Goal: Task Accomplishment & Management: Manage account settings

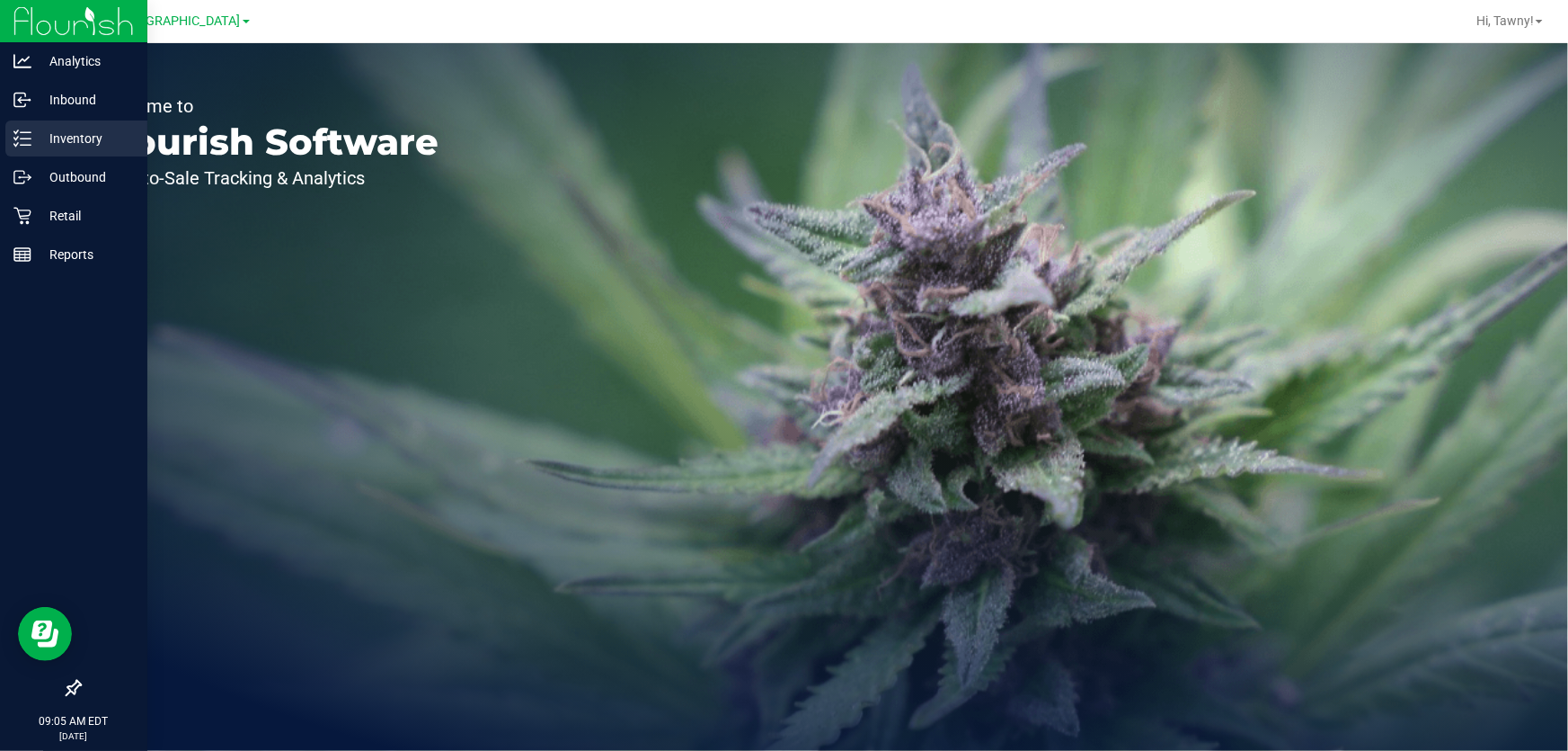
click at [26, 133] on line at bounding box center [26, 133] width 10 height 0
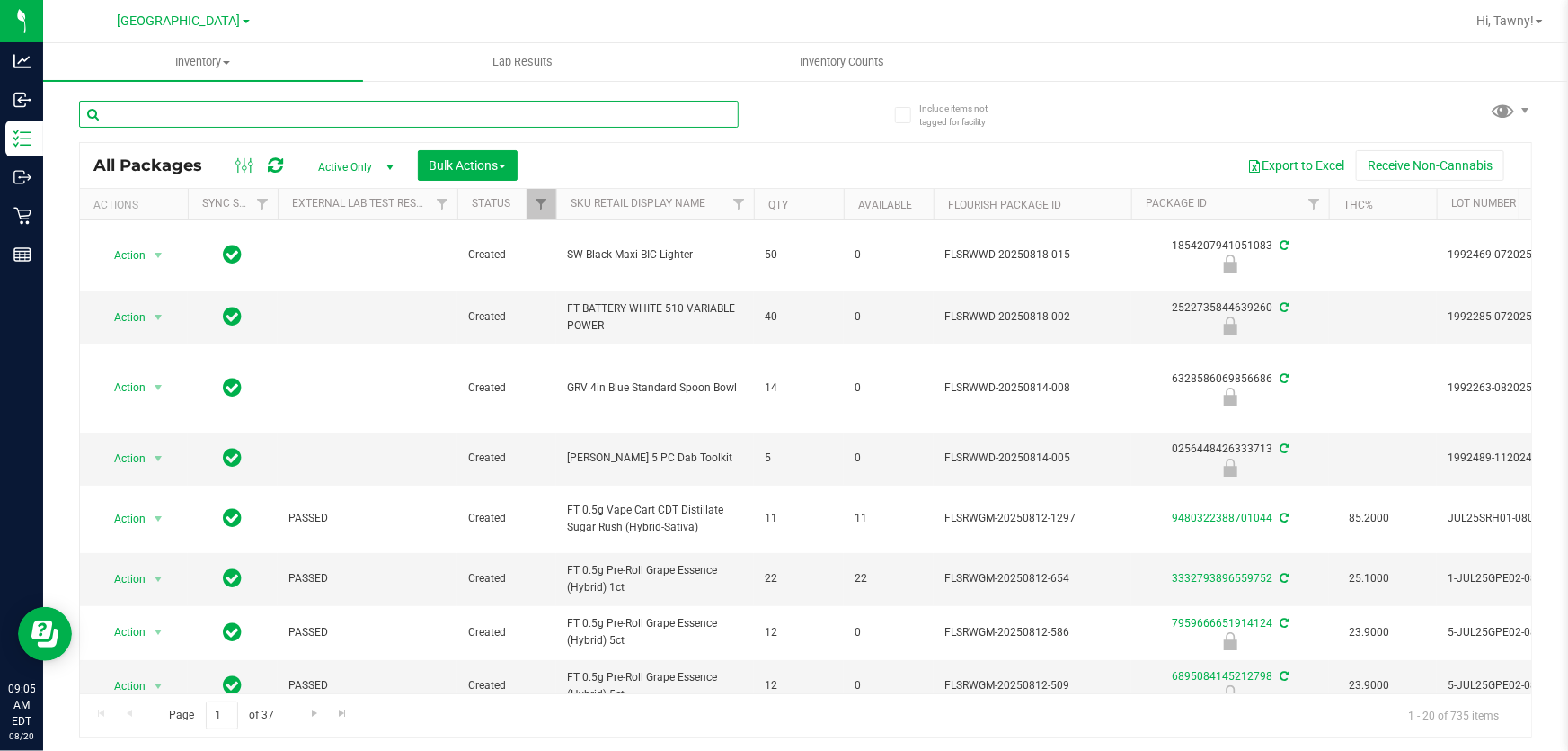
click at [295, 117] on input "text" at bounding box center [409, 114] width 659 height 27
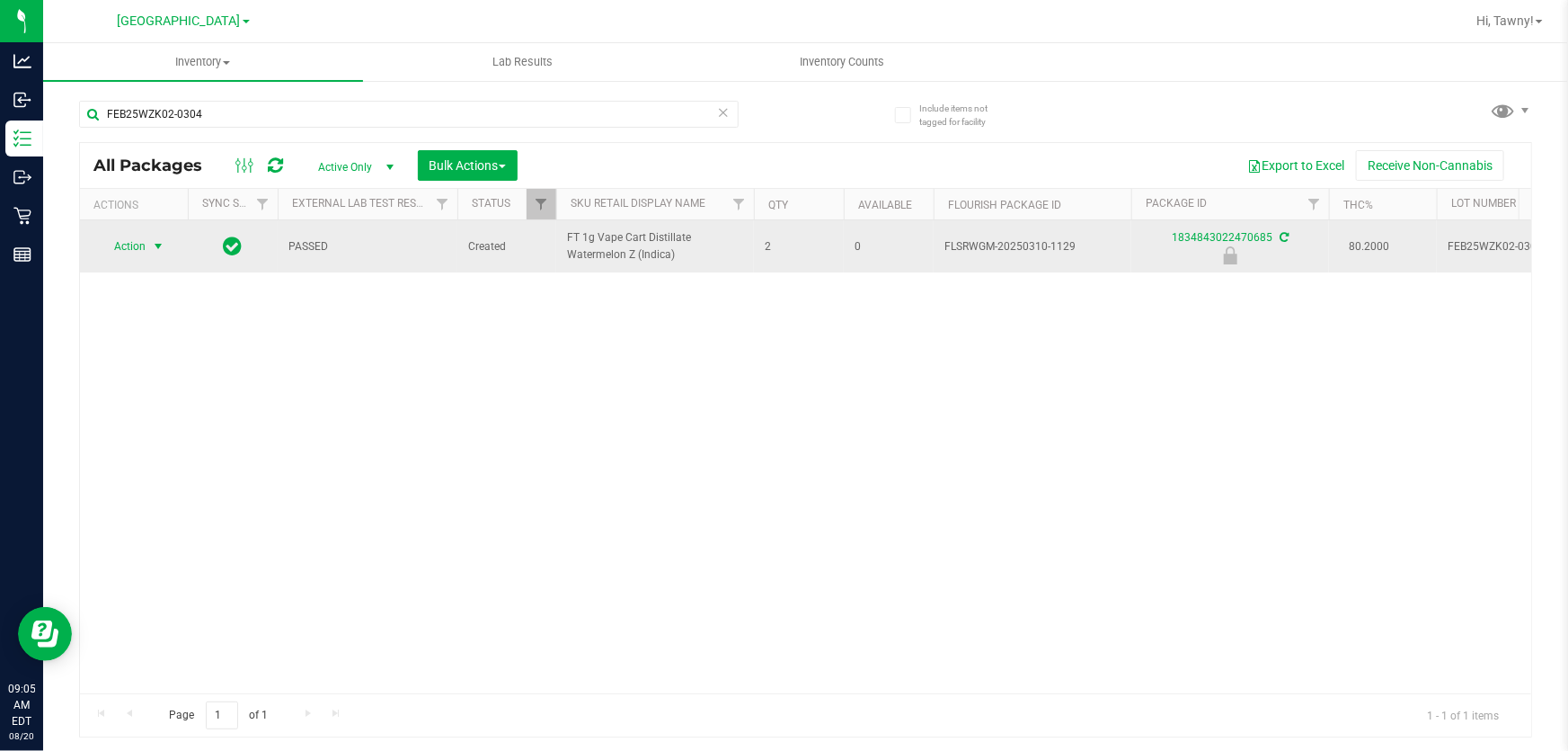
click at [157, 246] on span "select" at bounding box center [158, 246] width 15 height 15
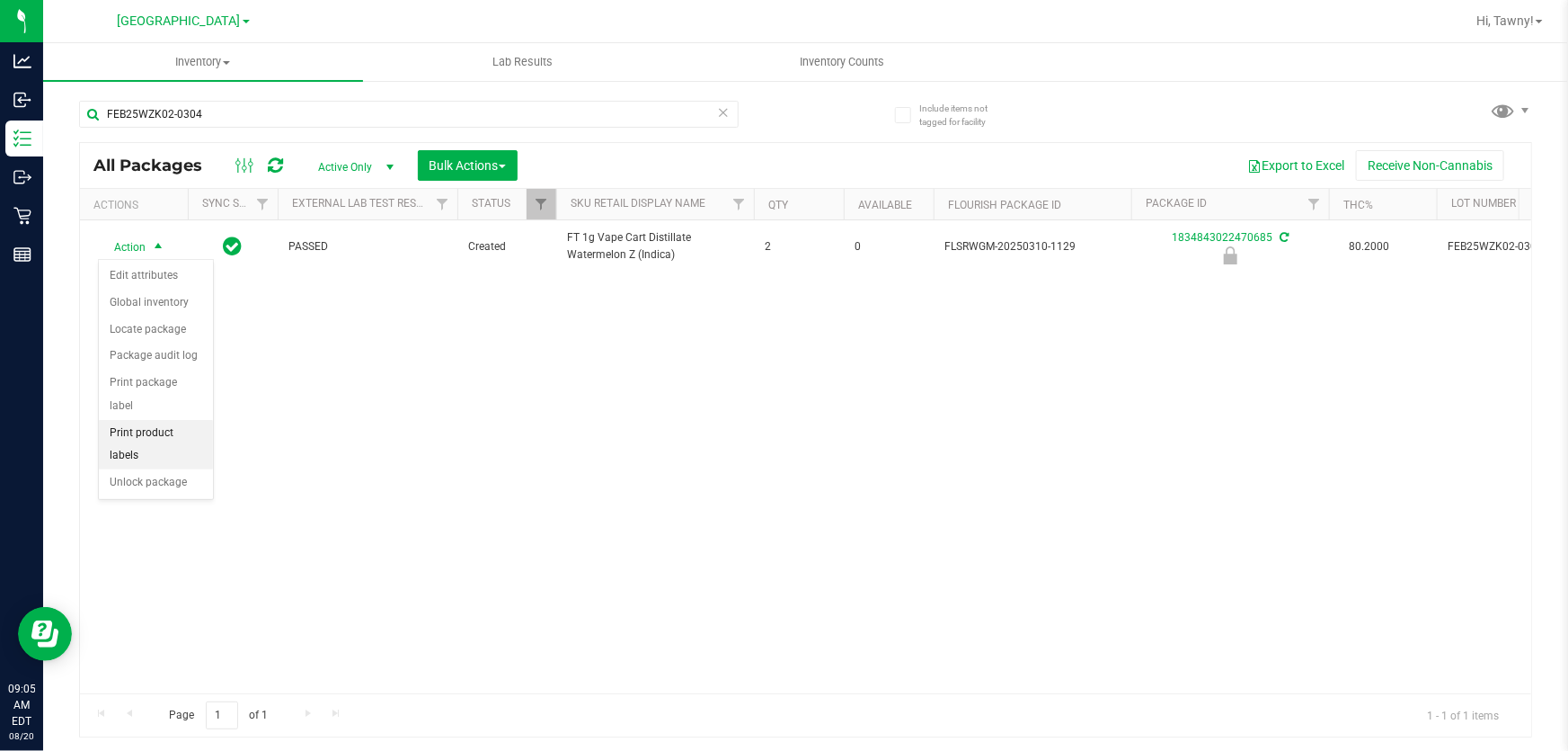
click at [176, 420] on li "Print product labels" at bounding box center [156, 445] width 114 height 49
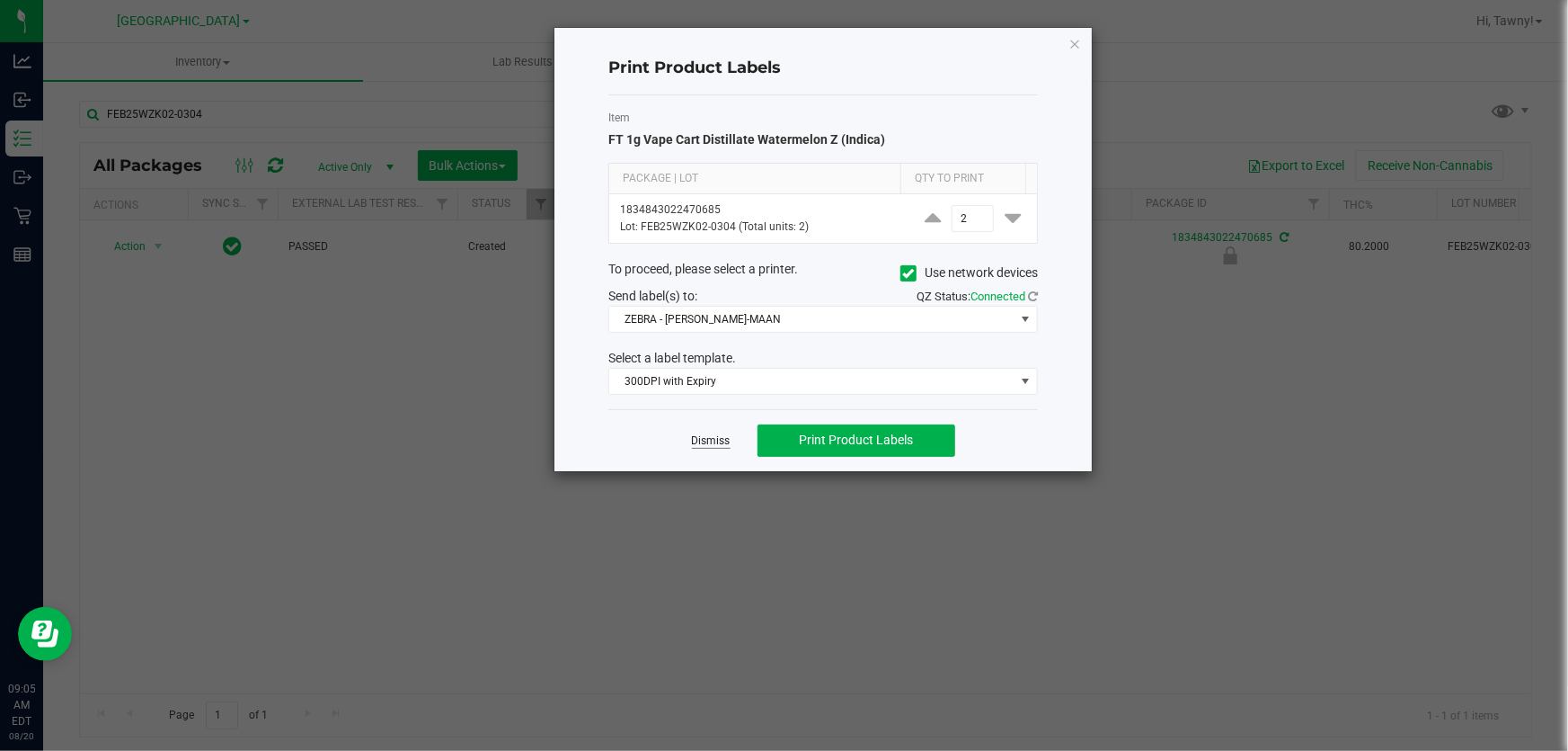
click at [719, 436] on link "Dismiss" at bounding box center [710, 442] width 38 height 16
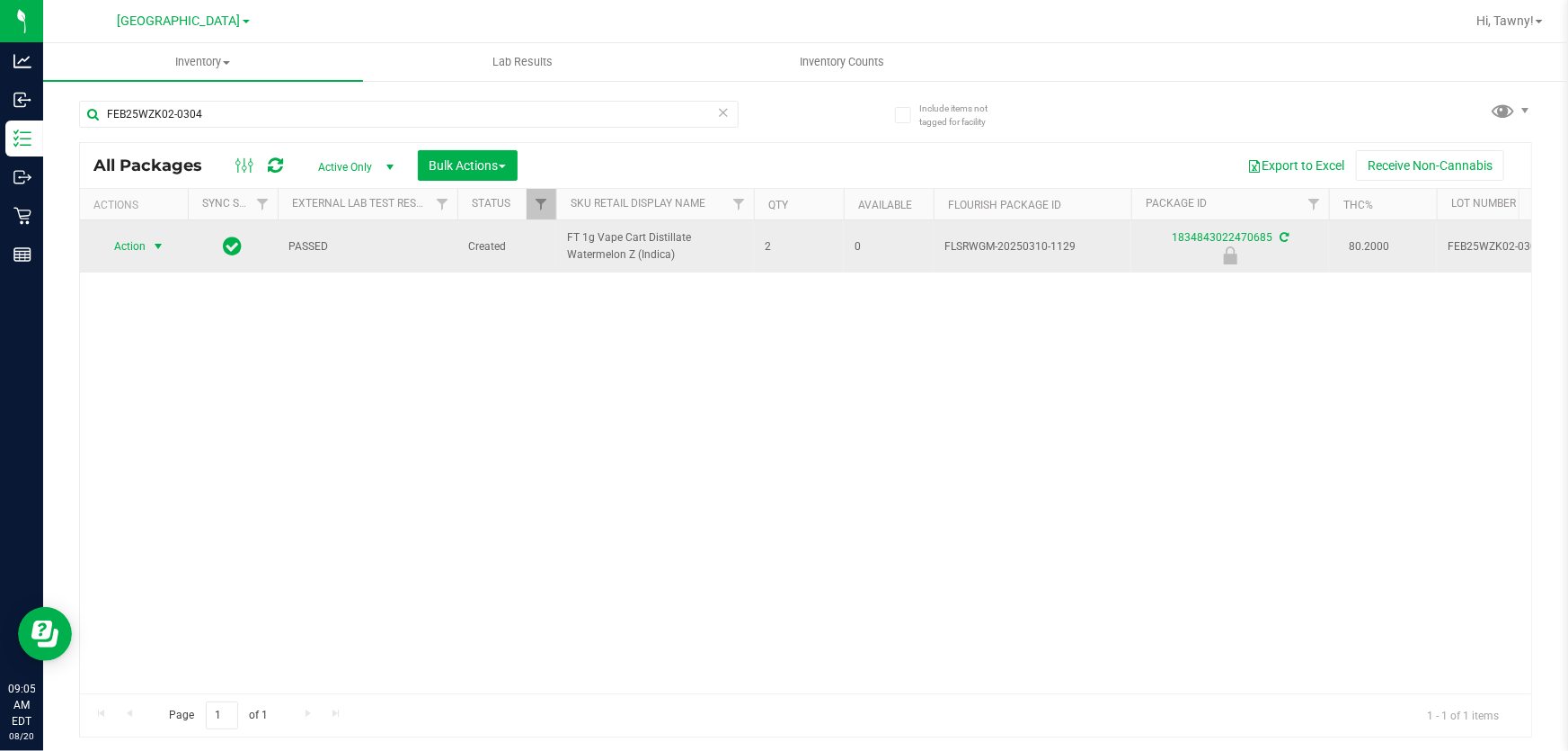
click at [163, 253] on span "select" at bounding box center [158, 246] width 23 height 26
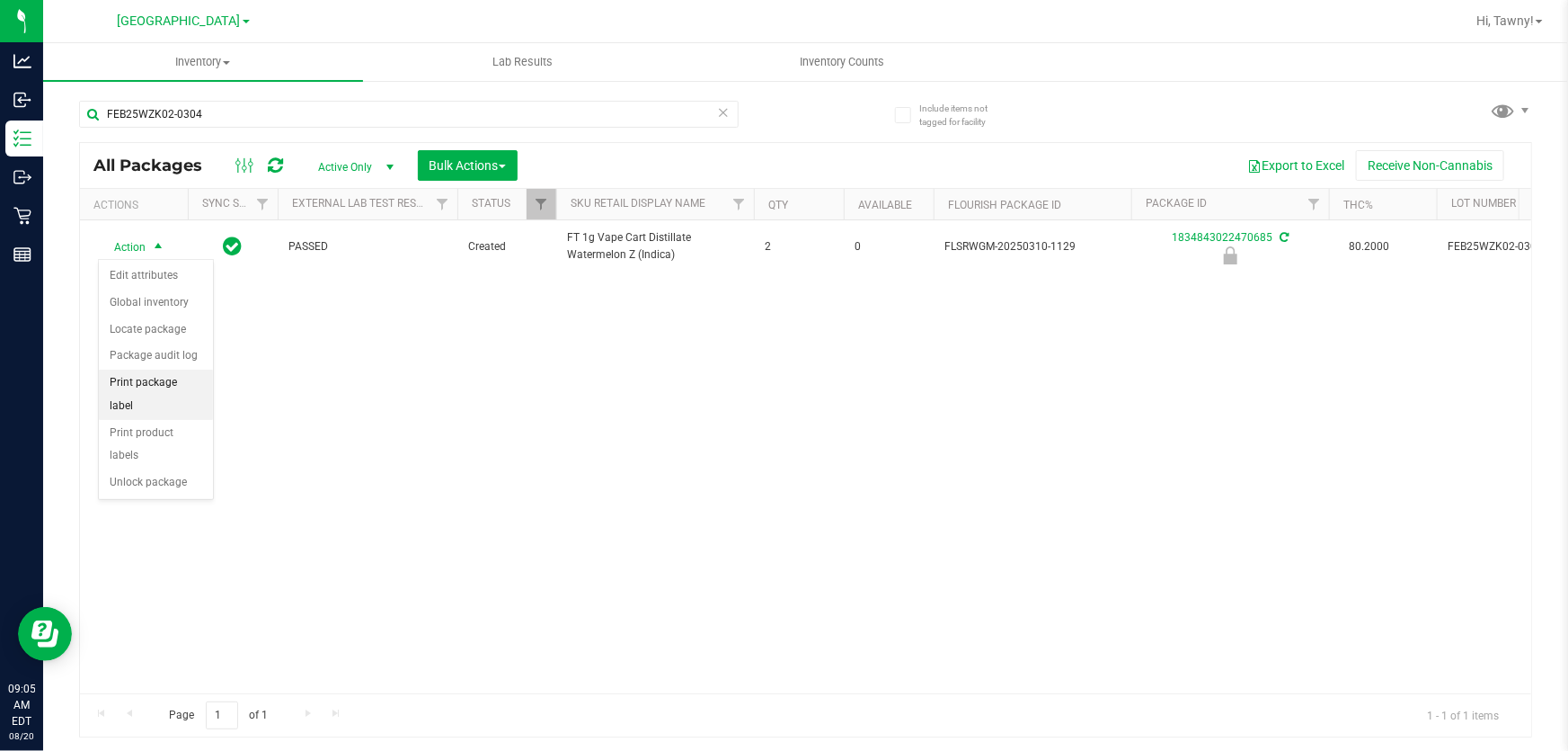
click at [187, 389] on li "Print package label" at bounding box center [156, 394] width 114 height 49
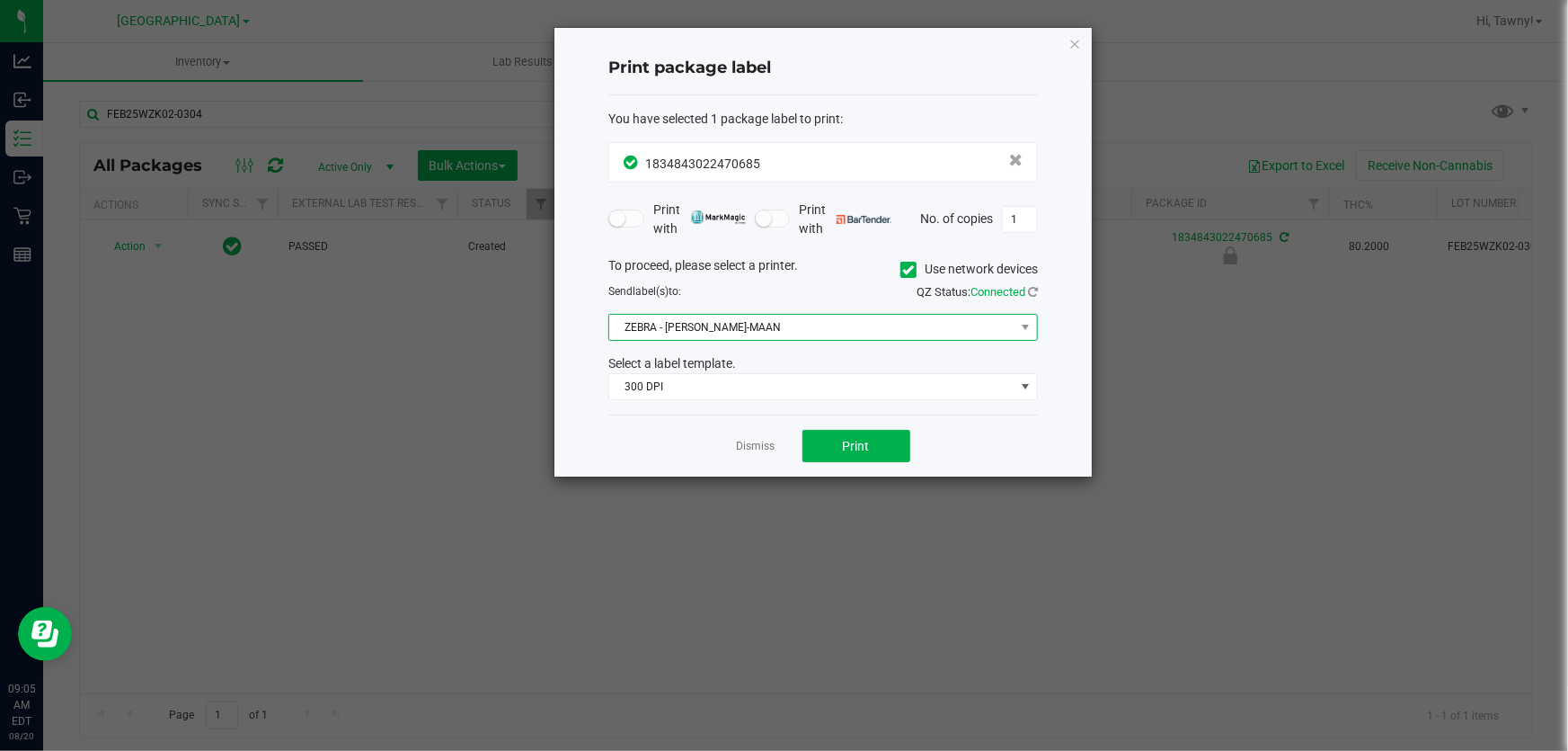
click at [826, 322] on span "ZEBRA - [PERSON_NAME]-MAAN" at bounding box center [811, 328] width 405 height 26
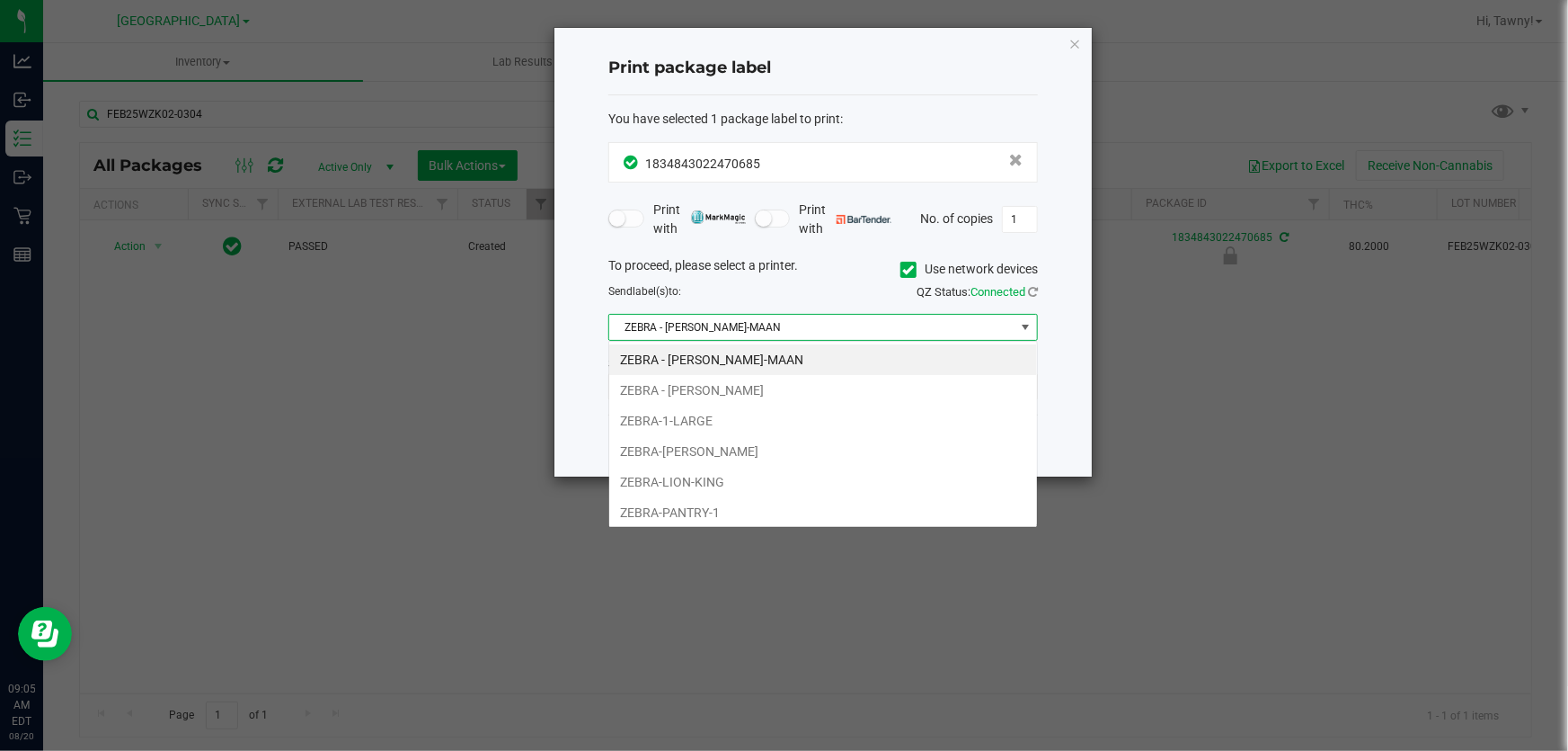
scroll to position [27, 430]
click at [767, 423] on li "ZEBRA-1-LARGE" at bounding box center [823, 420] width 428 height 30
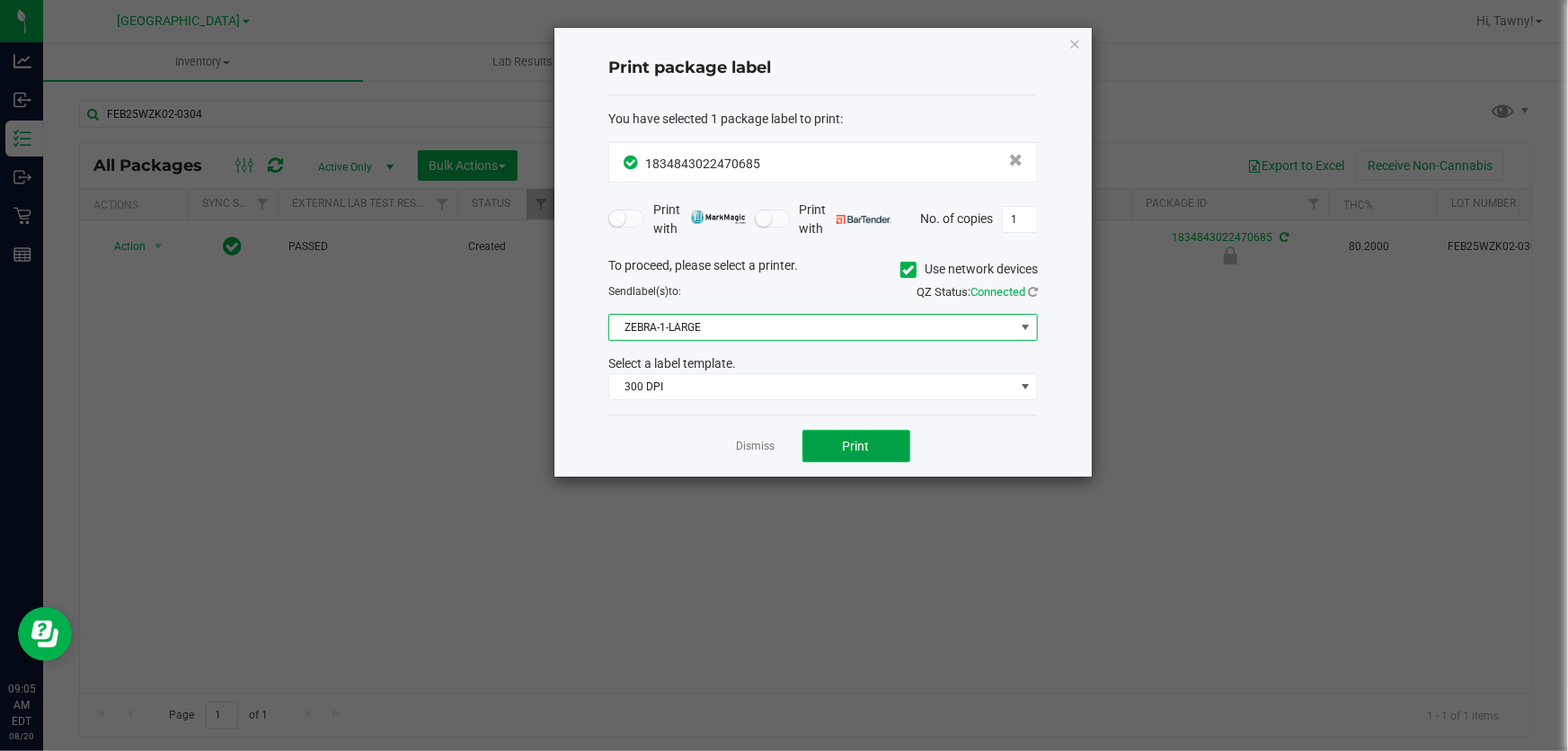
click at [844, 452] on span "Print" at bounding box center [856, 446] width 26 height 15
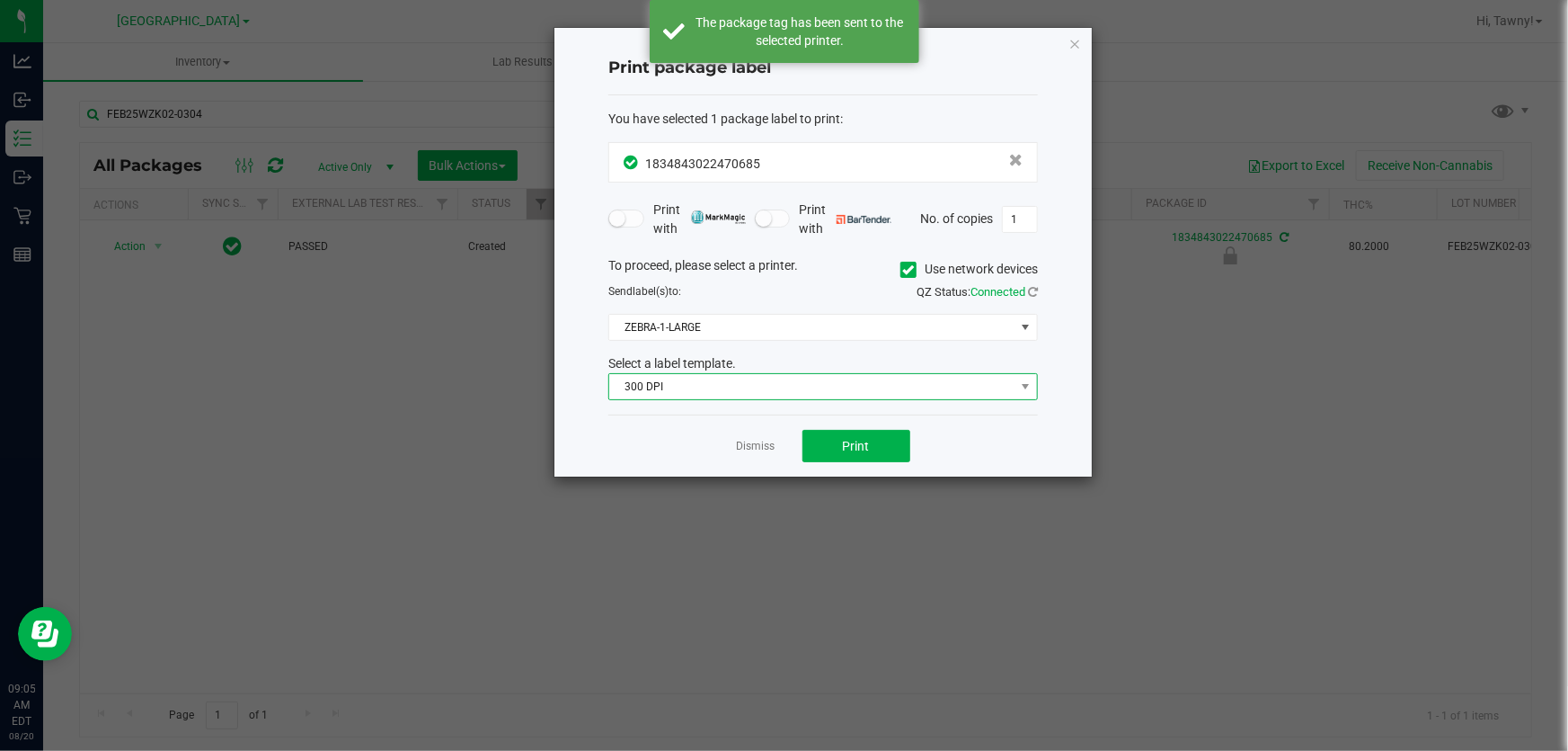
click at [841, 381] on span "300 DPI" at bounding box center [811, 387] width 405 height 26
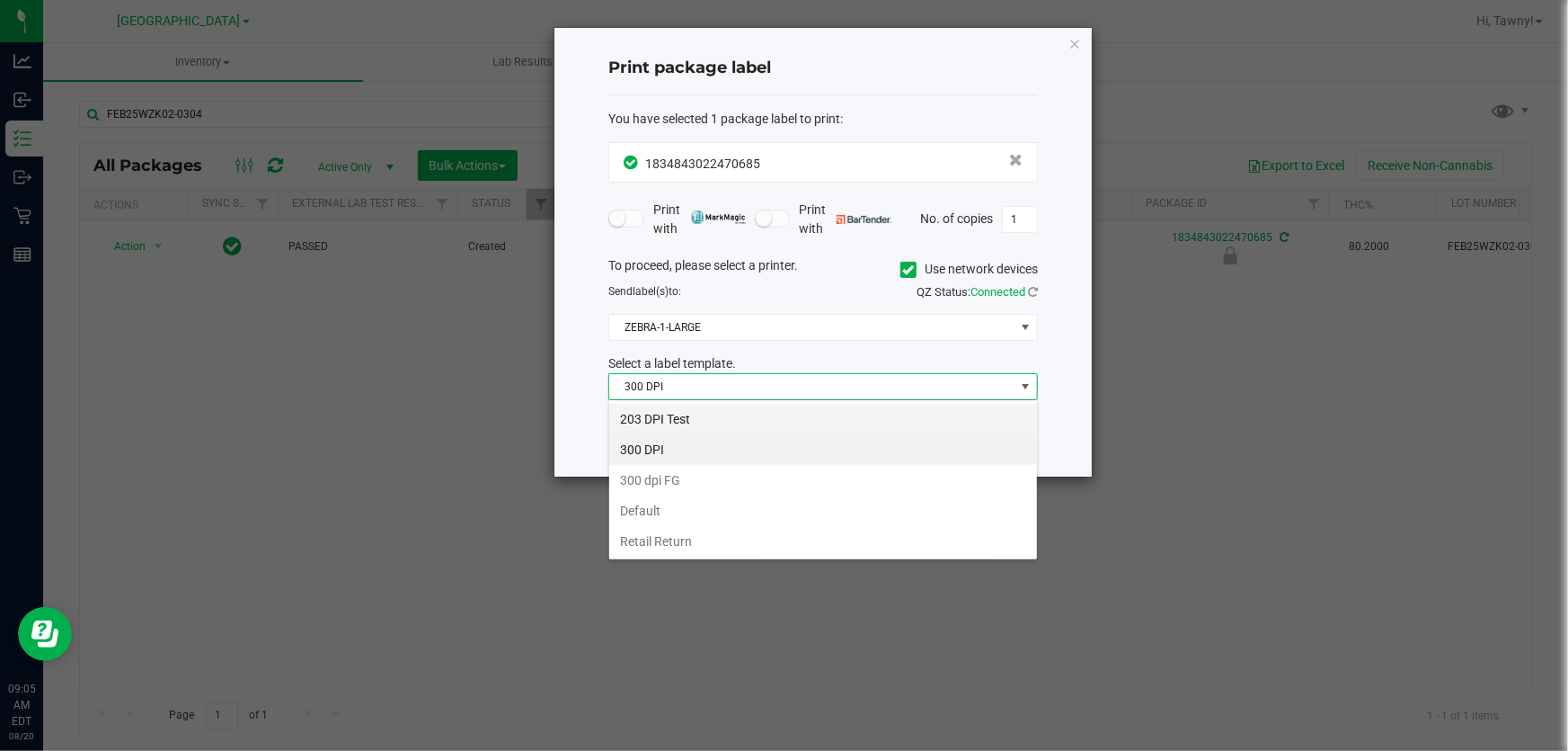
click at [760, 412] on li "203 DPI Test" at bounding box center [823, 418] width 428 height 30
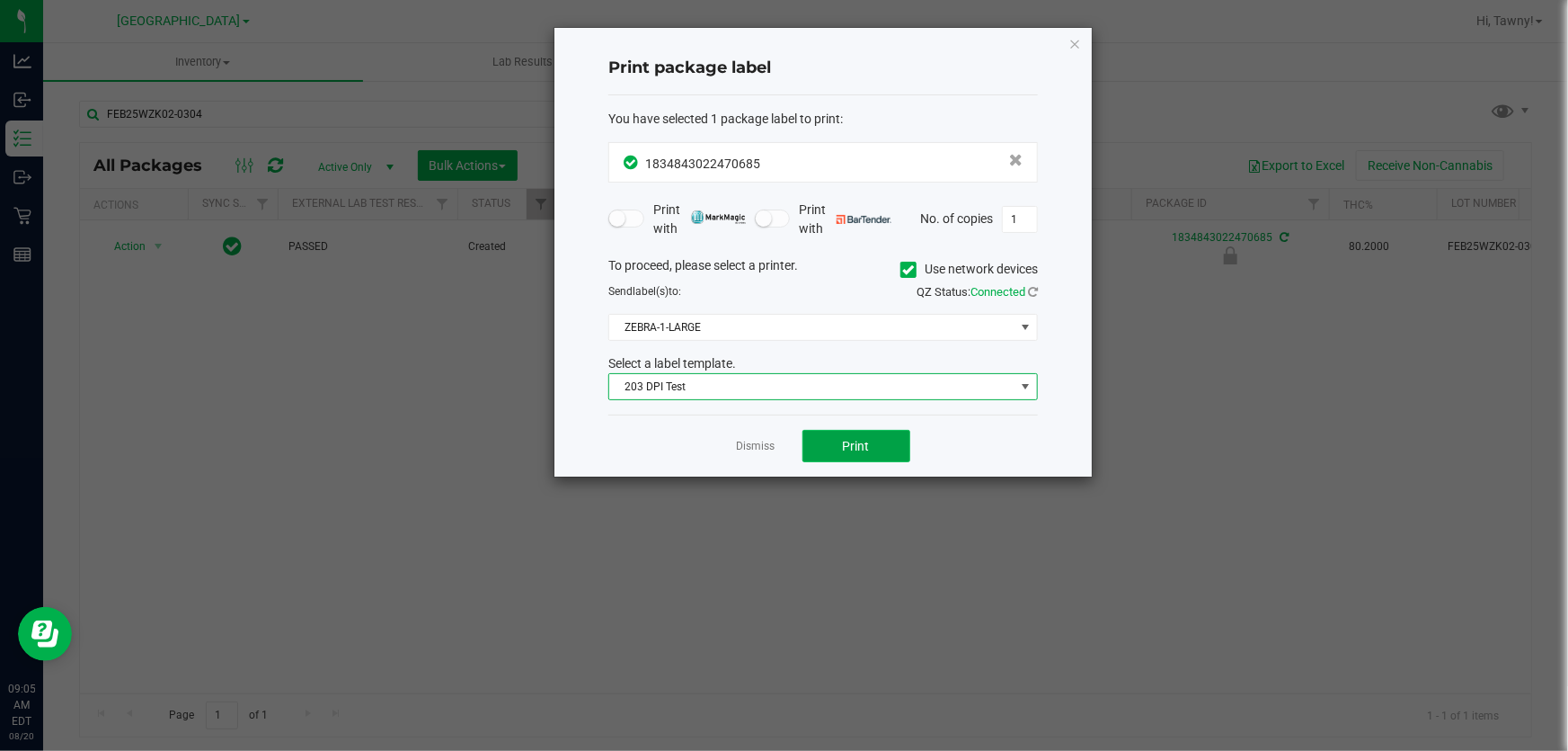
click at [818, 436] on button "Print" at bounding box center [857, 446] width 108 height 32
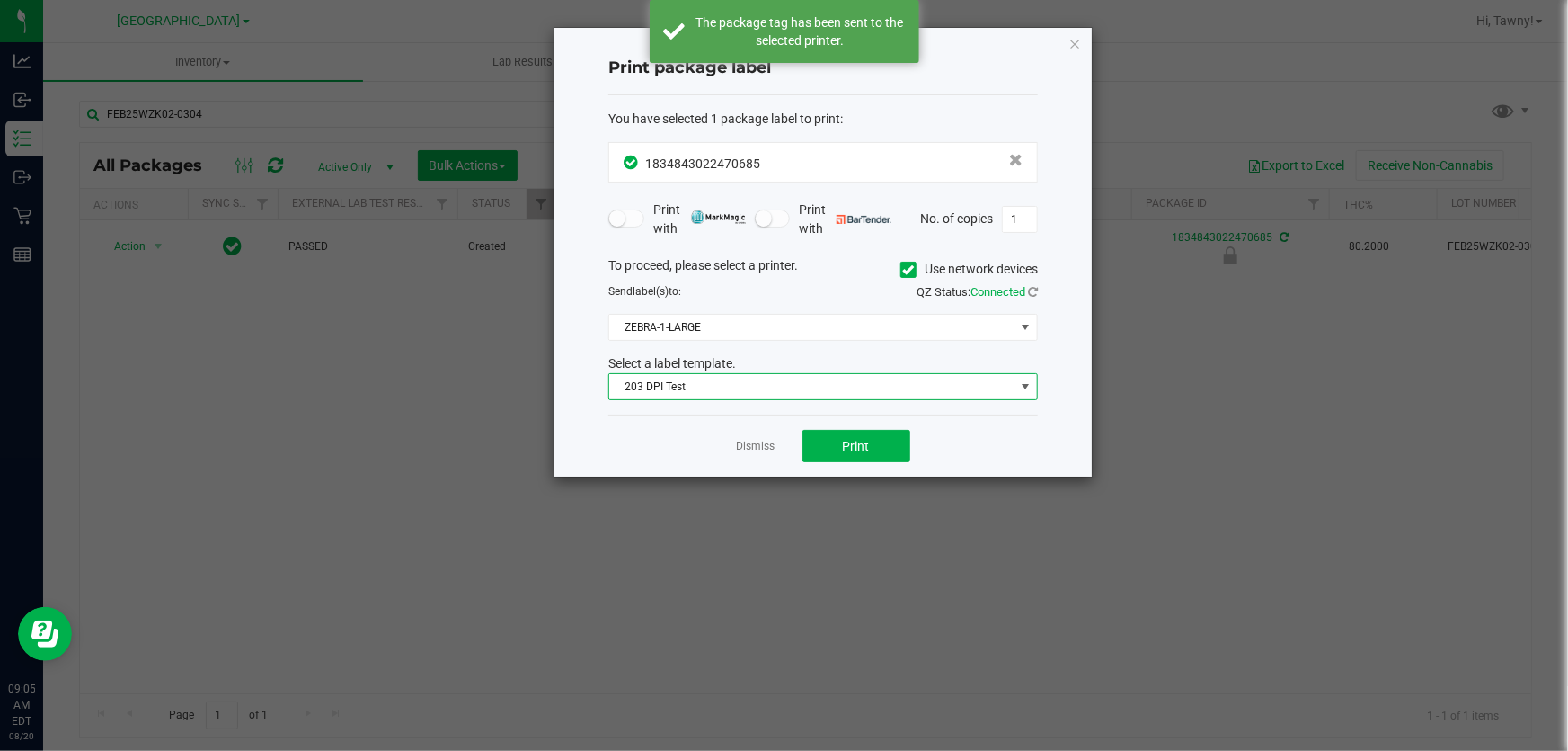
click at [820, 393] on span "203 DPI Test" at bounding box center [811, 387] width 405 height 26
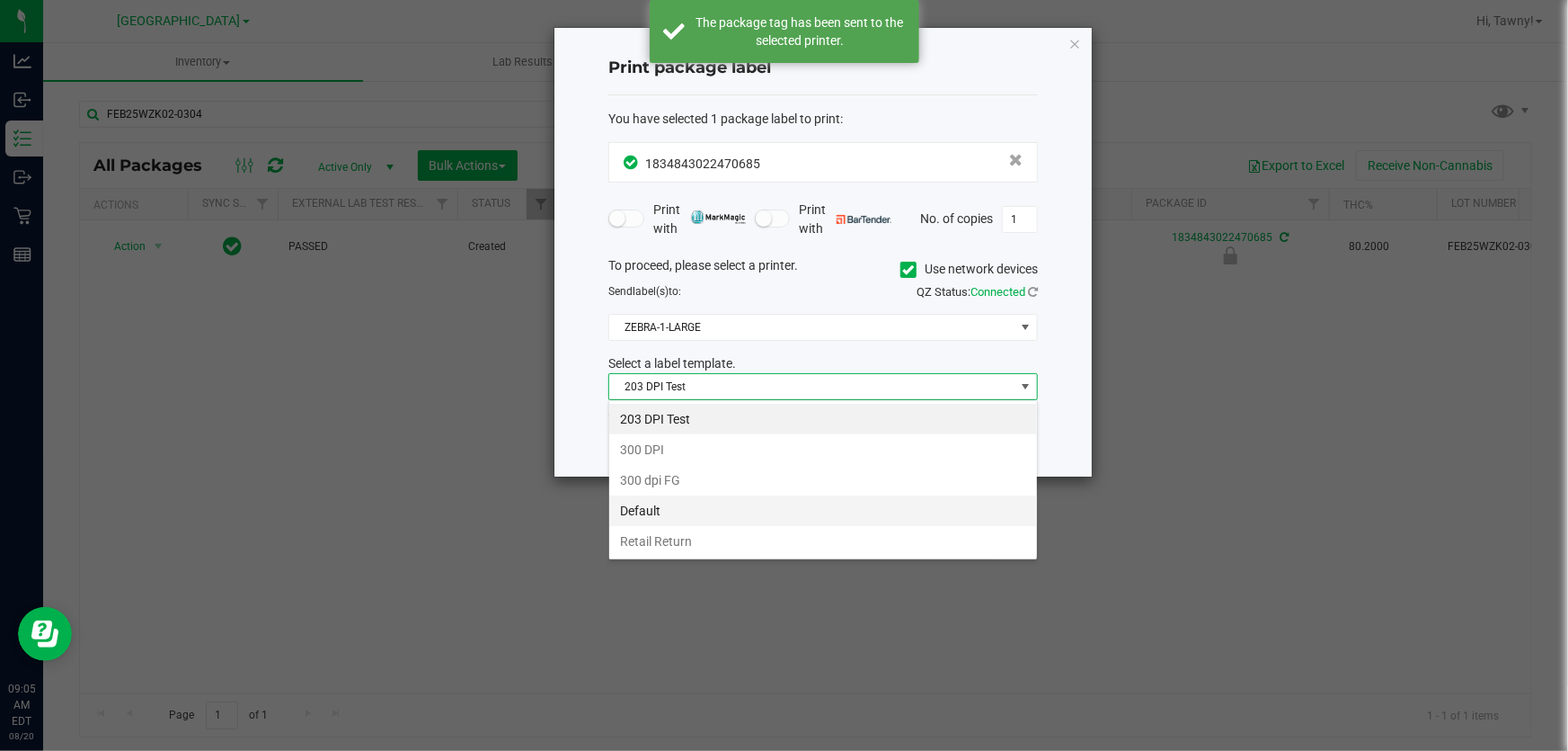
click at [784, 513] on li "Default" at bounding box center [823, 510] width 428 height 30
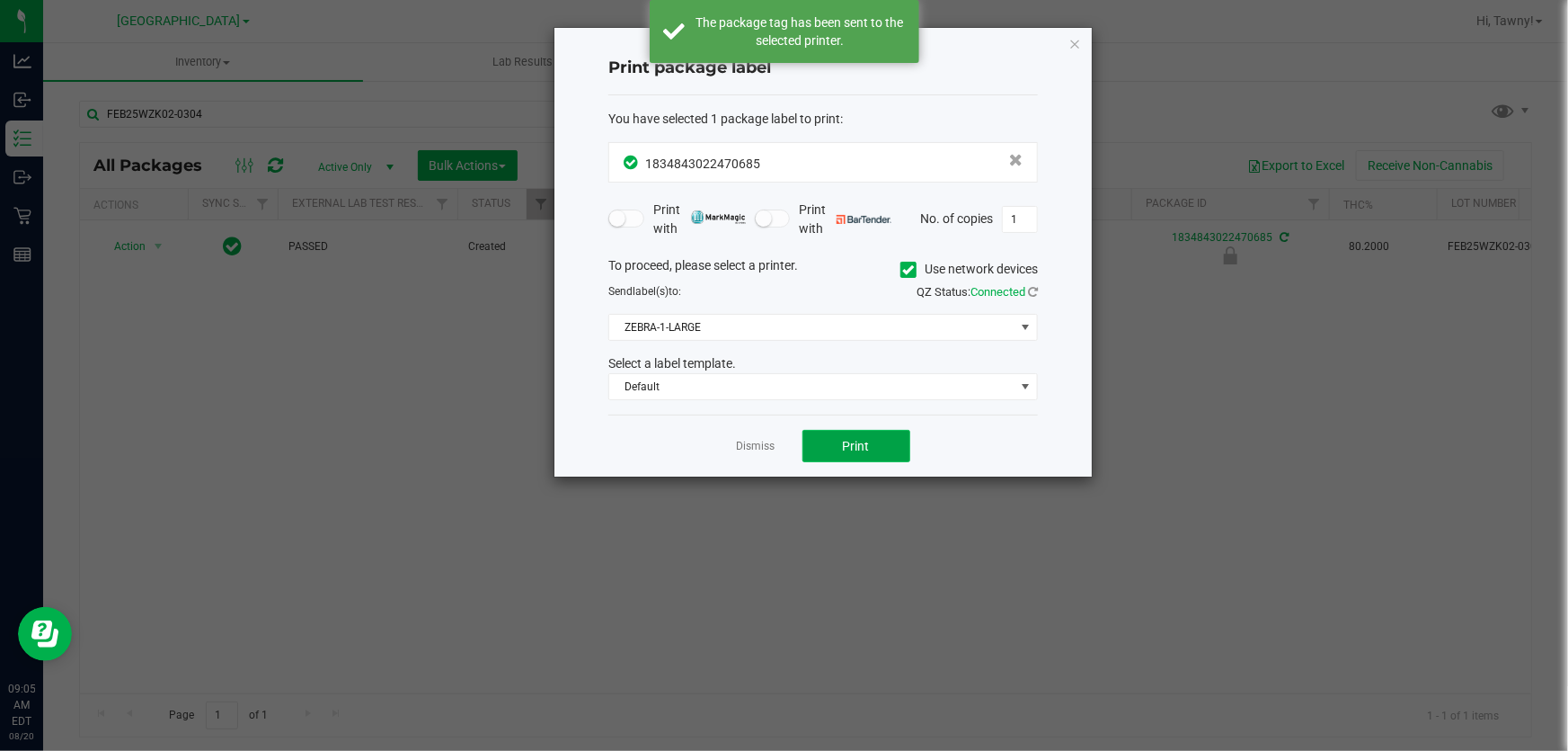
click at [842, 432] on button "Print" at bounding box center [857, 446] width 108 height 32
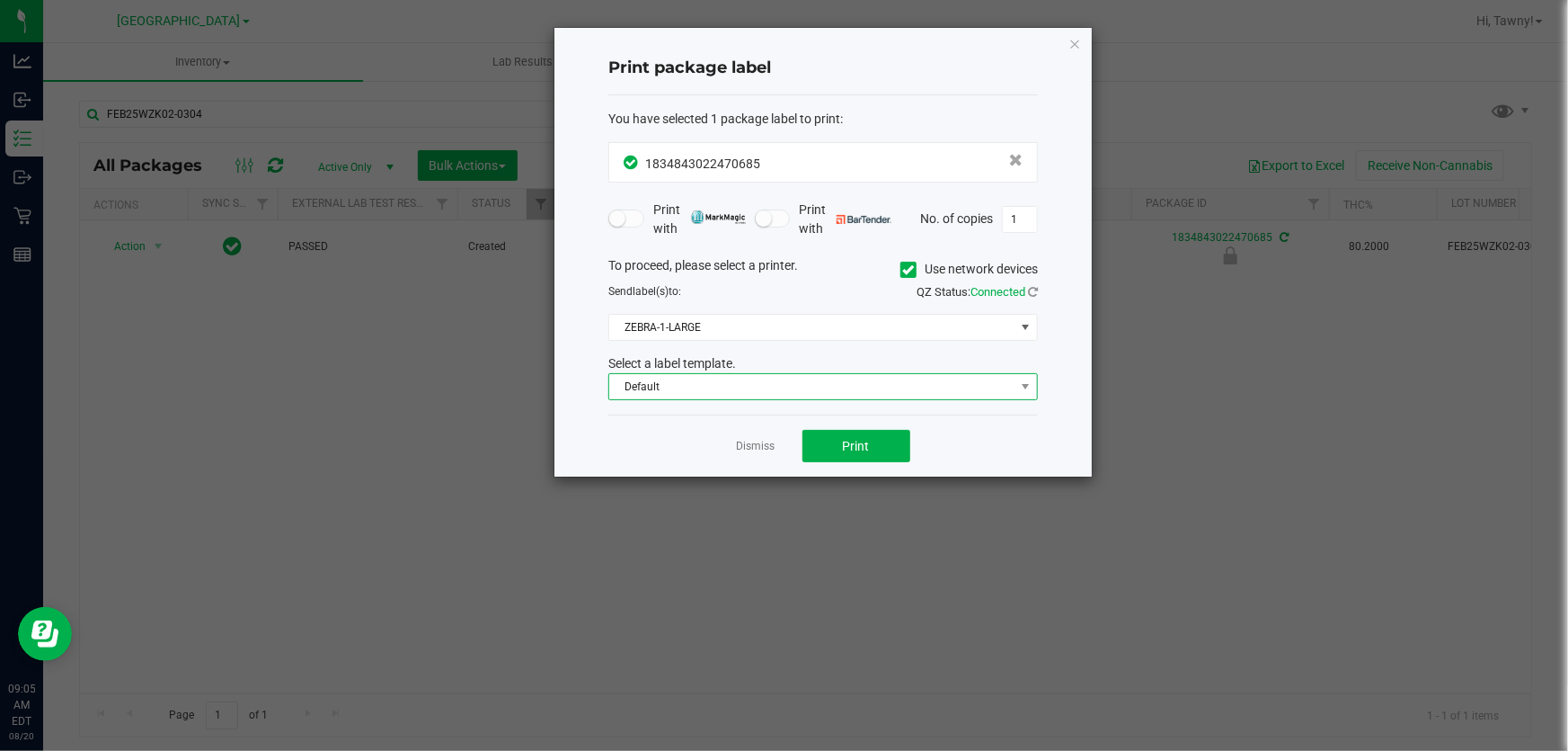
click at [820, 382] on span "Default" at bounding box center [811, 387] width 405 height 26
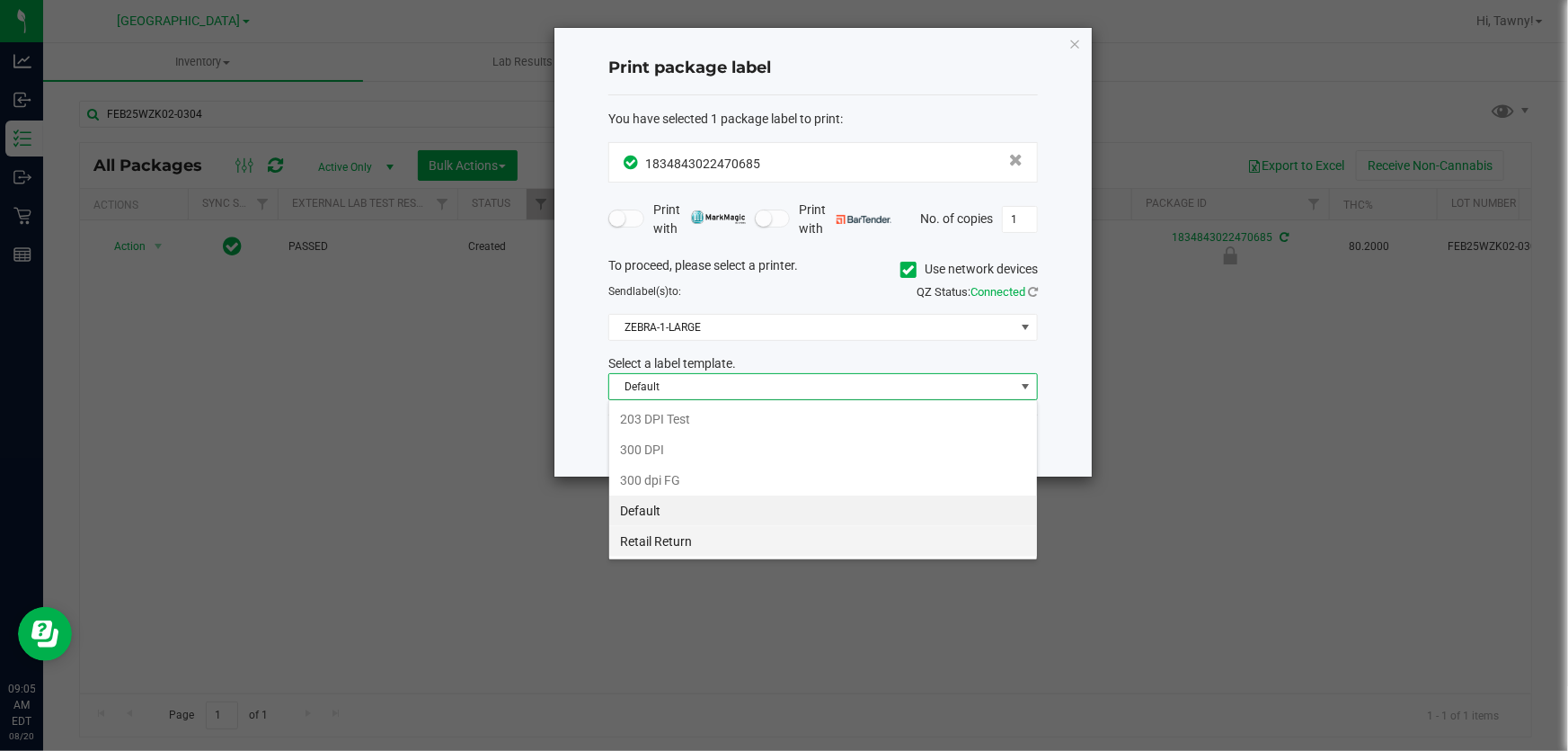
click at [757, 542] on li "Retail Return" at bounding box center [823, 541] width 428 height 30
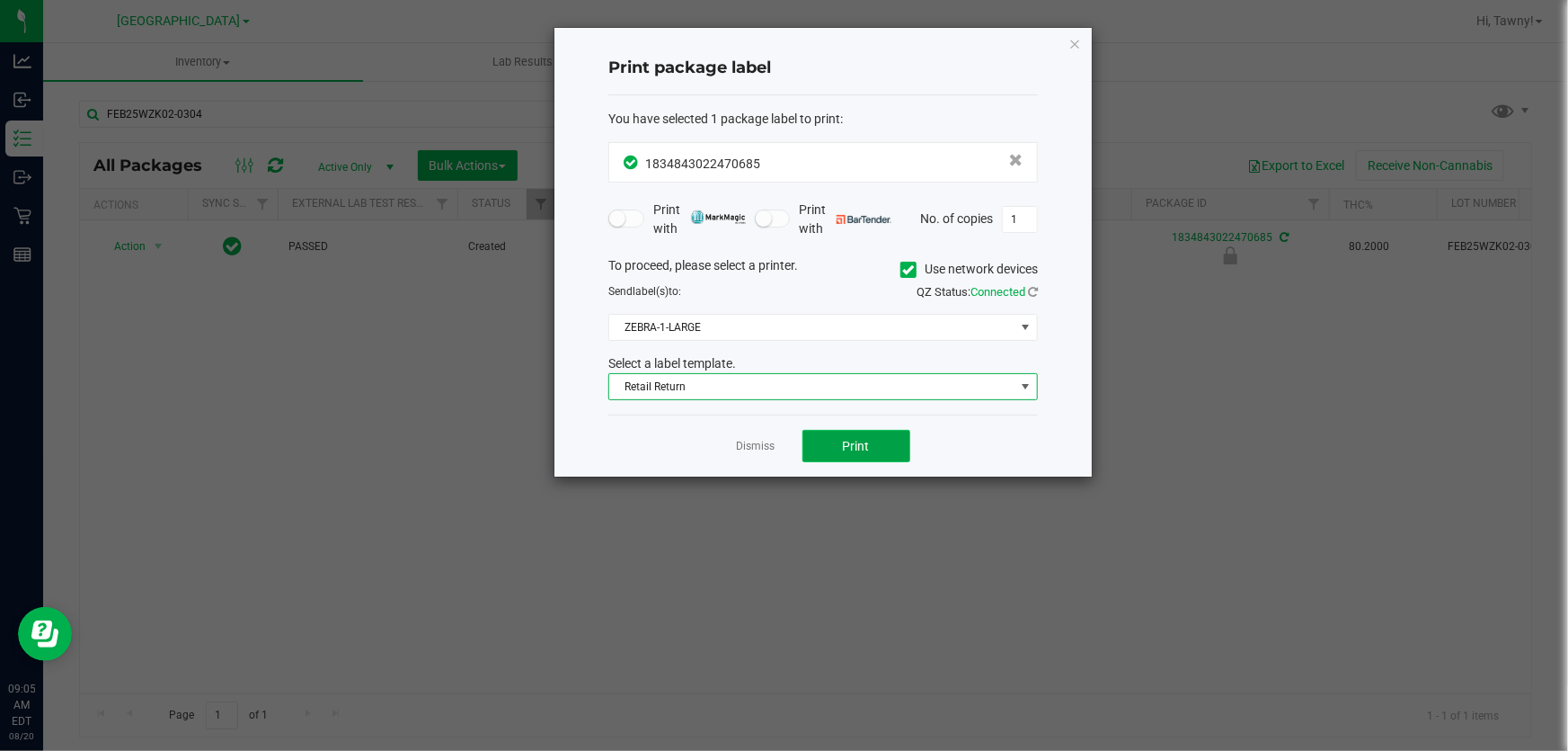
click at [838, 457] on button "Print" at bounding box center [857, 446] width 108 height 32
click at [746, 445] on link "Dismiss" at bounding box center [756, 447] width 38 height 16
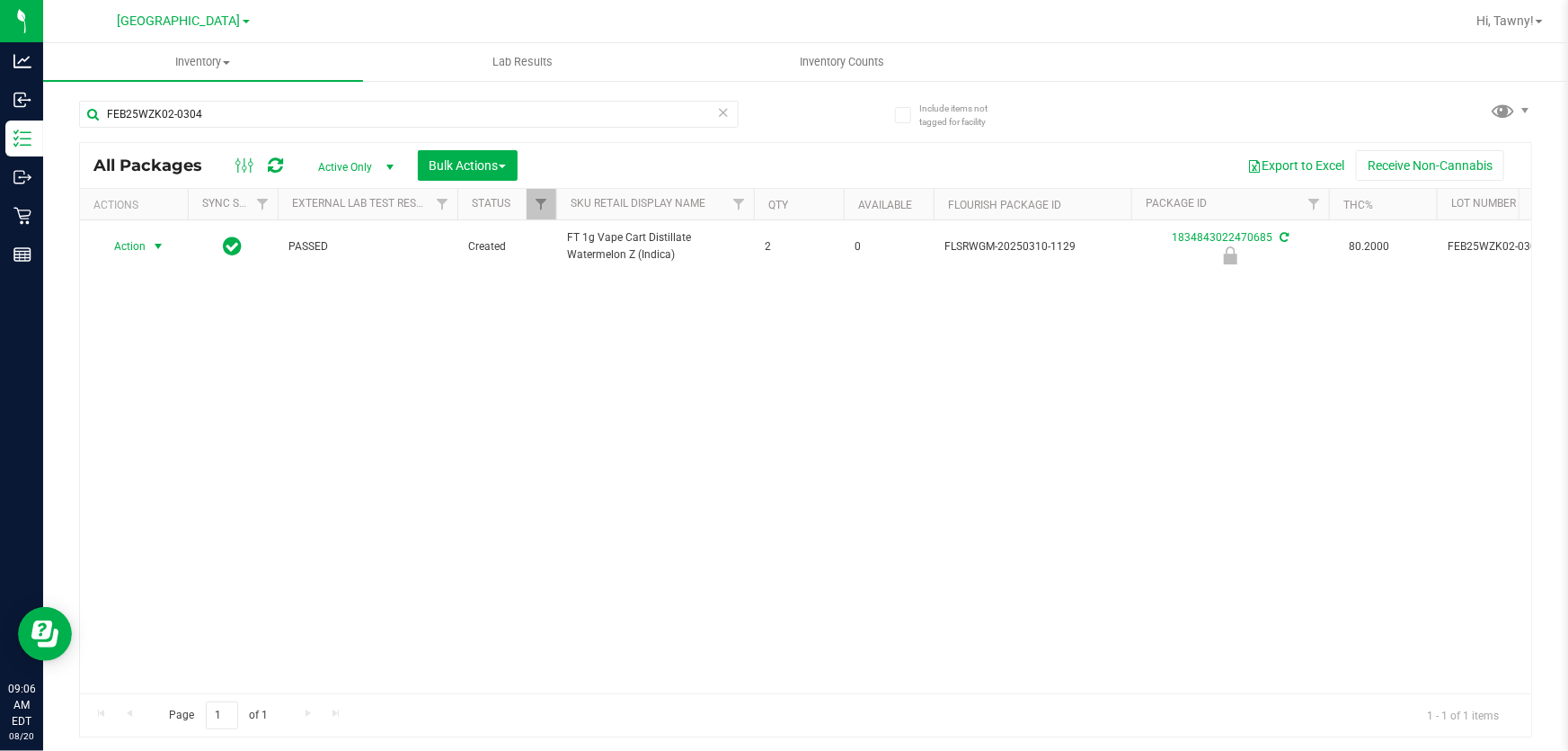
click at [651, 481] on div "Action Action Edit attributes Global inventory Locate package Package audit log…" at bounding box center [806, 456] width 1451 height 473
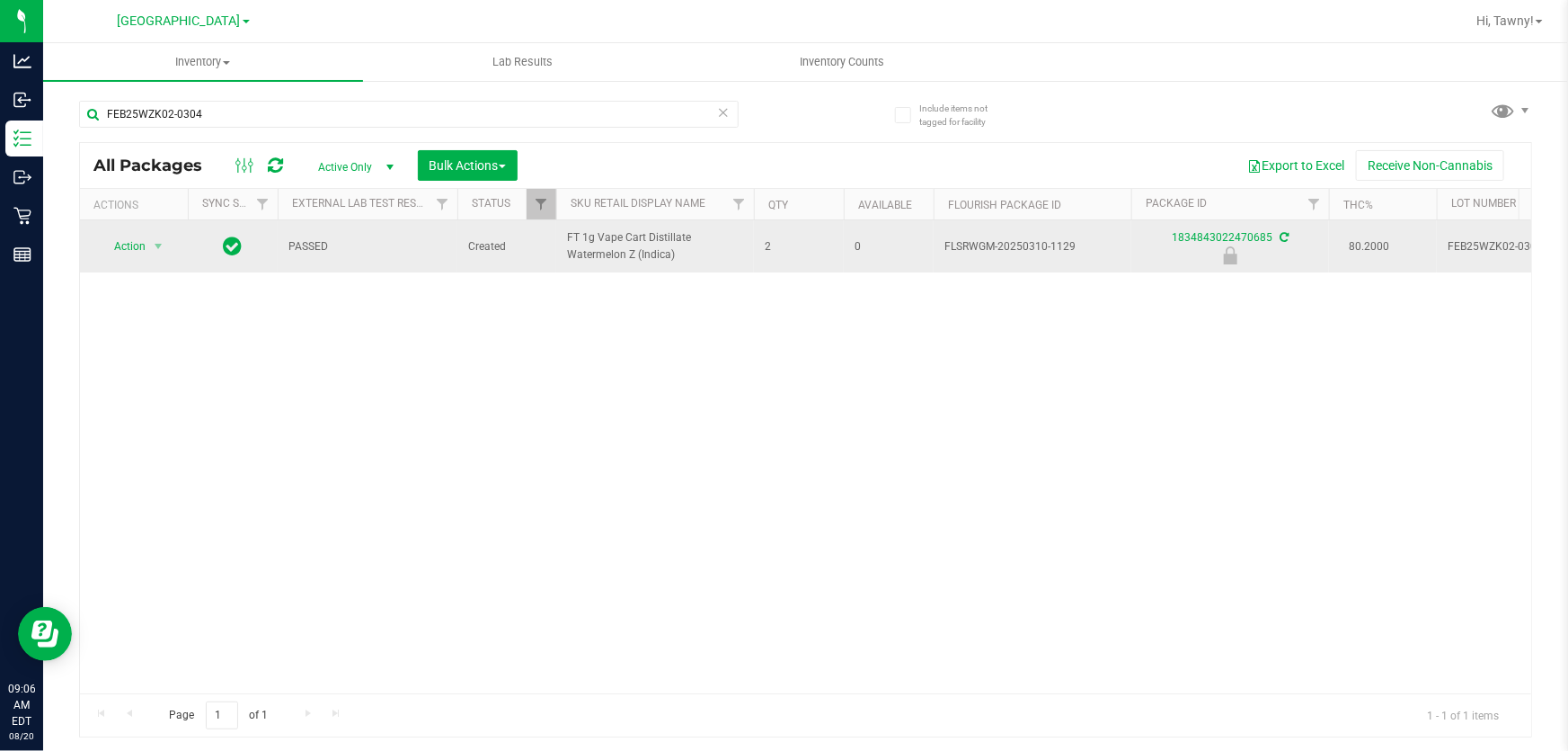
click at [1477, 243] on span "FEB25WZK02-0304" at bounding box center [1504, 246] width 113 height 17
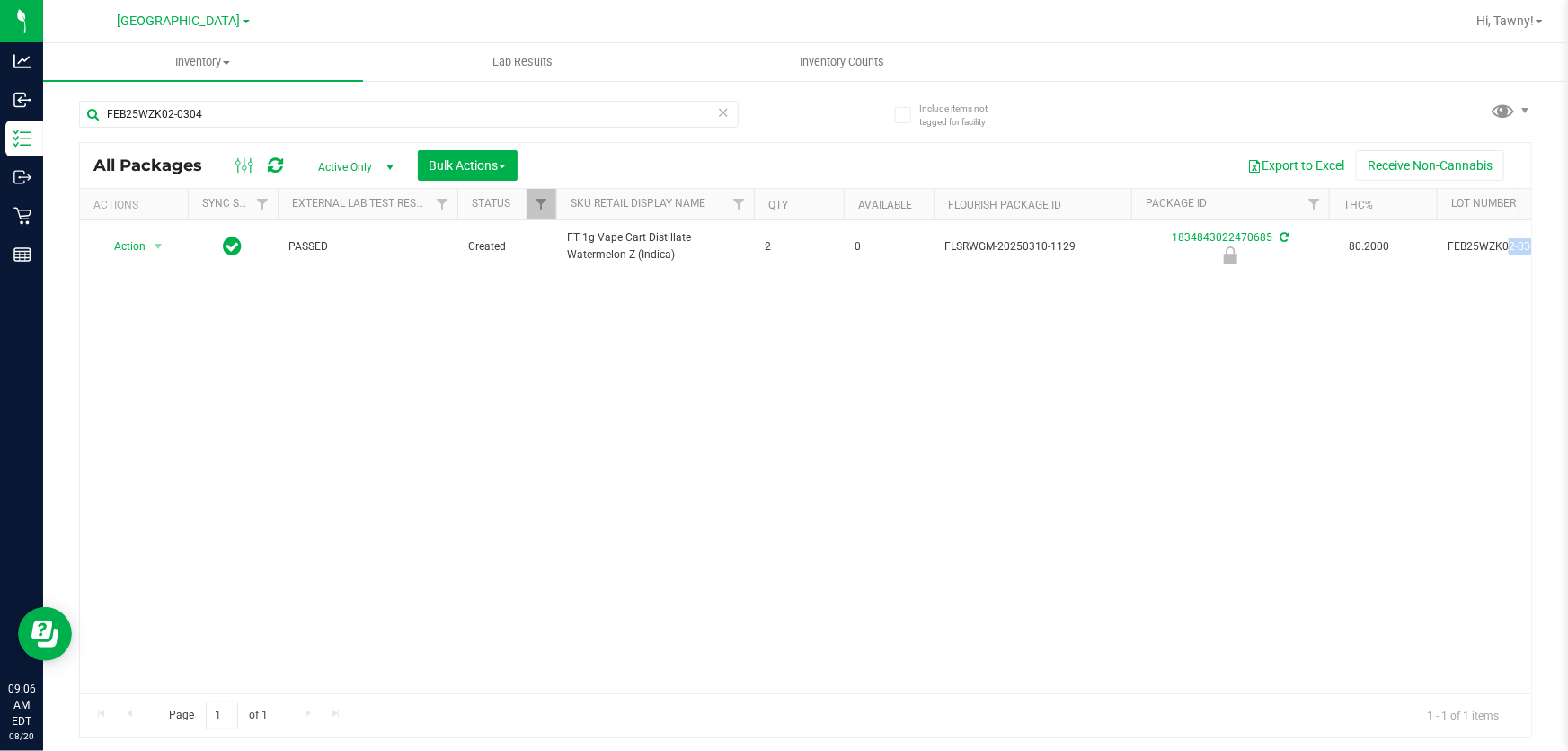
copy tr "FEB25WZK02-0304"
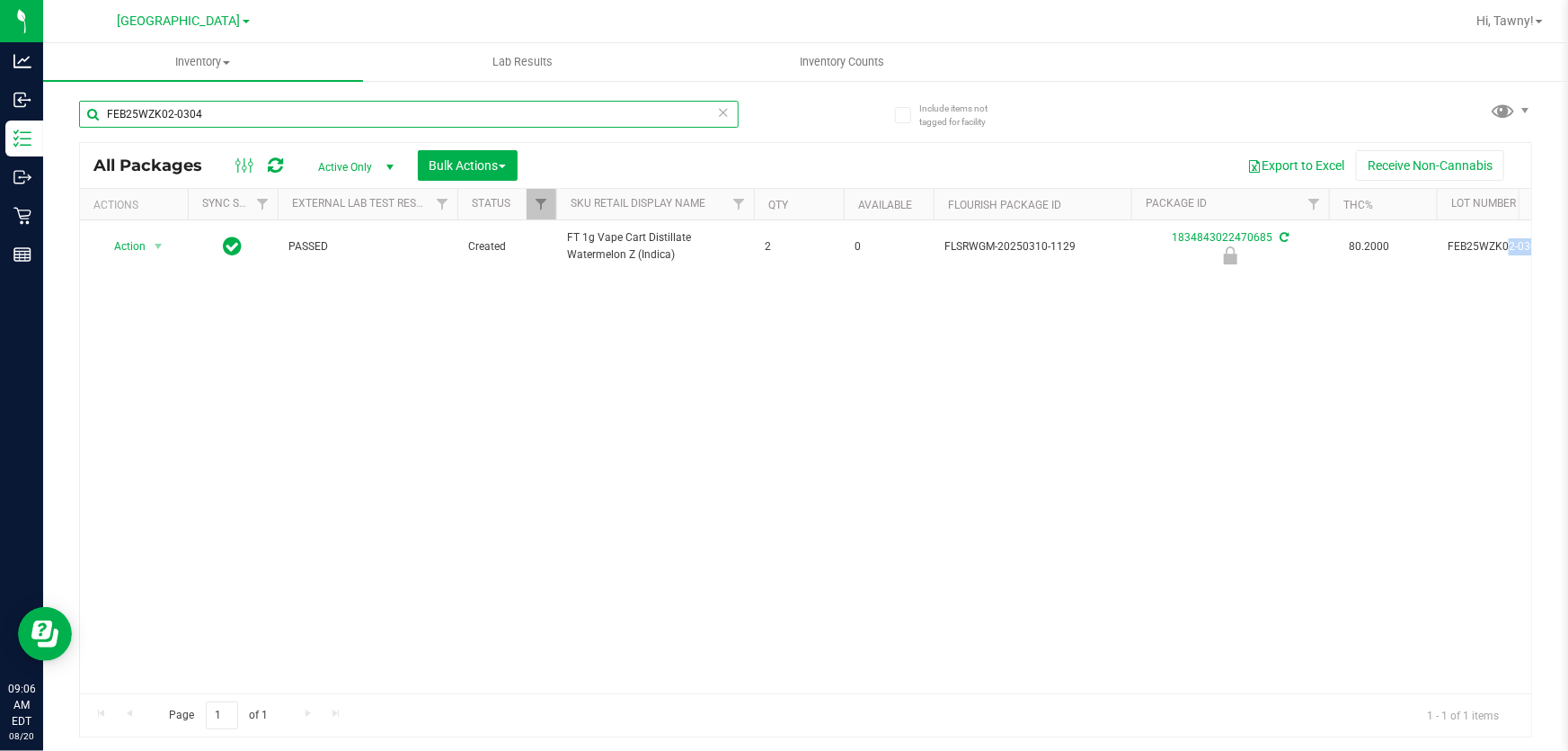
click at [403, 125] on input "FEB25WZK02-0304" at bounding box center [409, 114] width 659 height 27
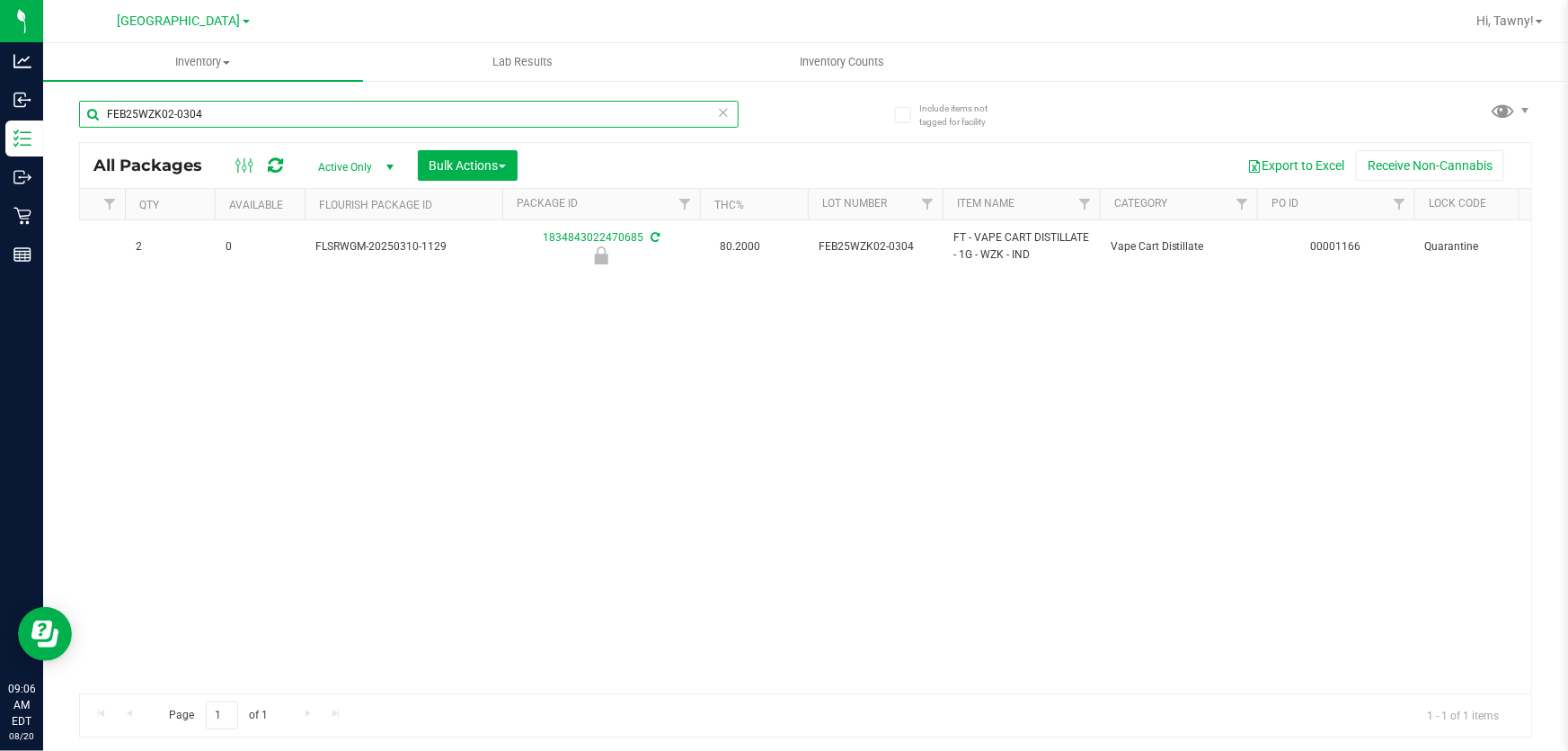
scroll to position [0, 0]
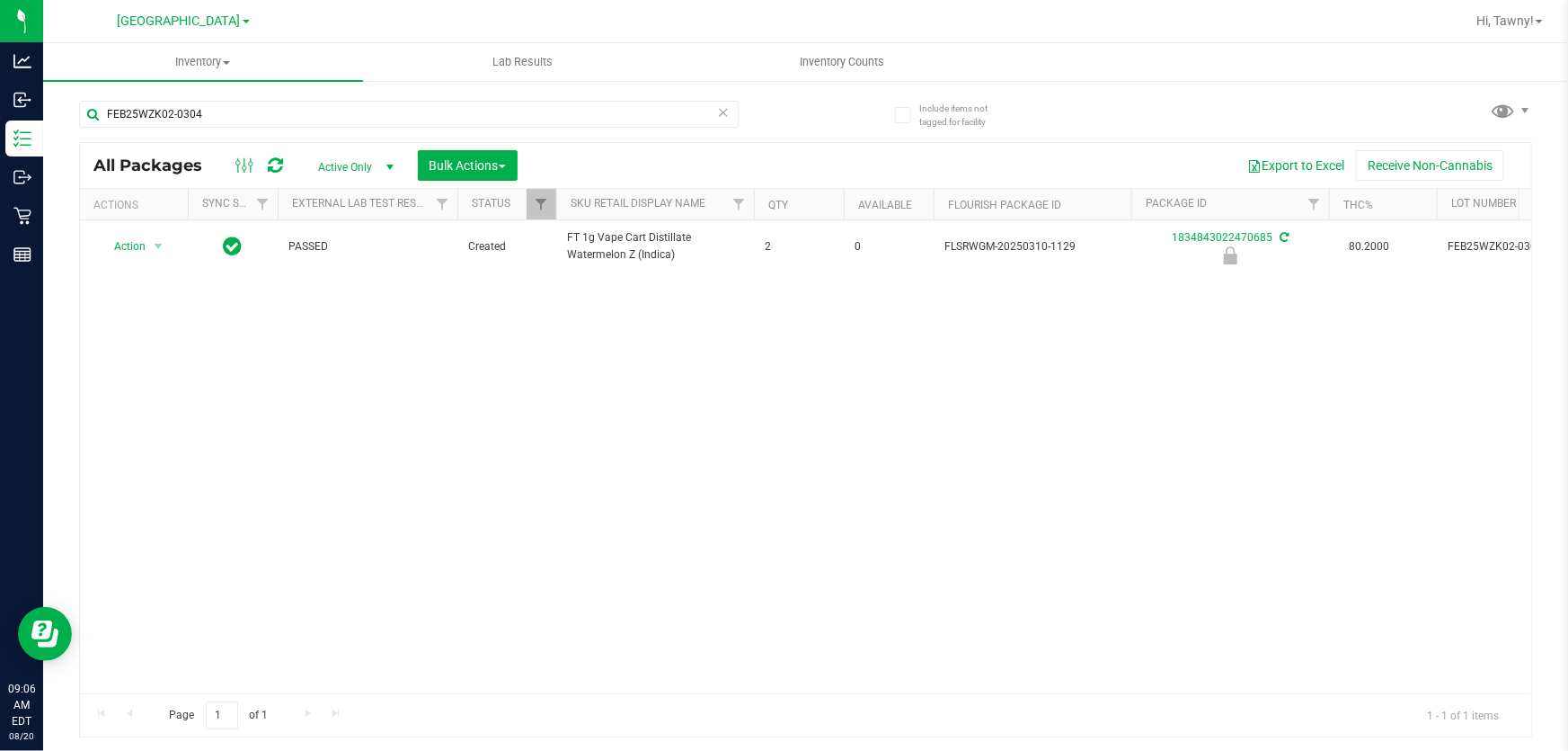
click at [648, 534] on div "Action Action Edit attributes Global inventory Locate package Package audit log…" at bounding box center [806, 456] width 1451 height 473
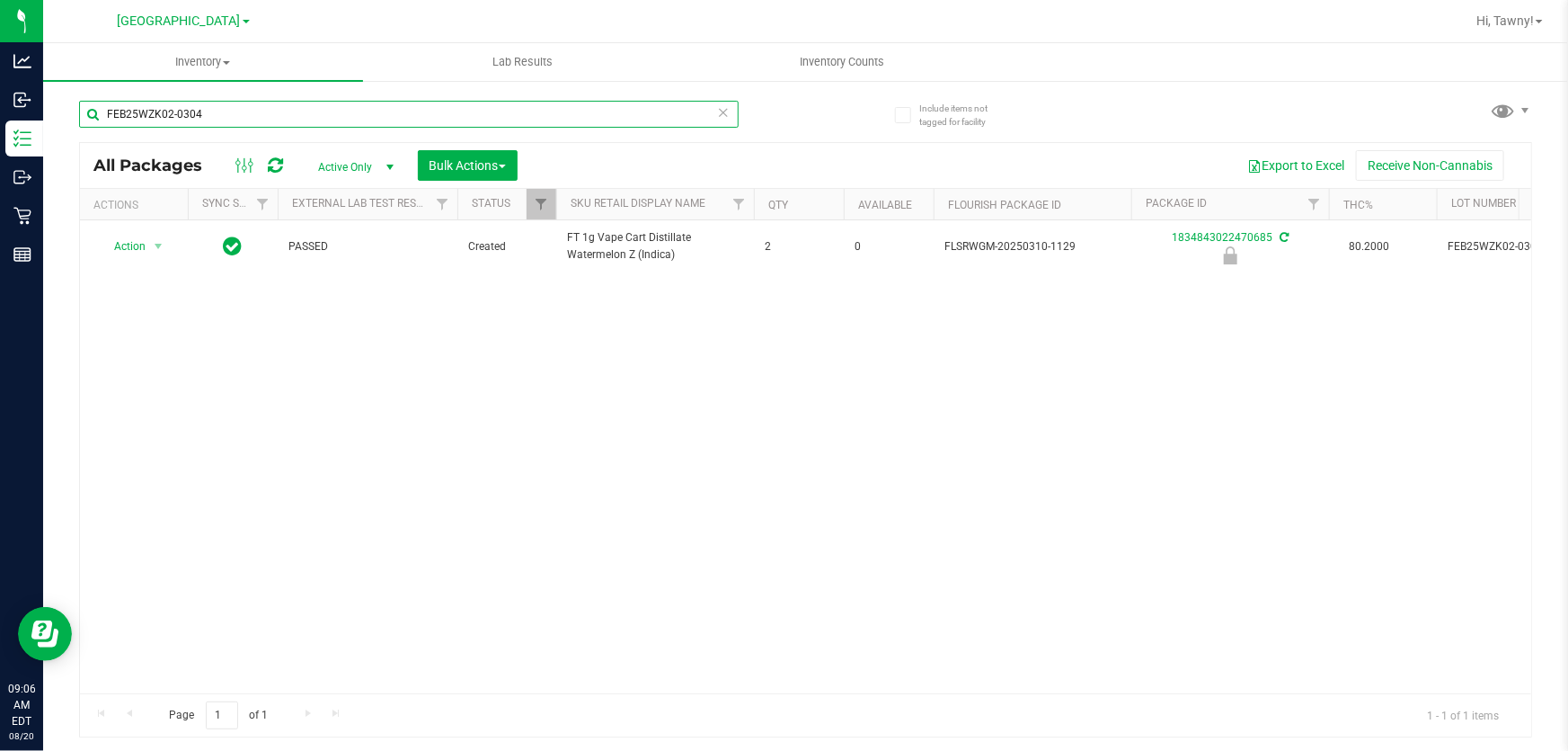
click at [248, 117] on input "FEB25WZK02-0304" at bounding box center [409, 114] width 659 height 27
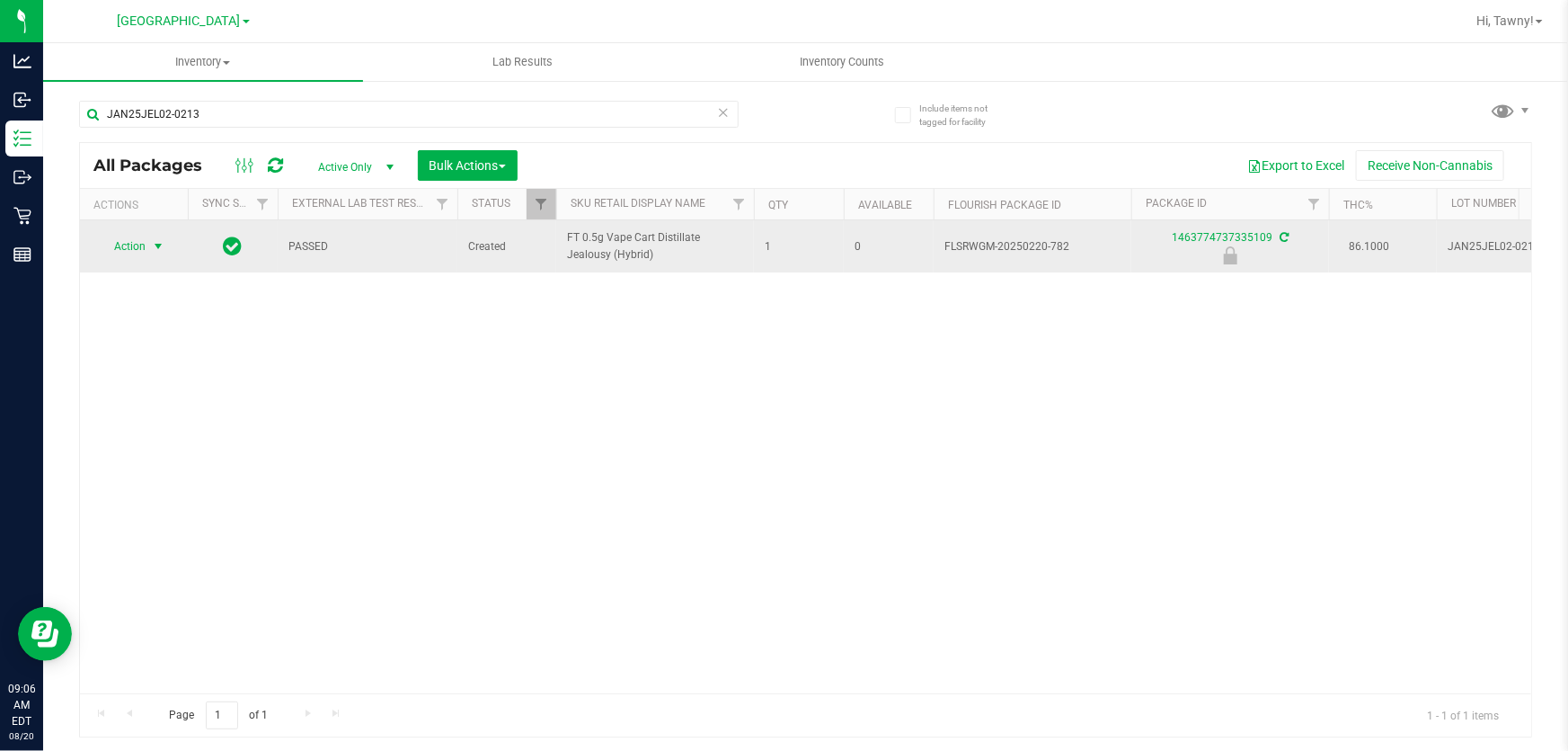
click at [159, 245] on span "select" at bounding box center [158, 246] width 15 height 15
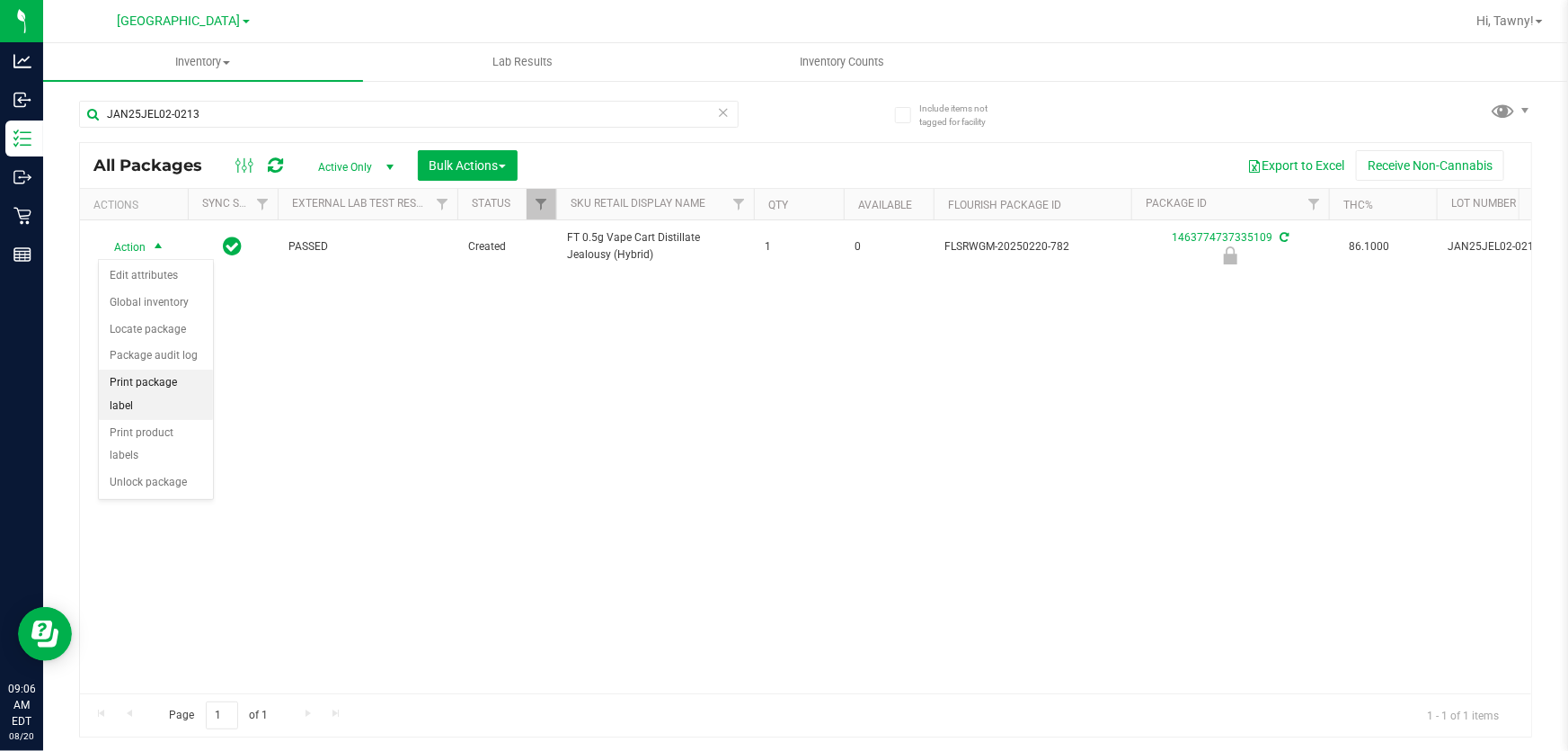
click at [175, 375] on li "Print package label" at bounding box center [156, 394] width 114 height 49
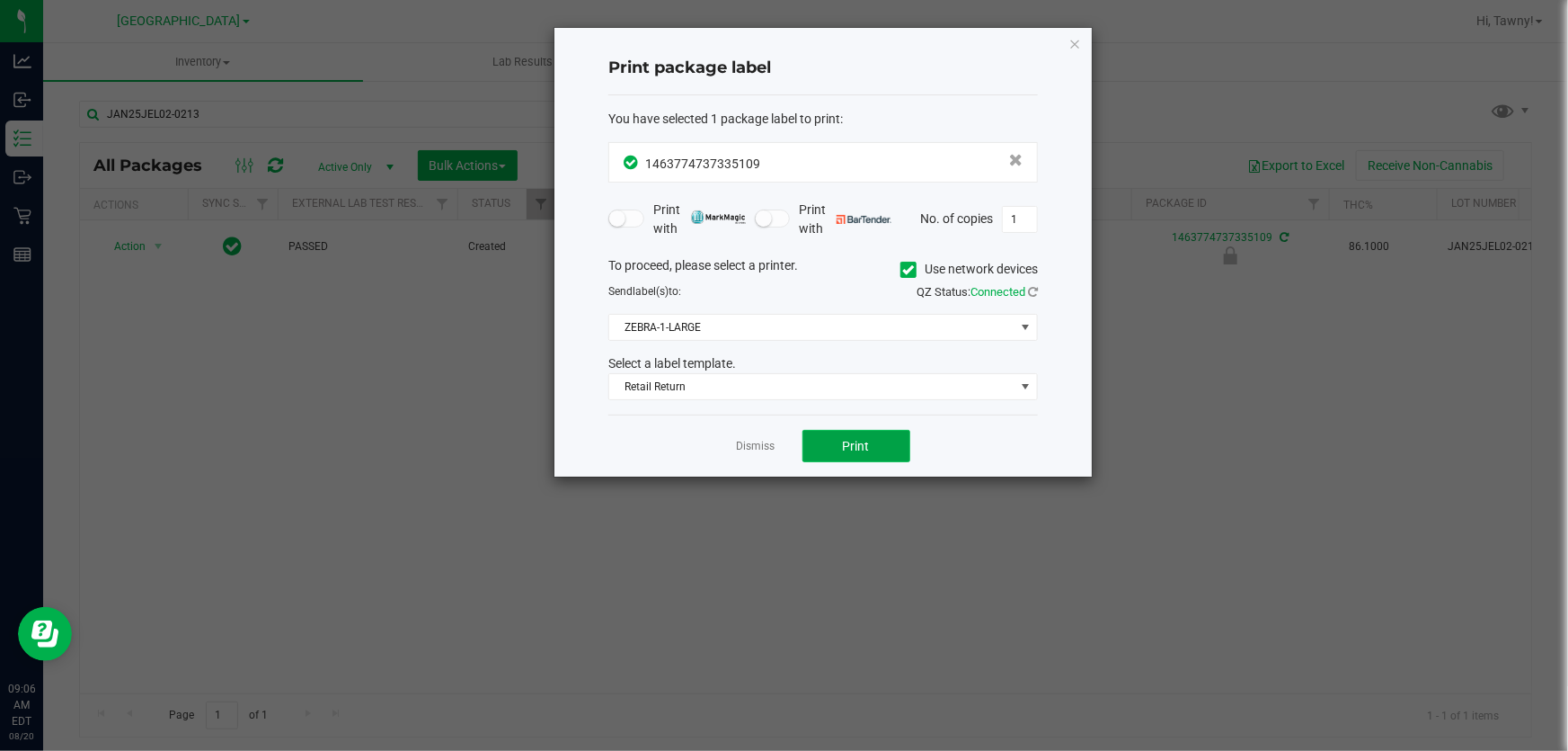
click at [851, 444] on span "Print" at bounding box center [856, 446] width 26 height 15
click at [755, 448] on link "Dismiss" at bounding box center [756, 447] width 38 height 16
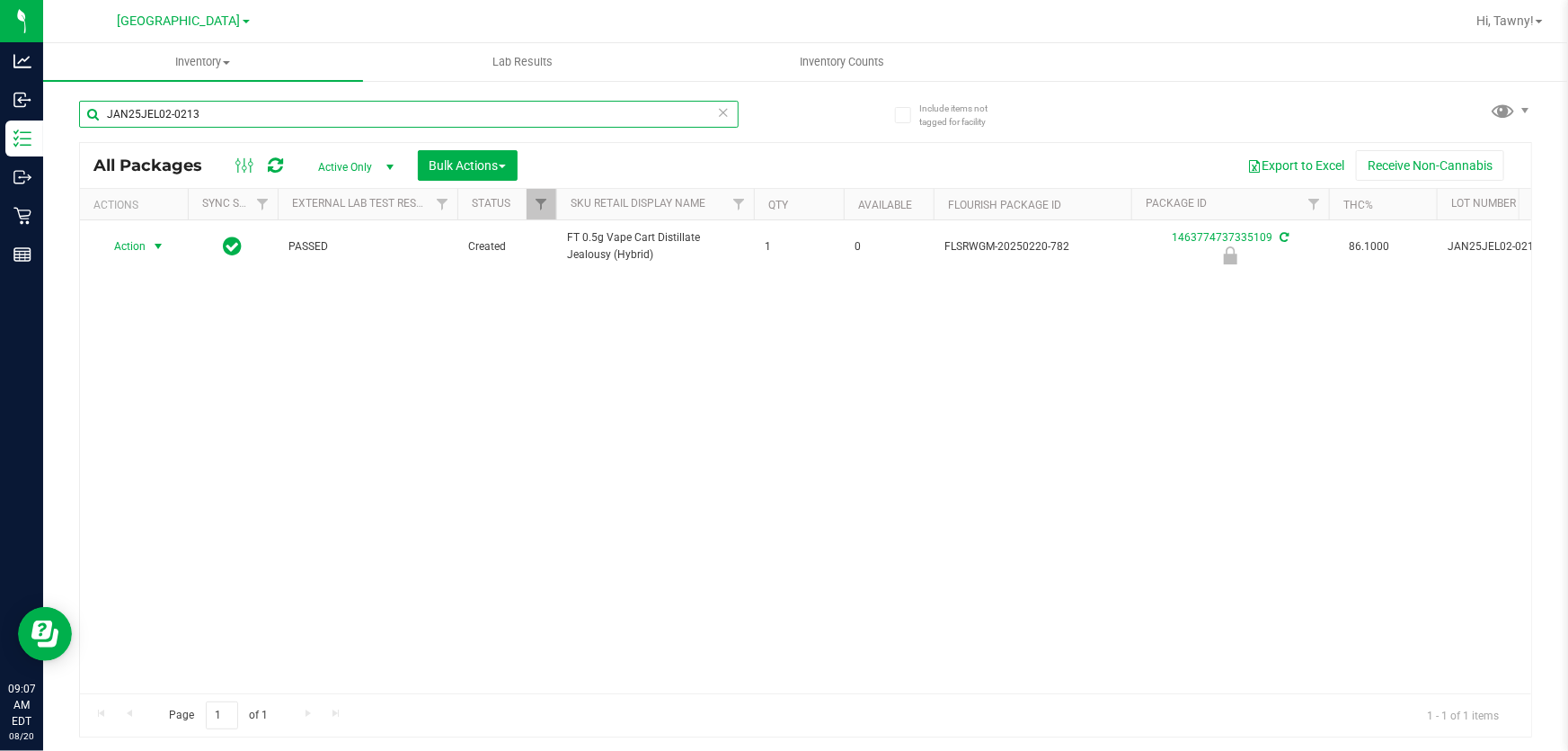
click at [554, 118] on input "JAN25JEL02-0213" at bounding box center [409, 114] width 659 height 27
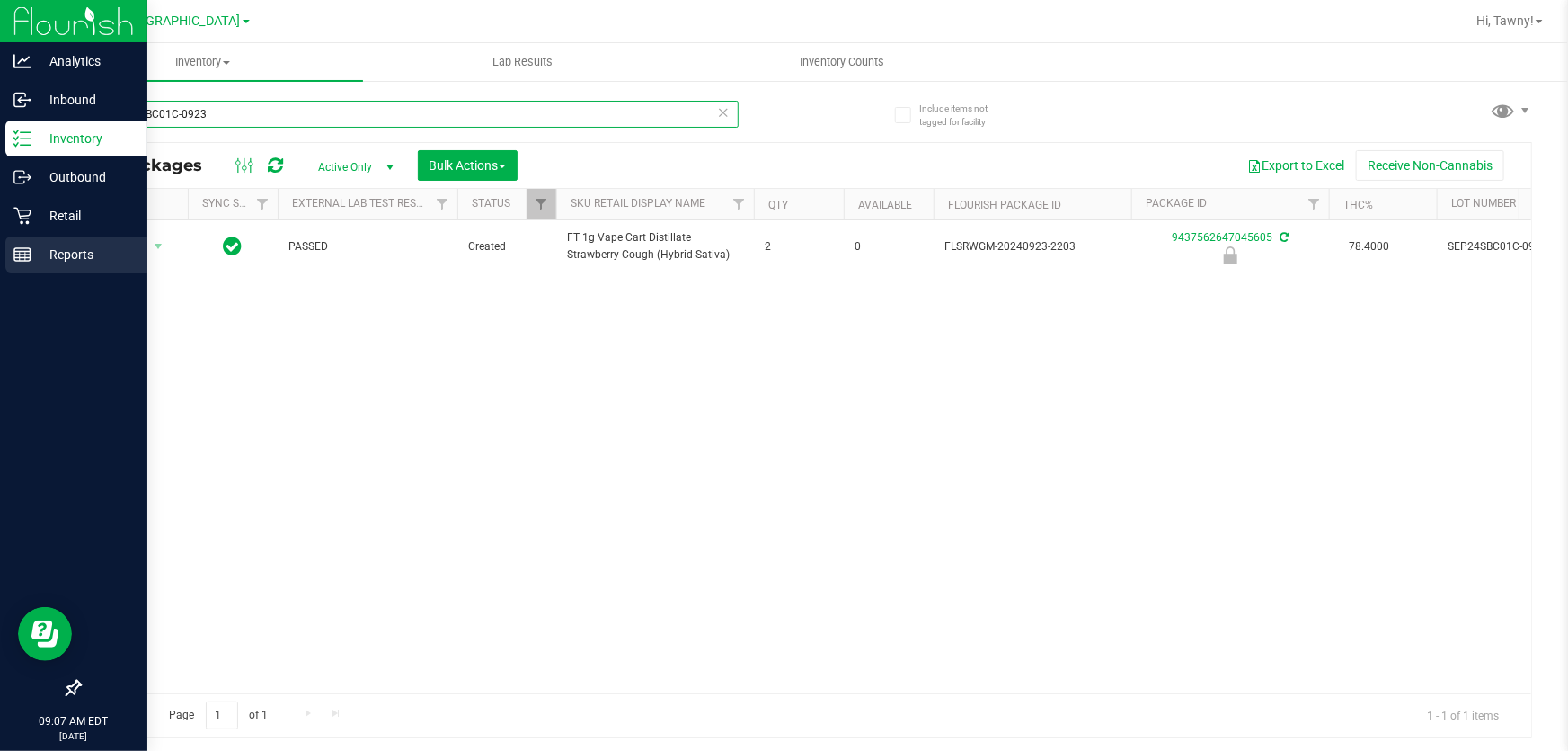
type input "SEP24SBC01C-0923"
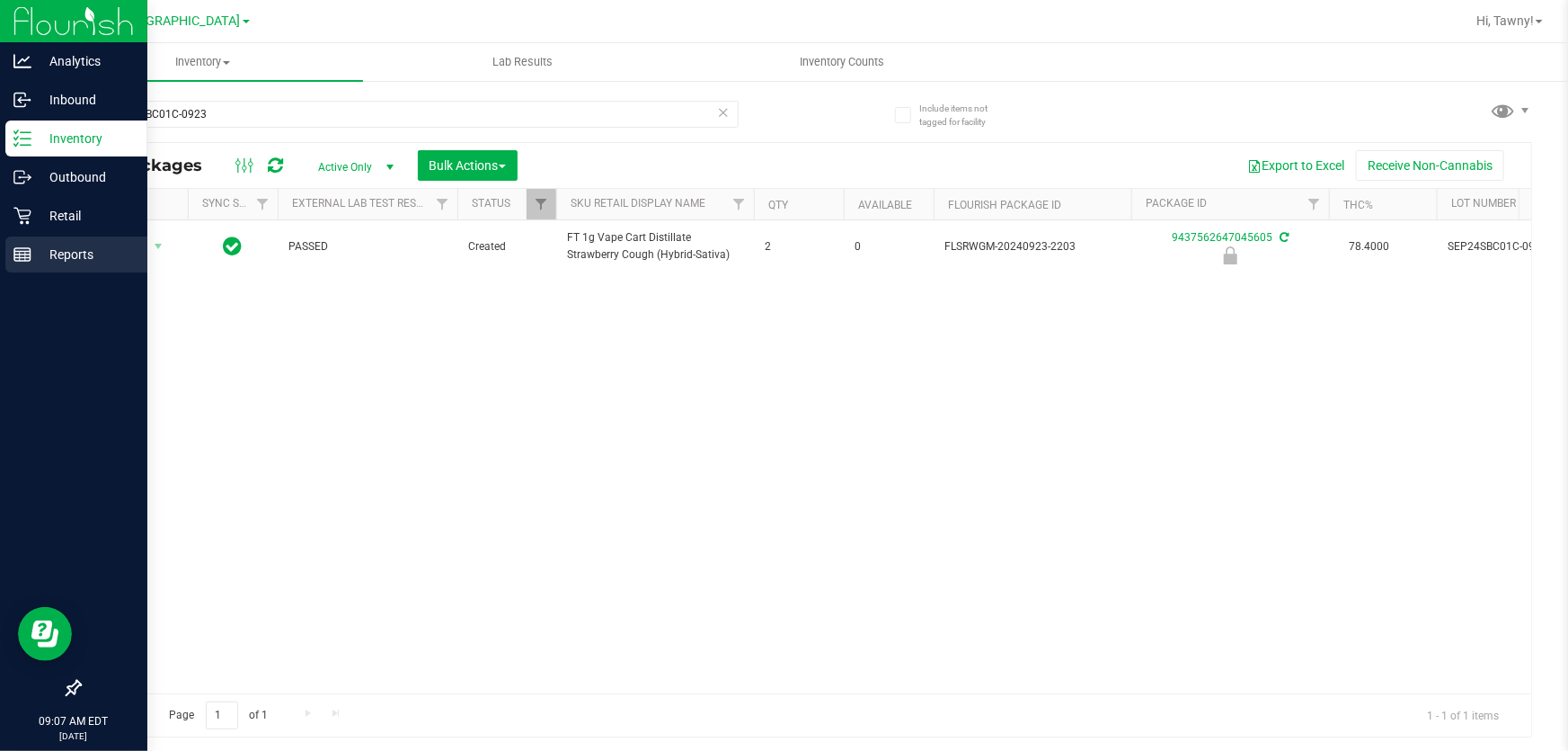
click at [126, 243] on p "Reports" at bounding box center [85, 254] width 108 height 22
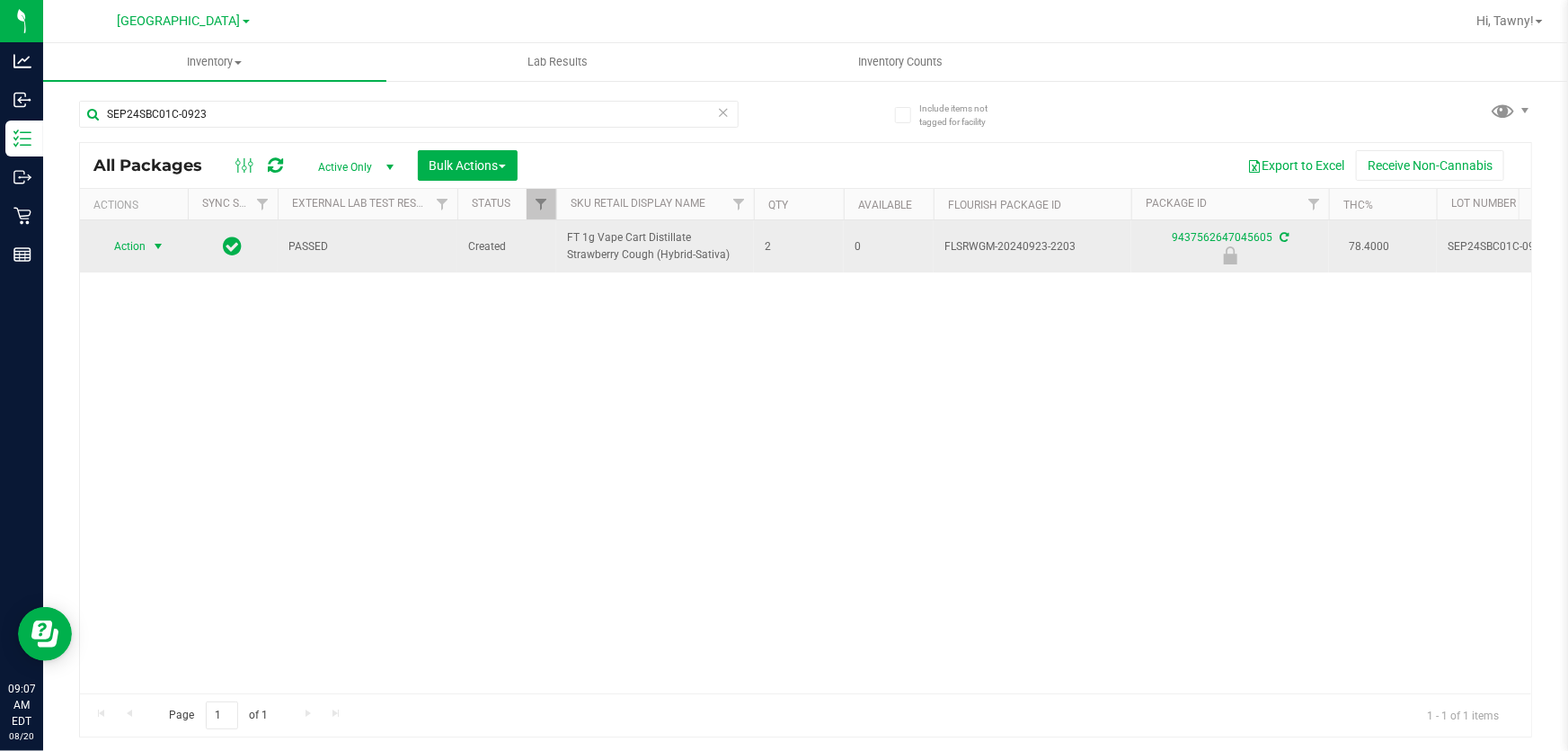
click at [145, 240] on span "Action" at bounding box center [122, 246] width 48 height 26
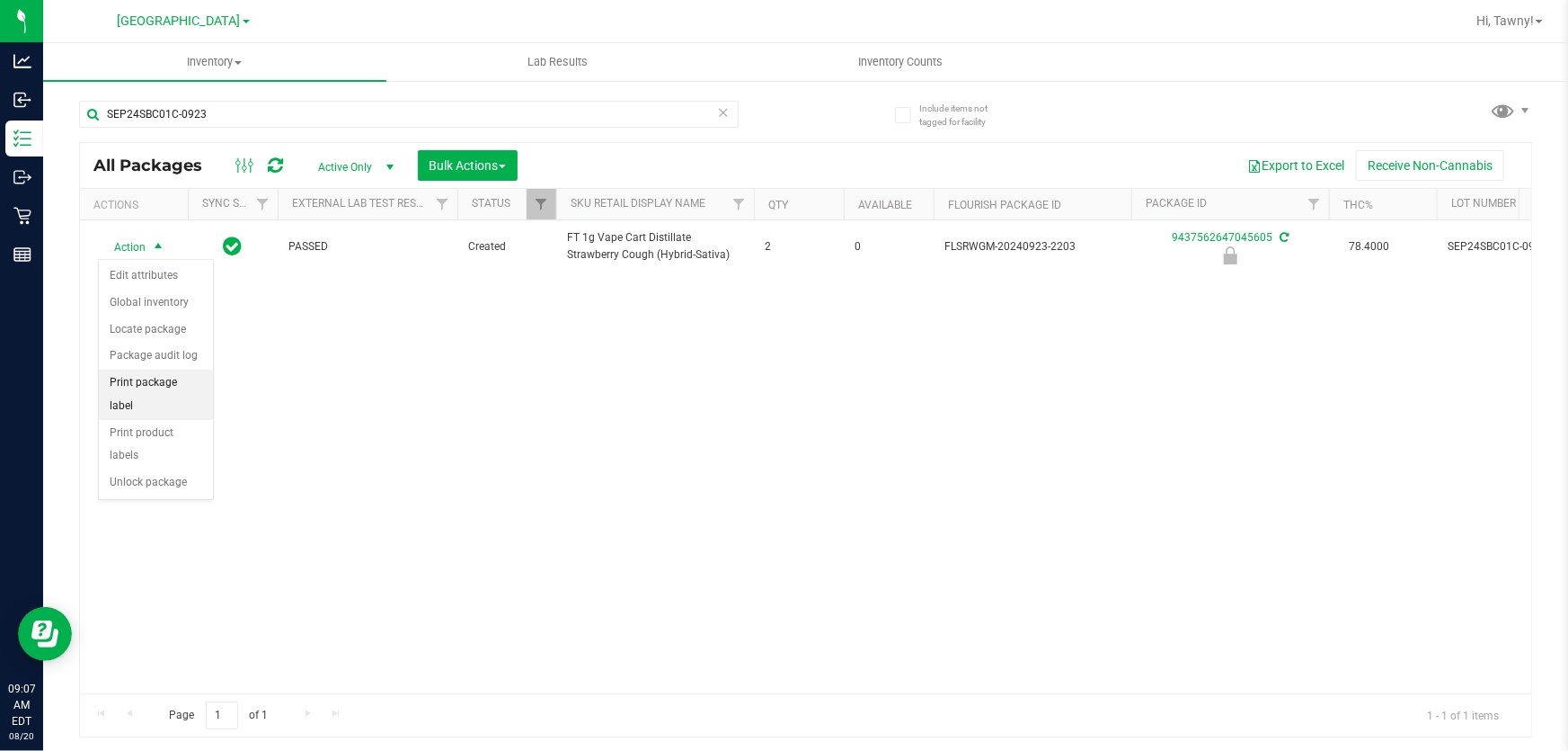
click at [181, 380] on li "Print package label" at bounding box center [156, 394] width 114 height 49
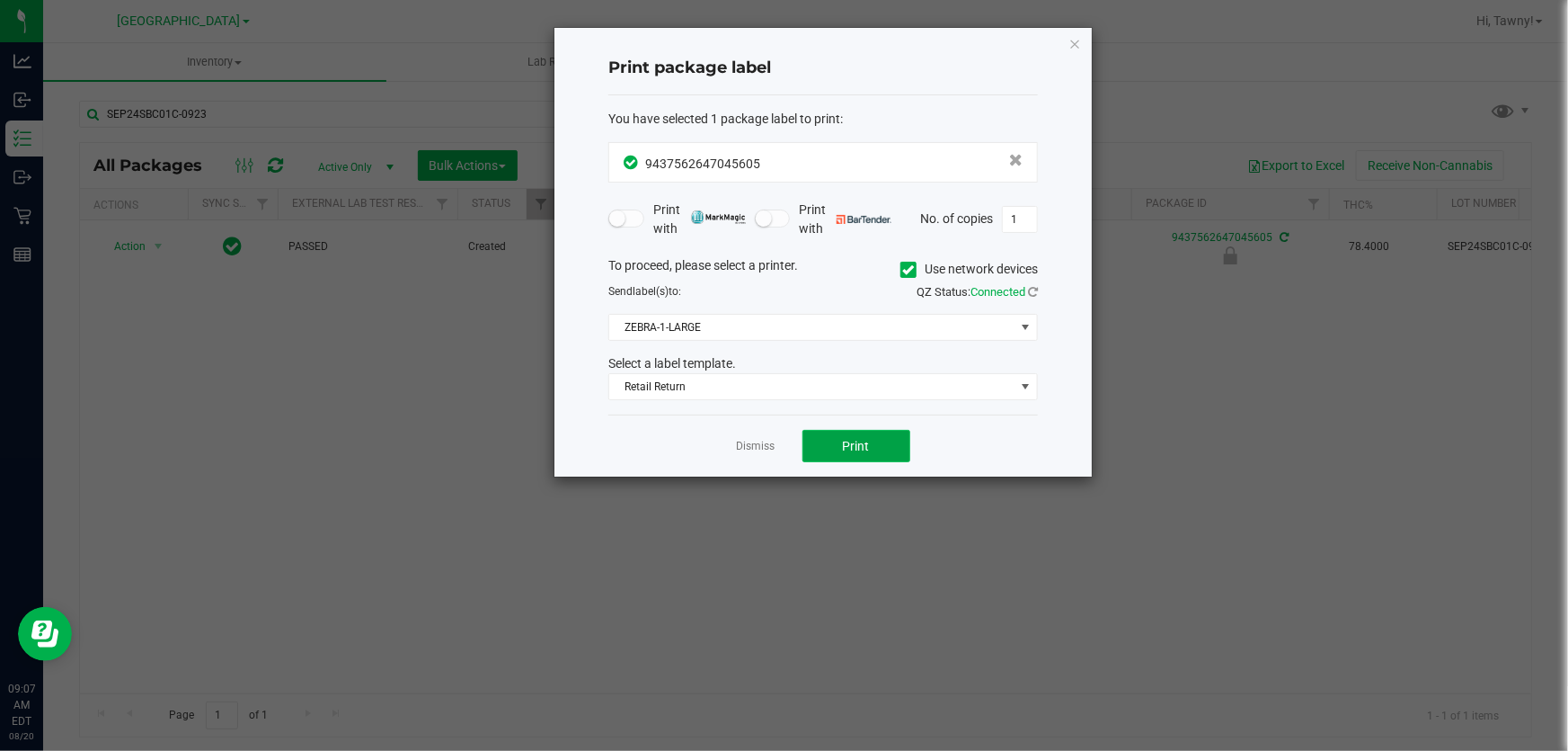
click at [840, 448] on button "Print" at bounding box center [857, 446] width 108 height 32
click at [753, 446] on link "Dismiss" at bounding box center [756, 447] width 38 height 16
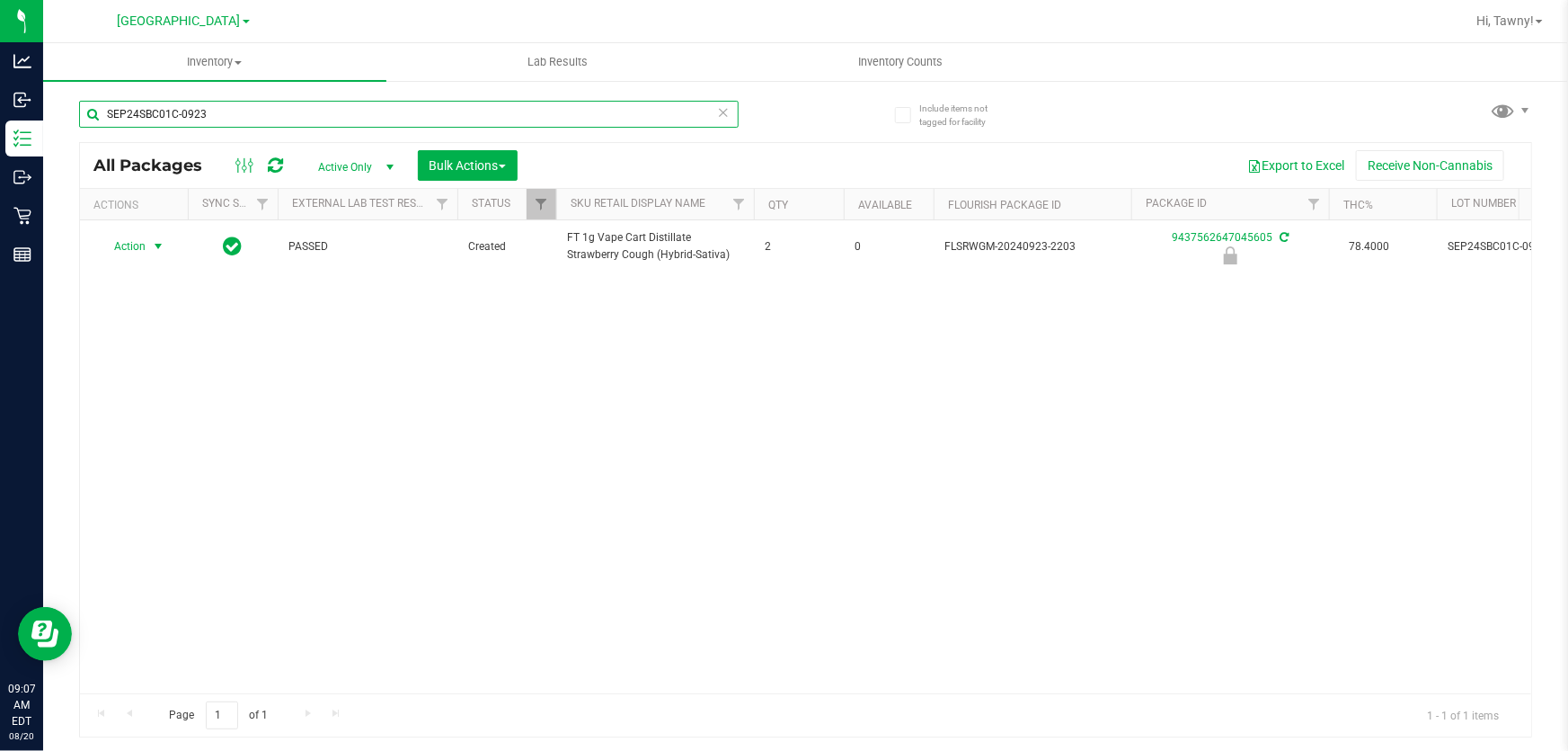
click at [299, 101] on input "SEP24SBC01C-0923" at bounding box center [409, 114] width 659 height 27
click at [286, 107] on input "SEP24SBC01C-0923" at bounding box center [409, 114] width 659 height 27
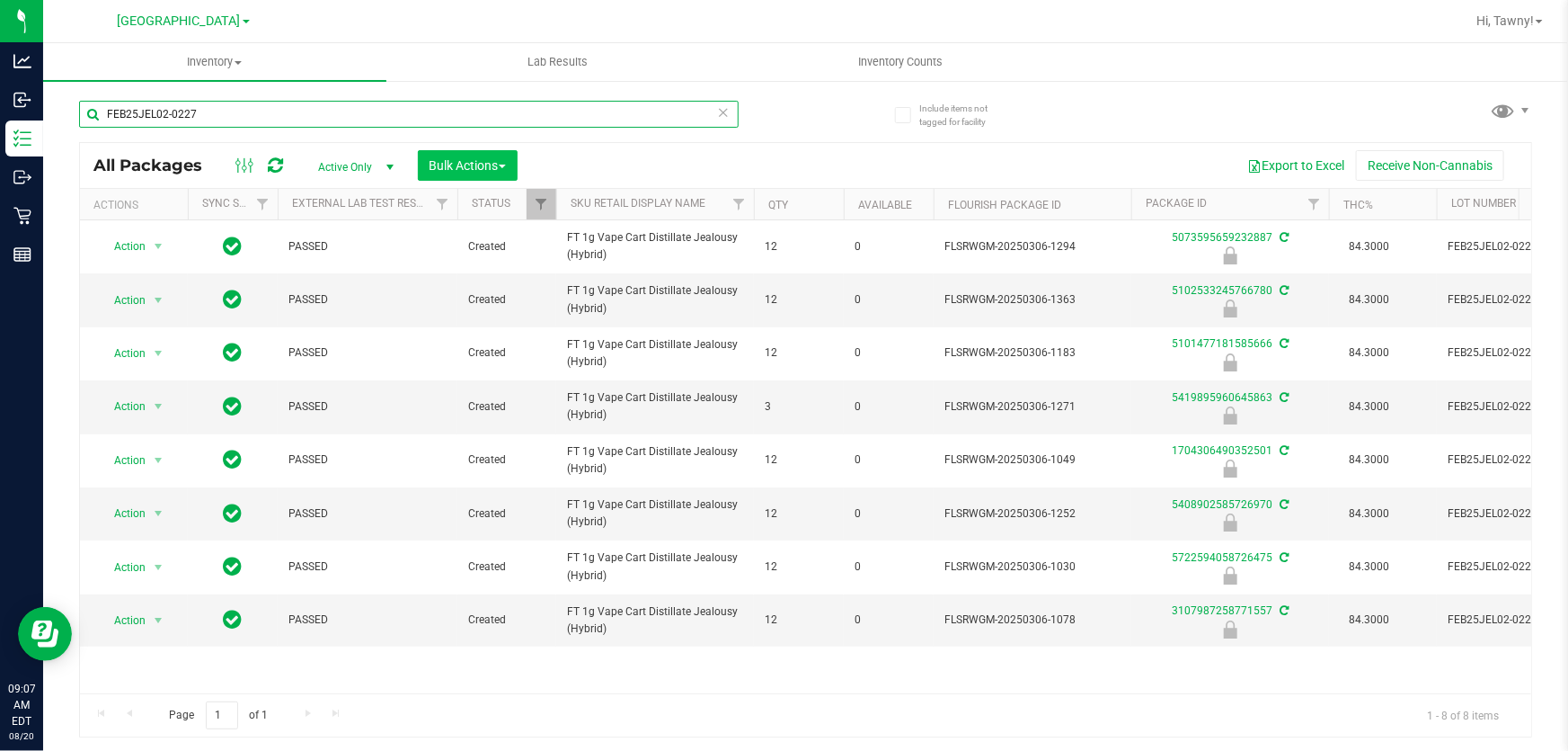
type input "FEB25JEL02-0227"
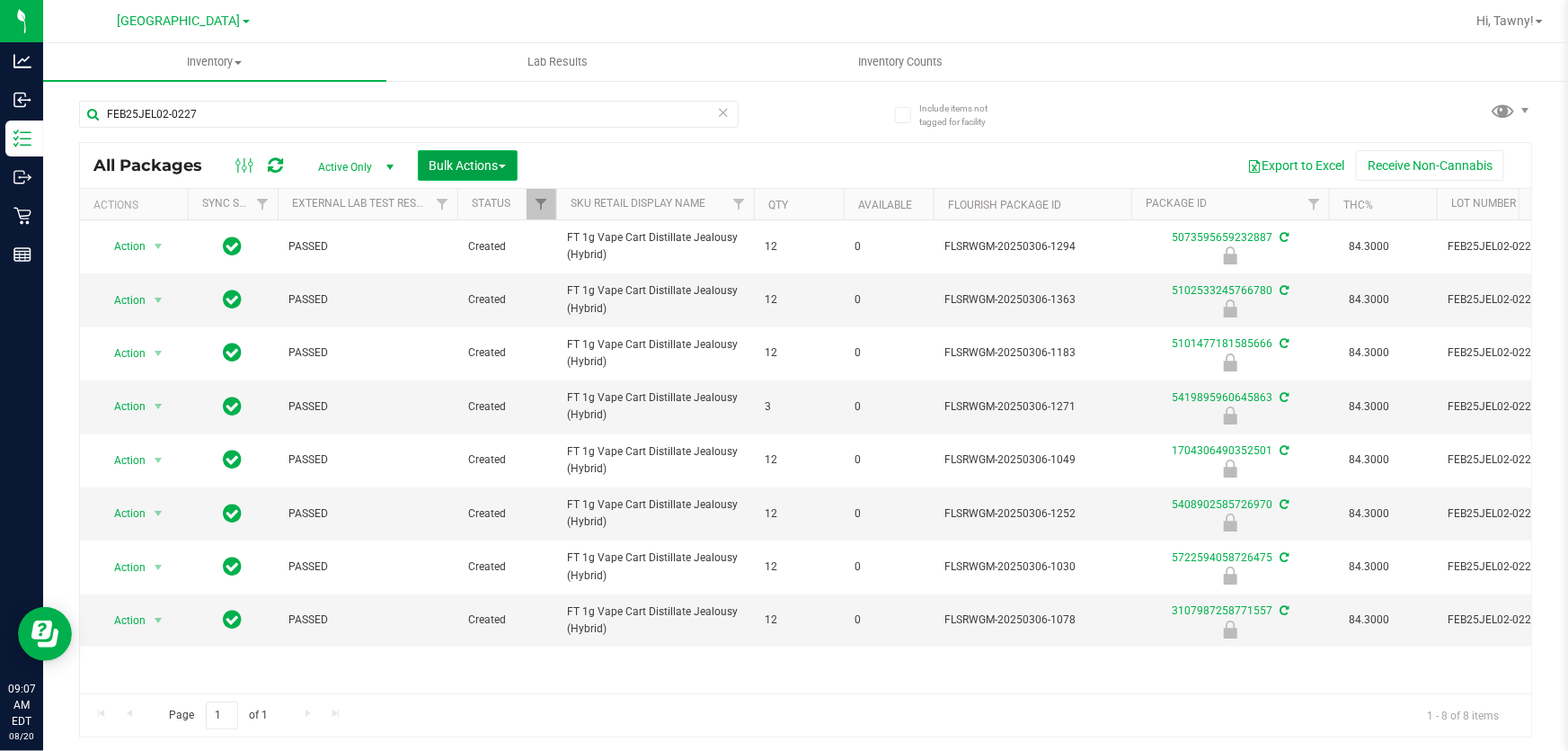
click at [487, 162] on span "Bulk Actions" at bounding box center [468, 165] width 77 height 15
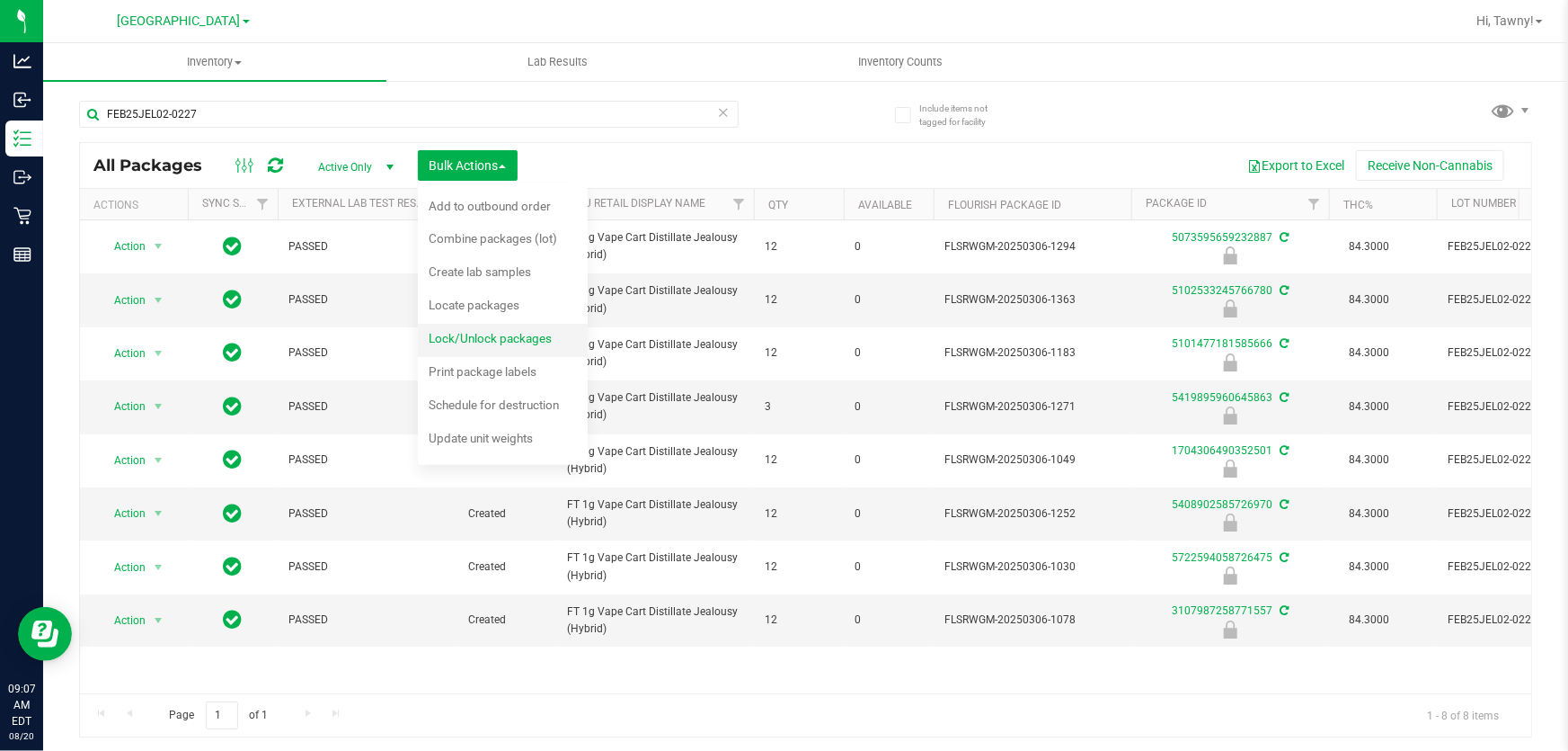
click at [503, 340] on span "Lock/Unlock packages" at bounding box center [490, 338] width 123 height 15
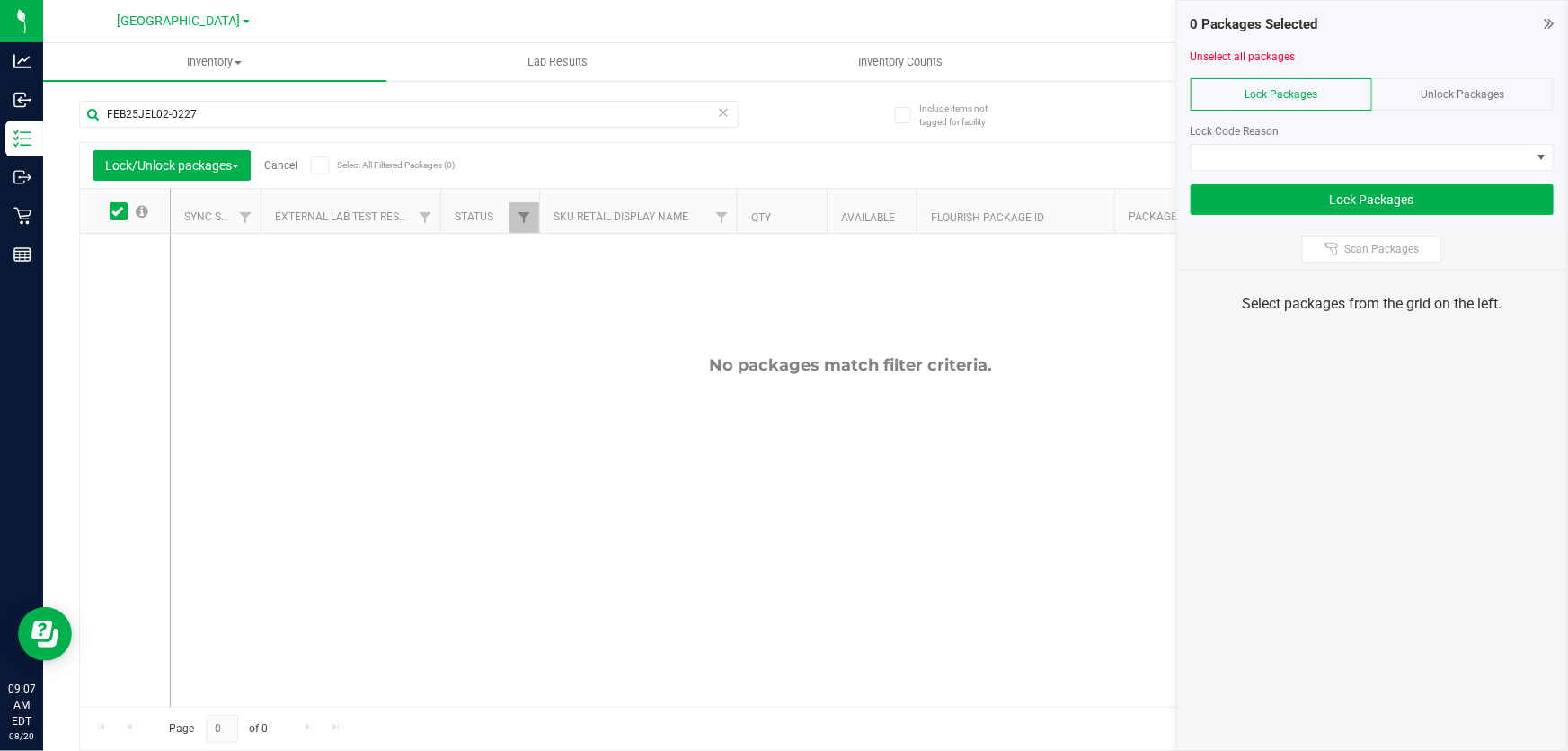
click at [1447, 107] on div "Unlock Packages" at bounding box center [1463, 94] width 182 height 32
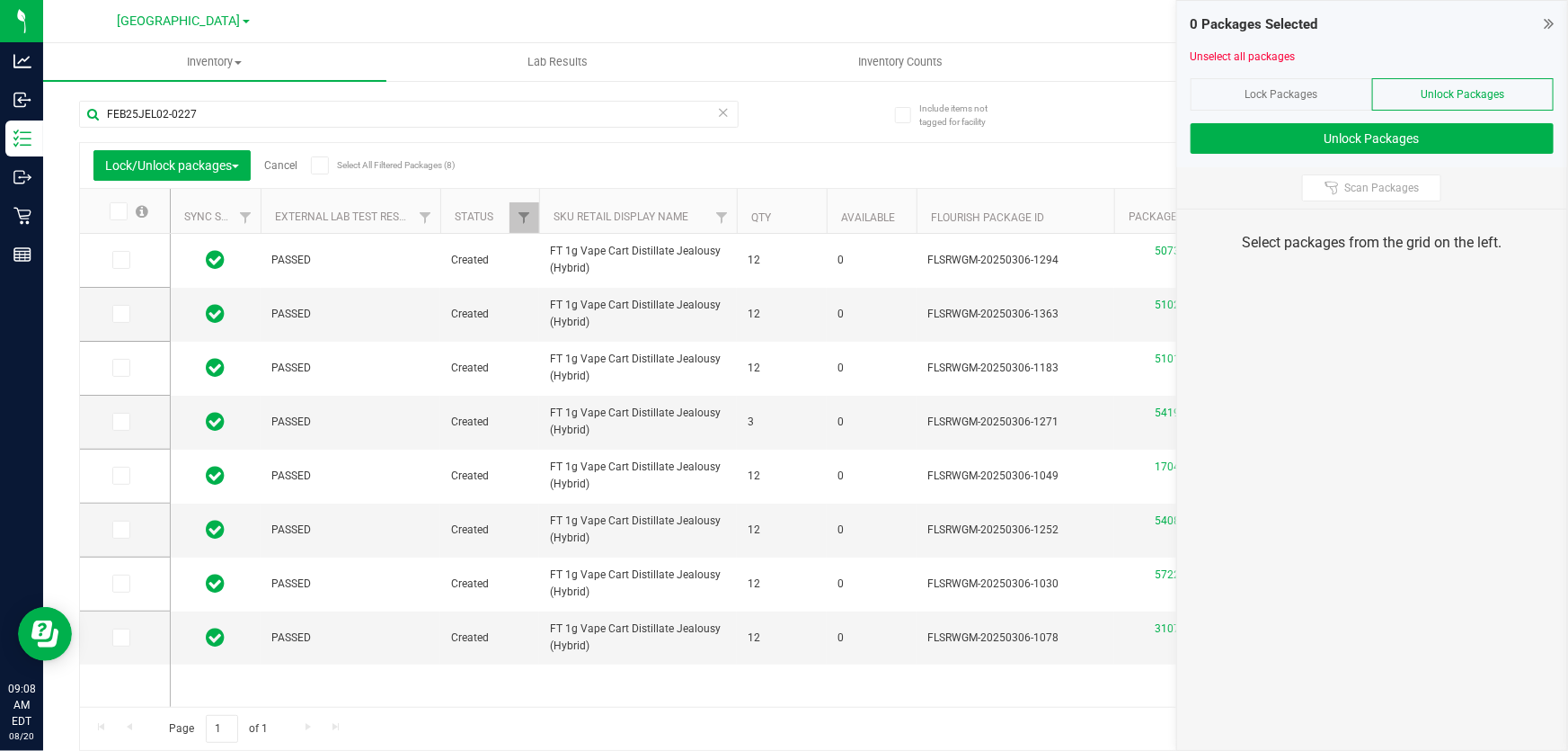
click at [123, 200] on th at bounding box center [126, 211] width 90 height 45
click at [122, 211] on icon at bounding box center [118, 211] width 12 height 0
click at [0, 0] on input "checkbox" at bounding box center [0, 0] width 0 height 0
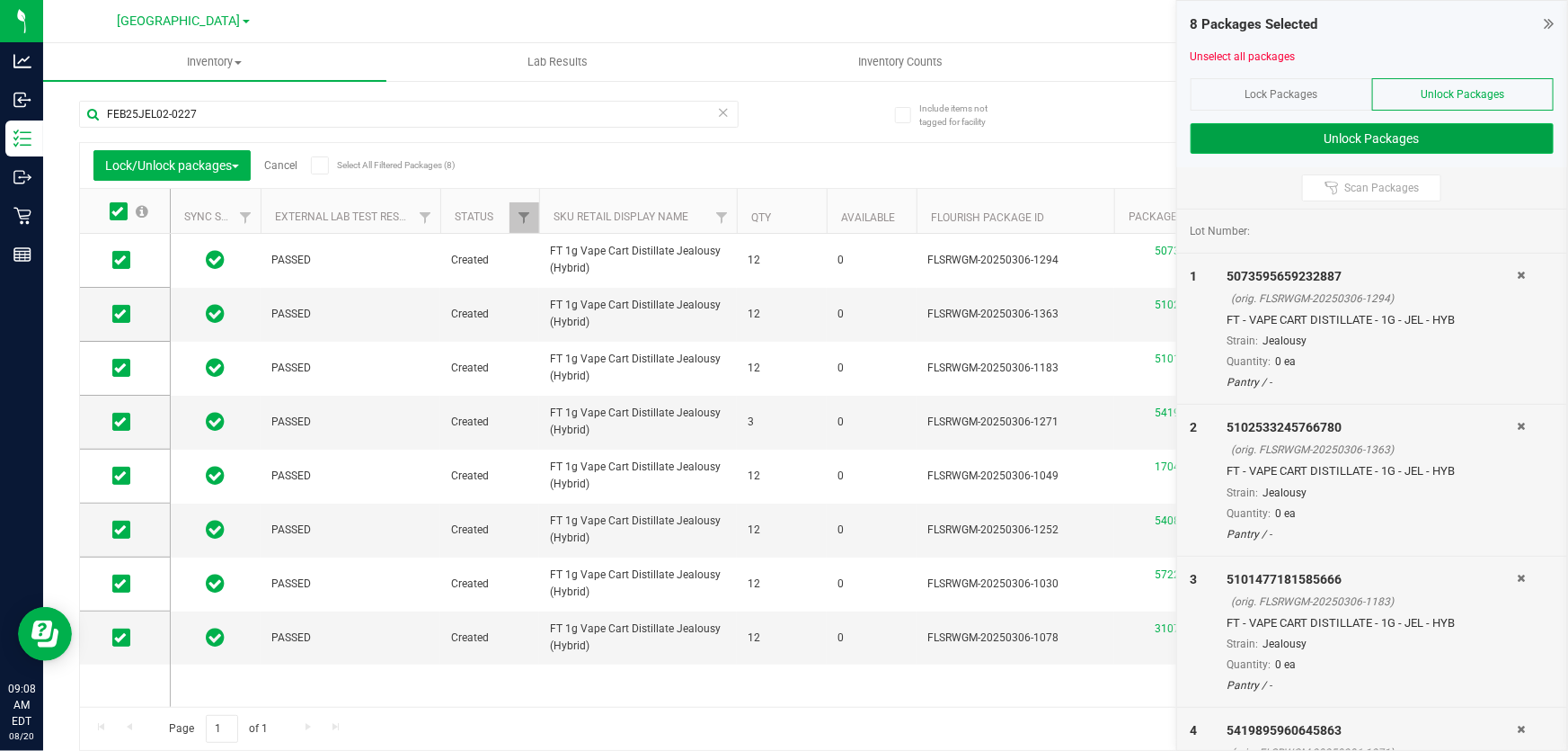
click at [1468, 140] on button "Unlock Packages" at bounding box center [1373, 137] width 363 height 30
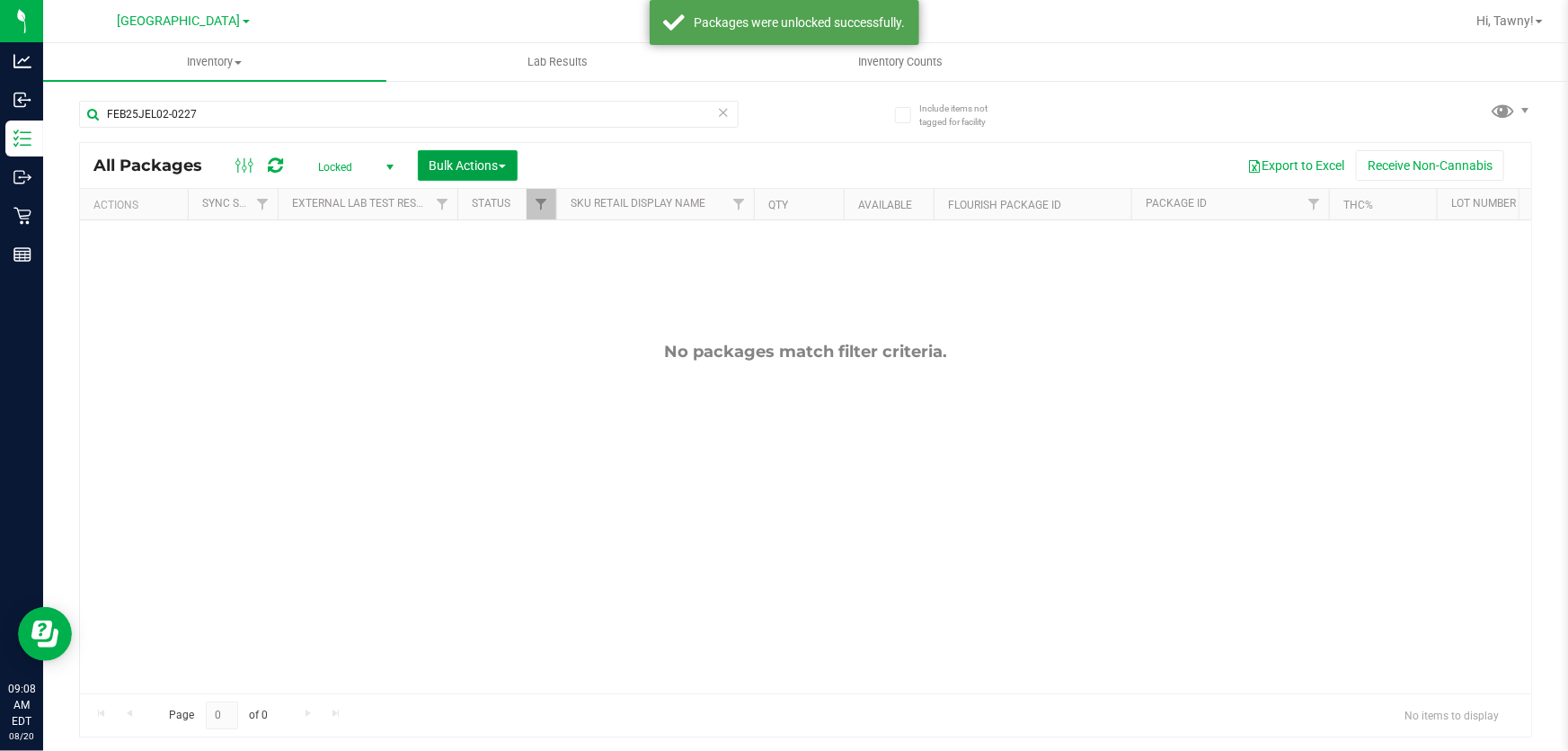
click at [458, 166] on span "Bulk Actions" at bounding box center [468, 165] width 77 height 15
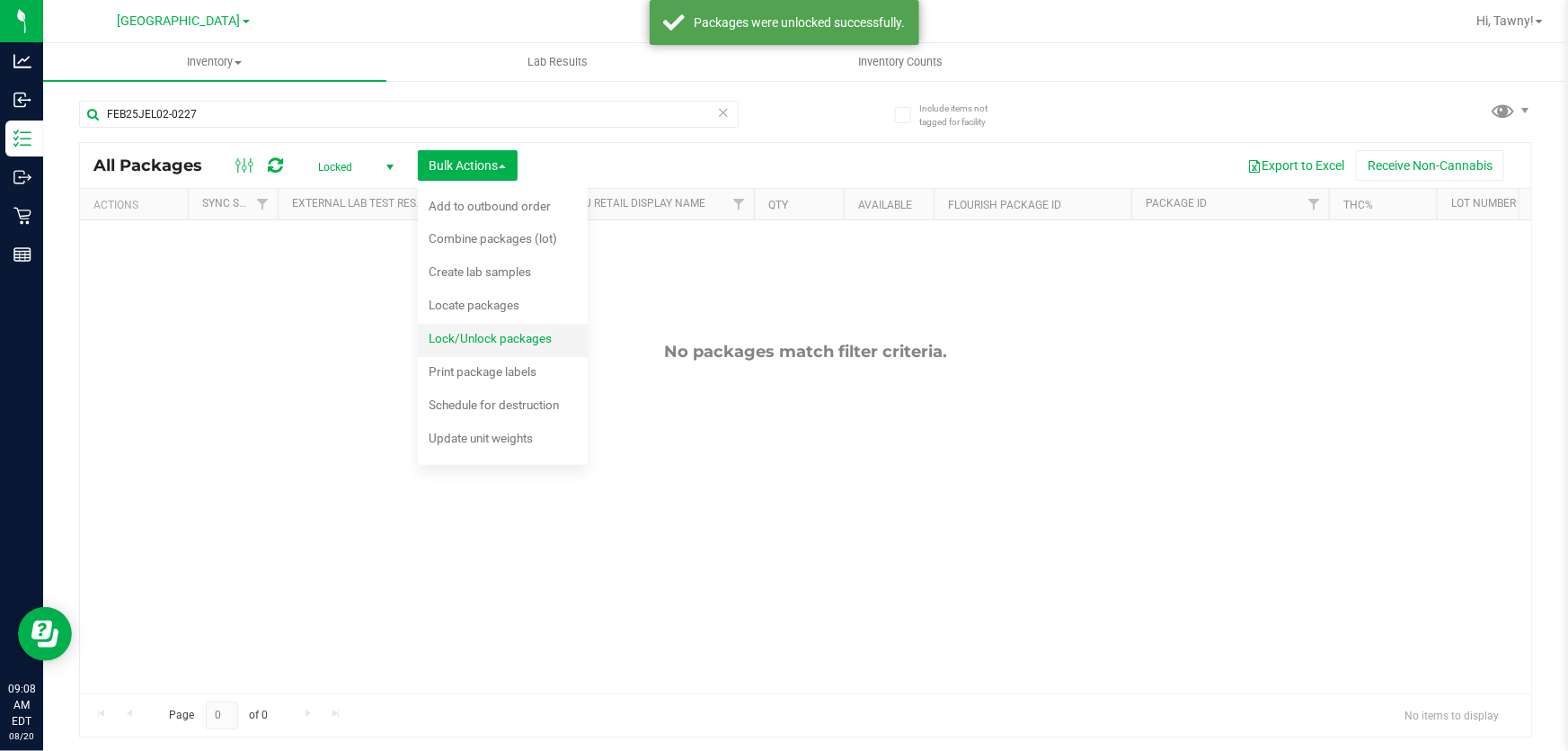
click at [464, 345] on span "Lock/Unlock packages" at bounding box center [490, 338] width 123 height 15
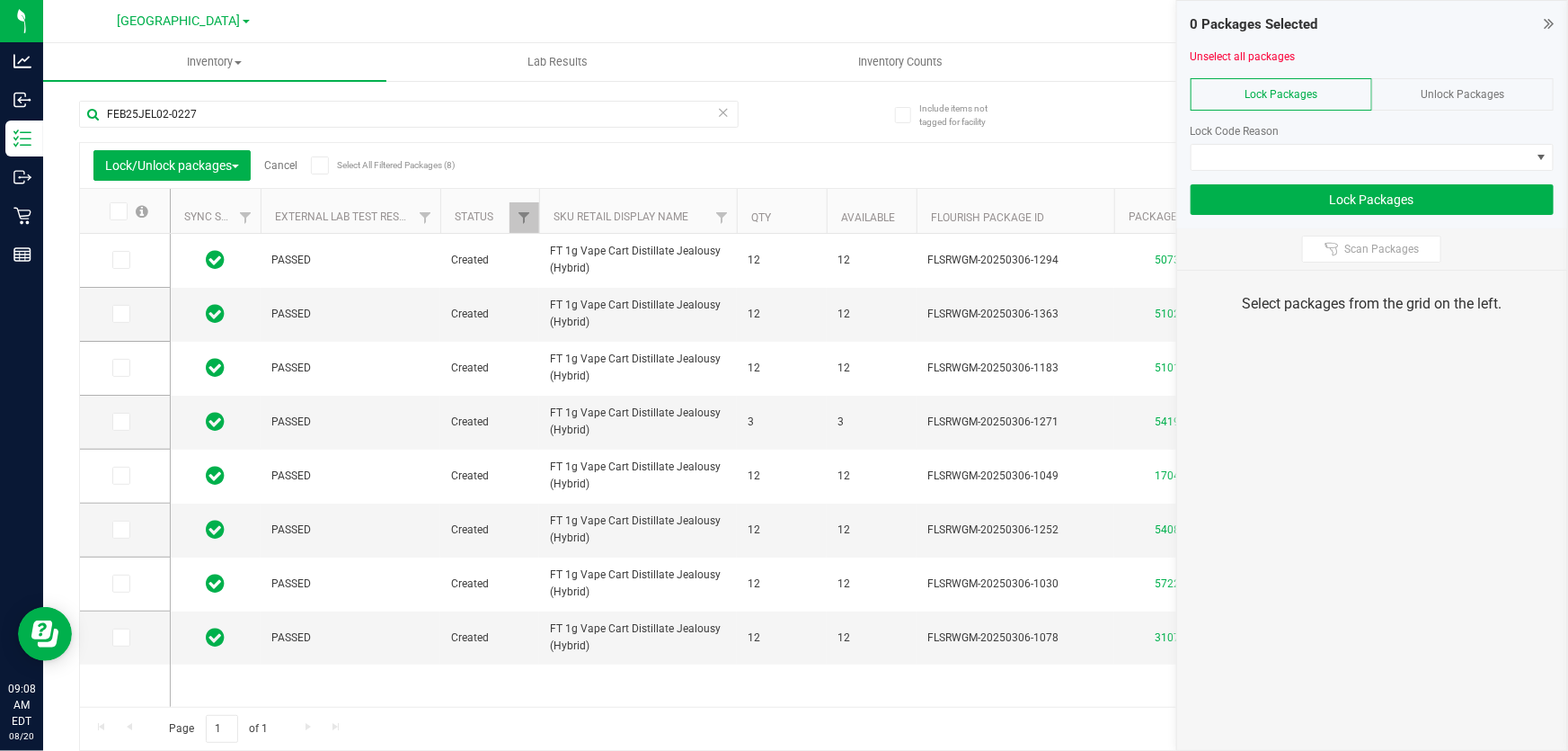
click at [116, 211] on icon at bounding box center [118, 211] width 12 height 0
click at [0, 0] on input "checkbox" at bounding box center [0, 0] width 0 height 0
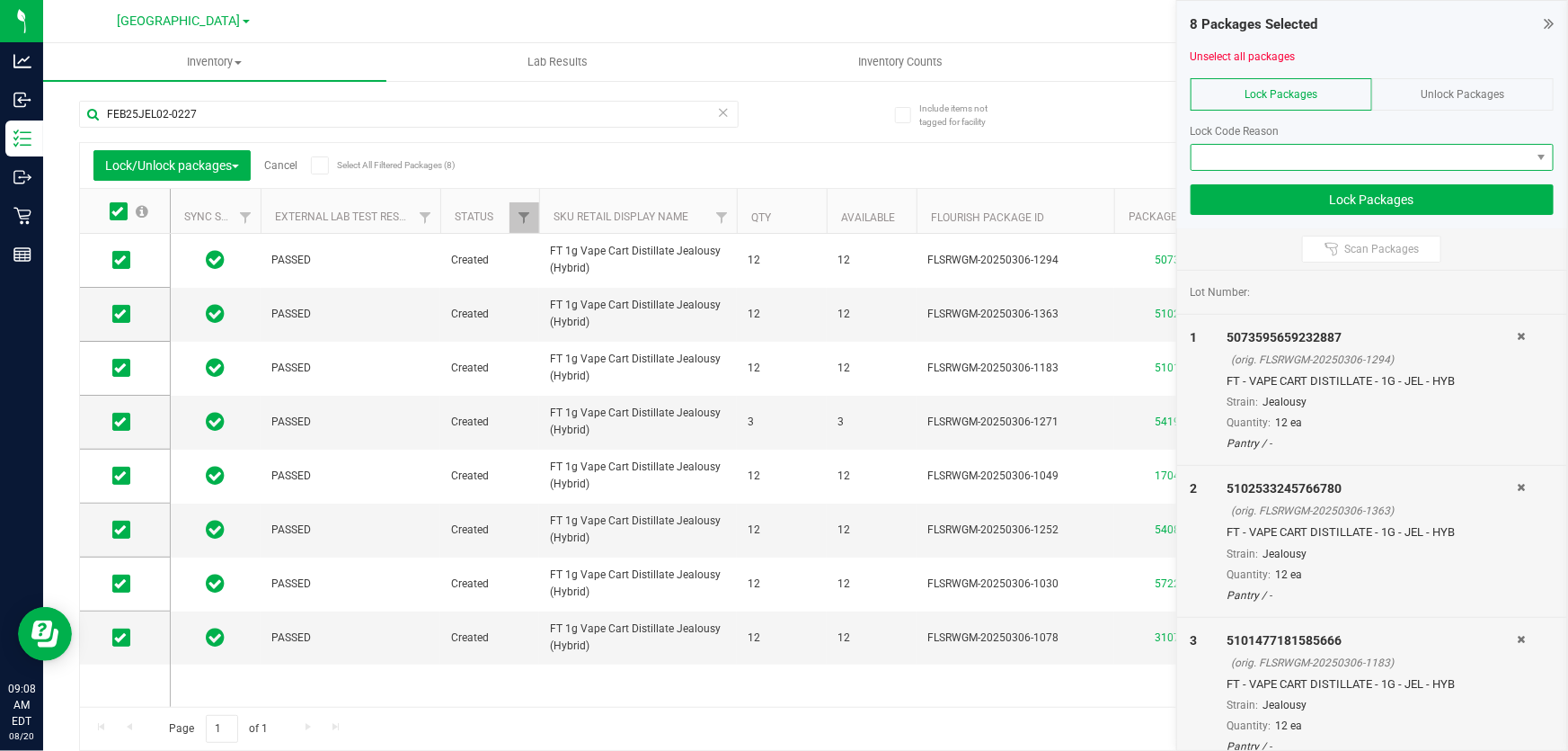
click at [1353, 155] on span at bounding box center [1361, 157] width 339 height 26
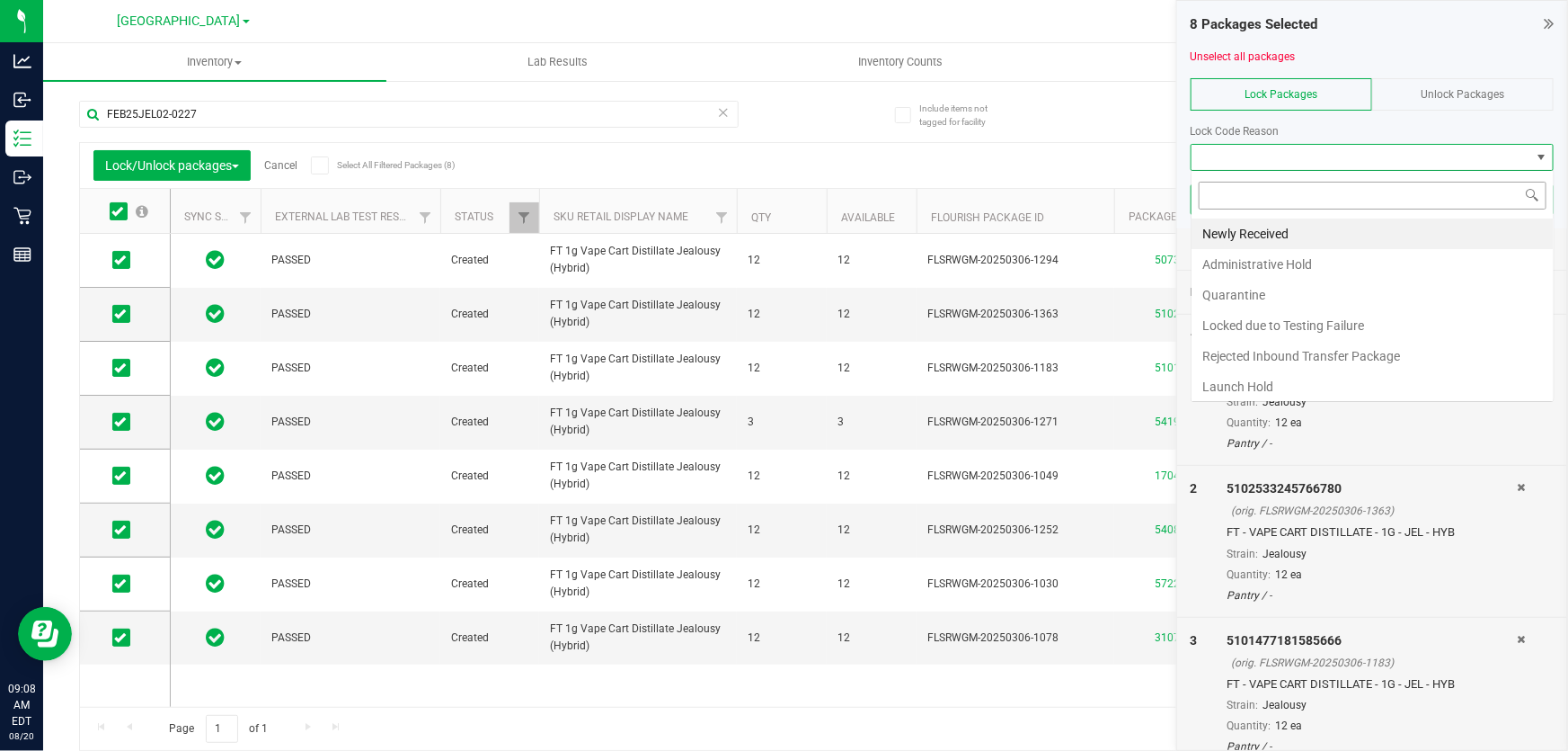
scroll to position [27, 363]
click at [1247, 295] on li "Quarantine" at bounding box center [1373, 295] width 362 height 30
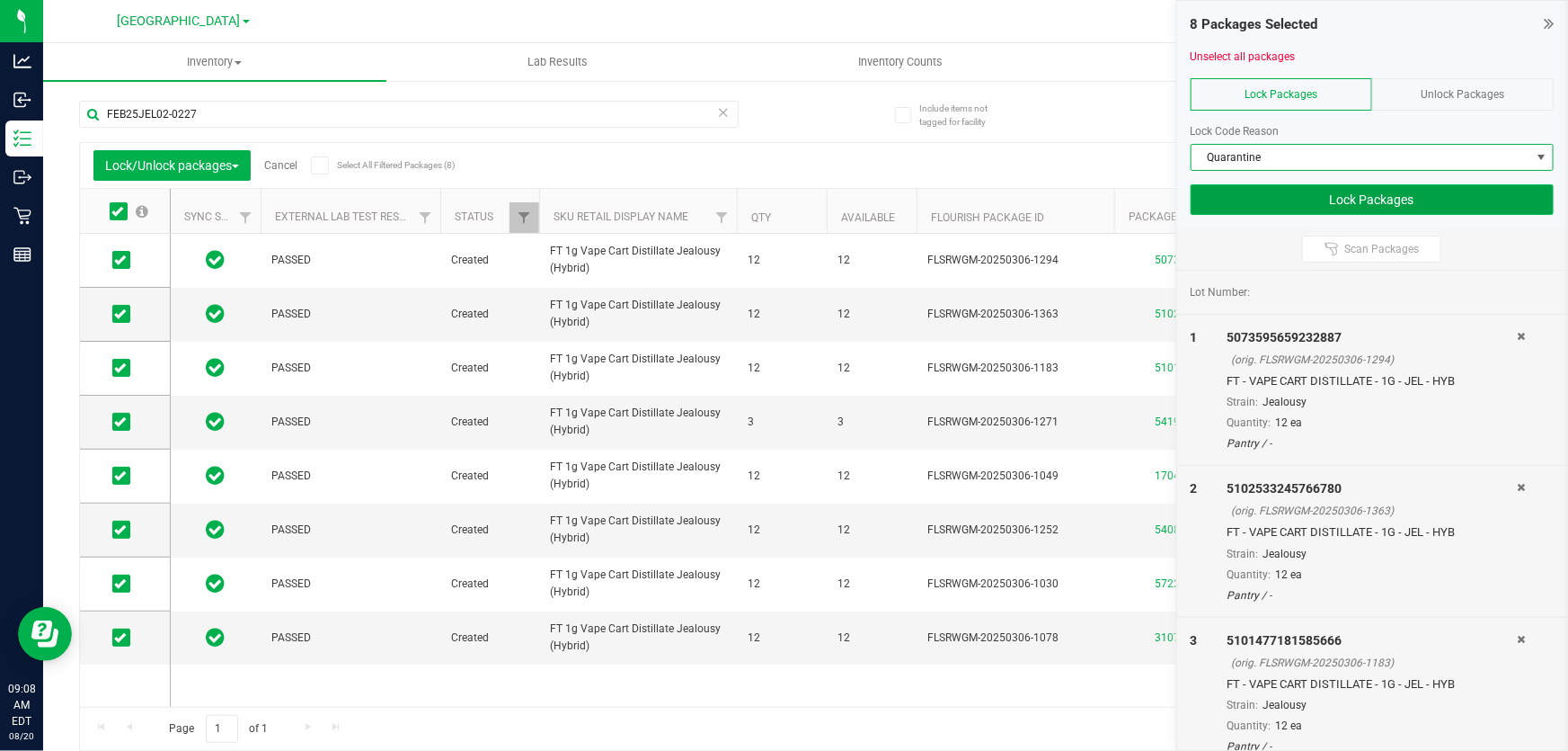
click at [1392, 194] on button "Lock Packages" at bounding box center [1373, 199] width 363 height 30
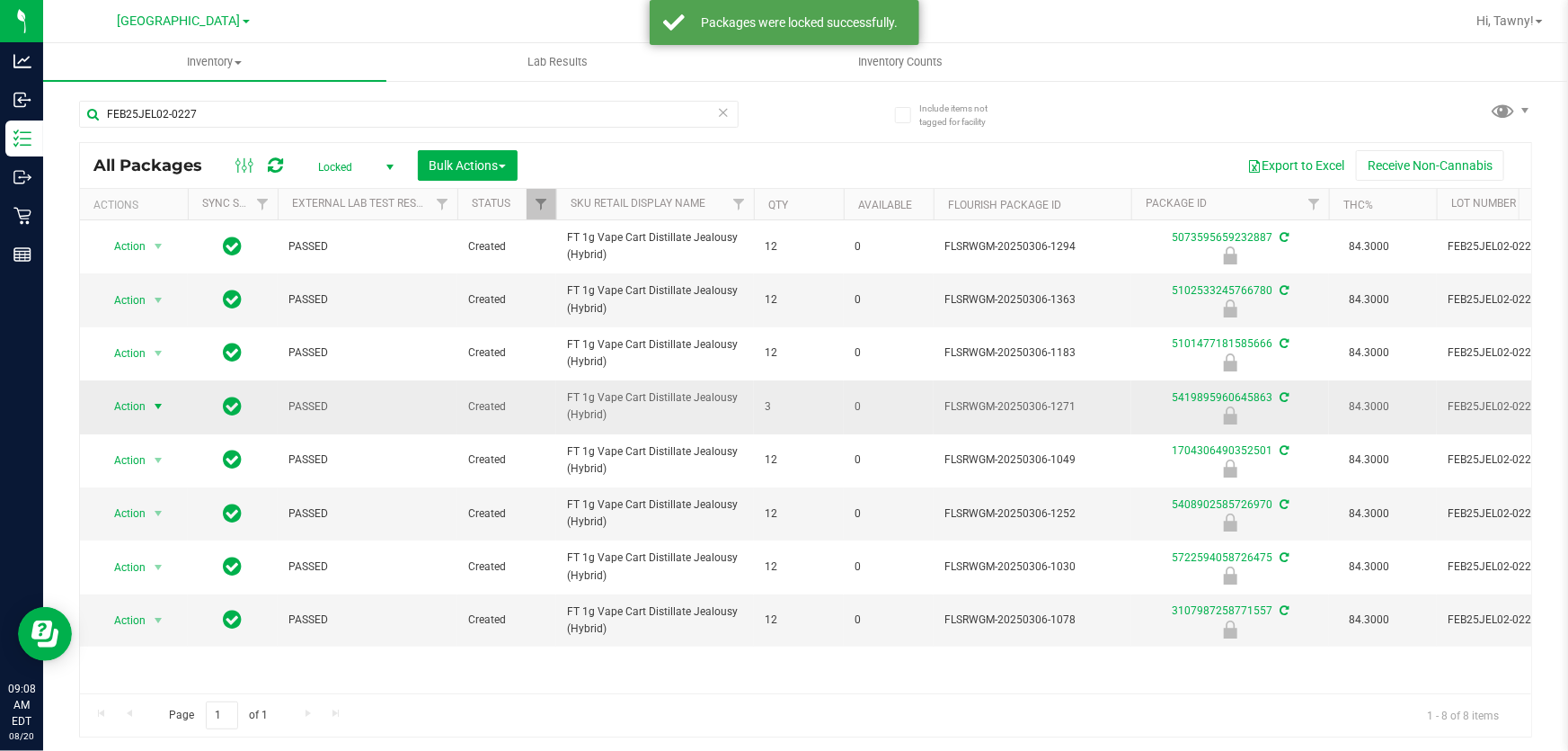
click at [147, 403] on span "select" at bounding box center [158, 406] width 23 height 26
click at [182, 540] on li "Print package label" at bounding box center [156, 555] width 114 height 49
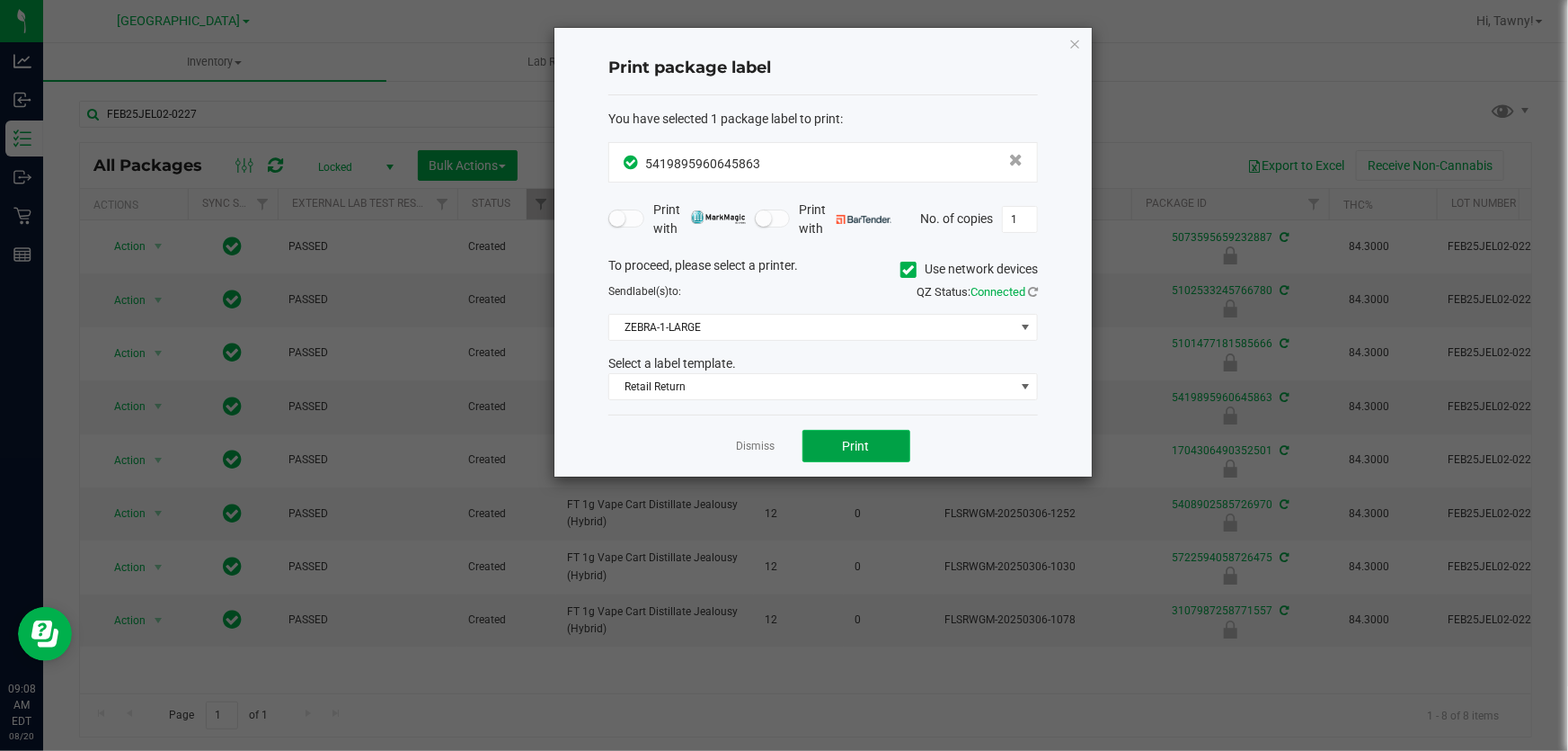
click at [862, 442] on span "Print" at bounding box center [856, 446] width 26 height 15
click at [754, 449] on link "Dismiss" at bounding box center [756, 447] width 38 height 16
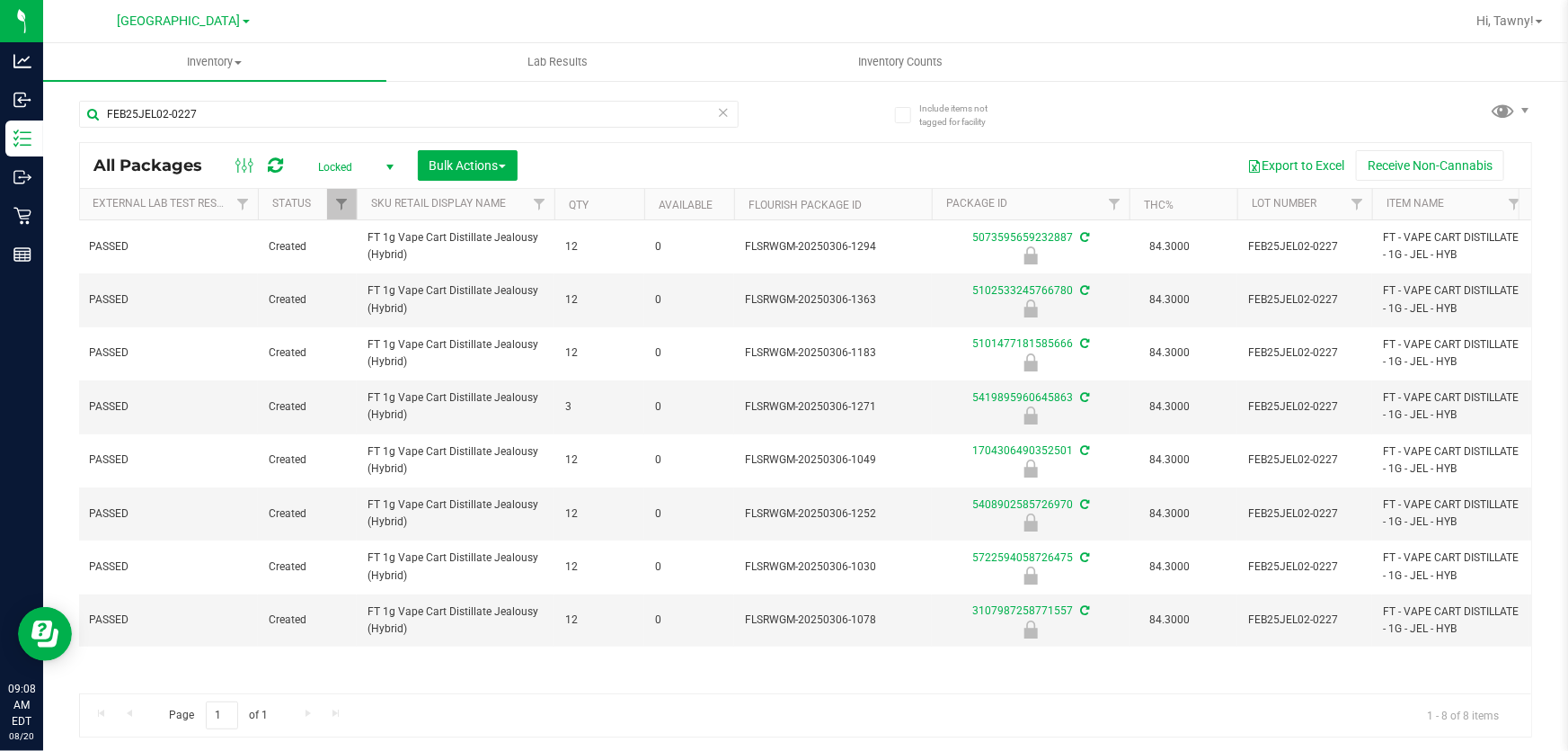
scroll to position [0, 223]
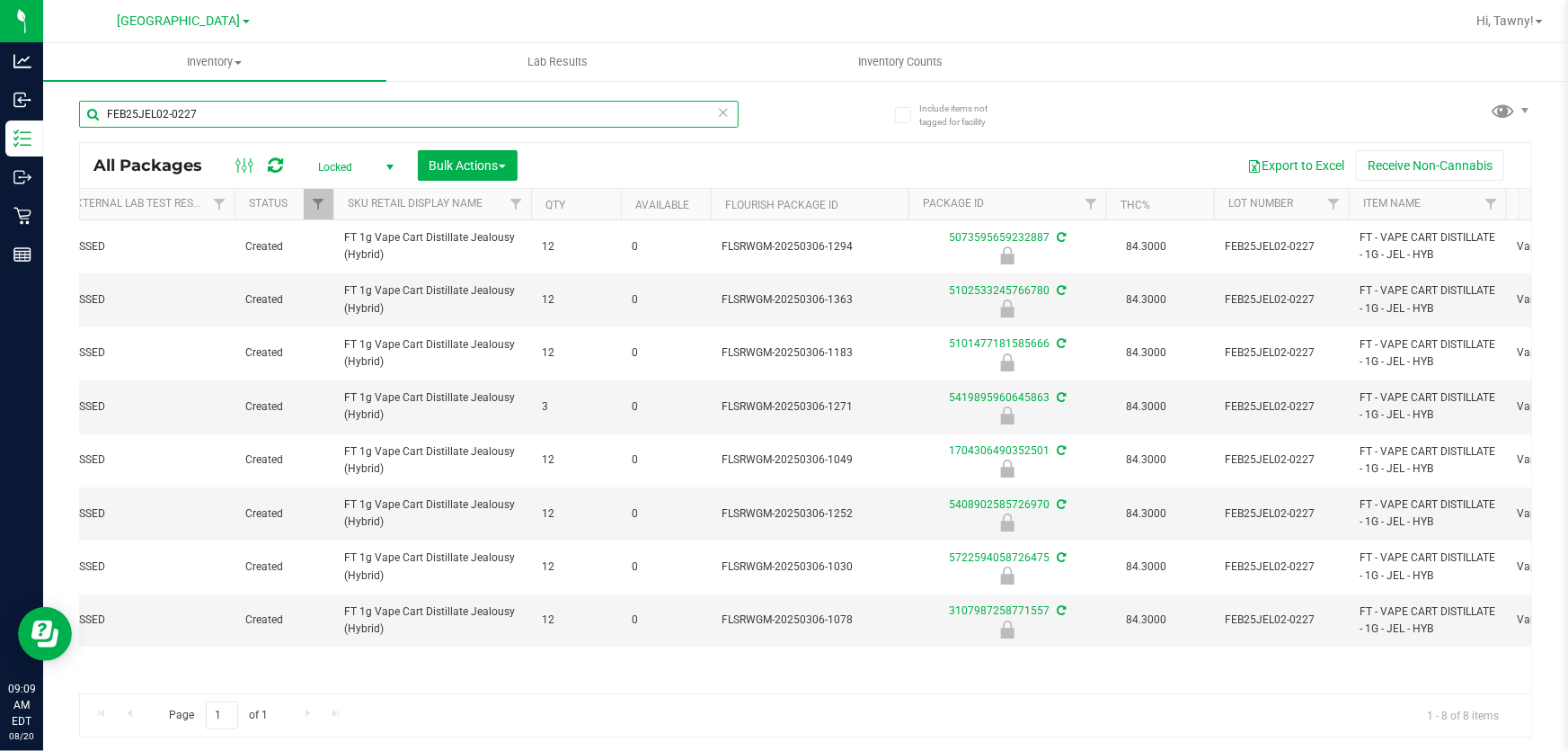
click at [254, 110] on input "FEB25JEL02-0227" at bounding box center [409, 114] width 659 height 27
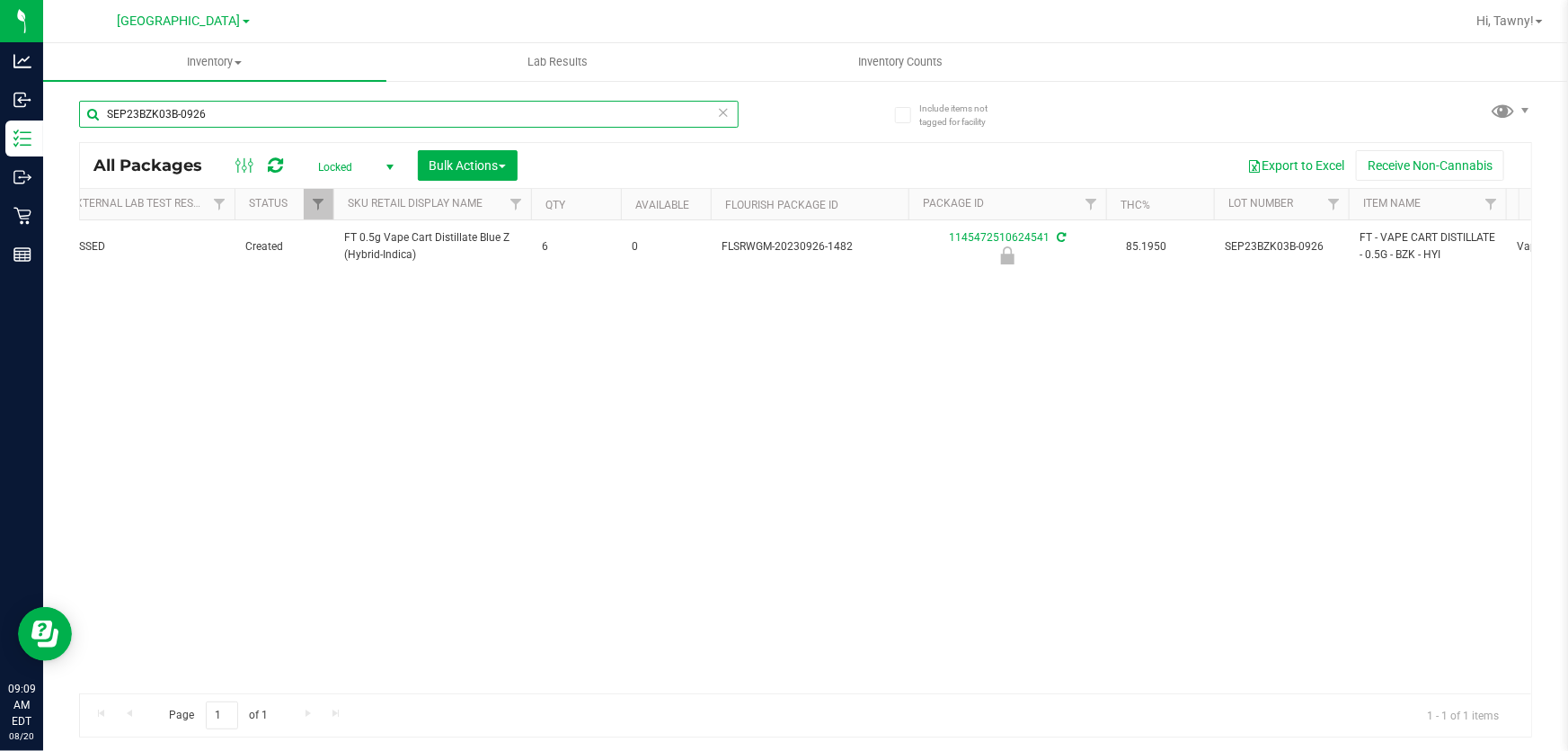
type input "SEP23BZK03B-0926"
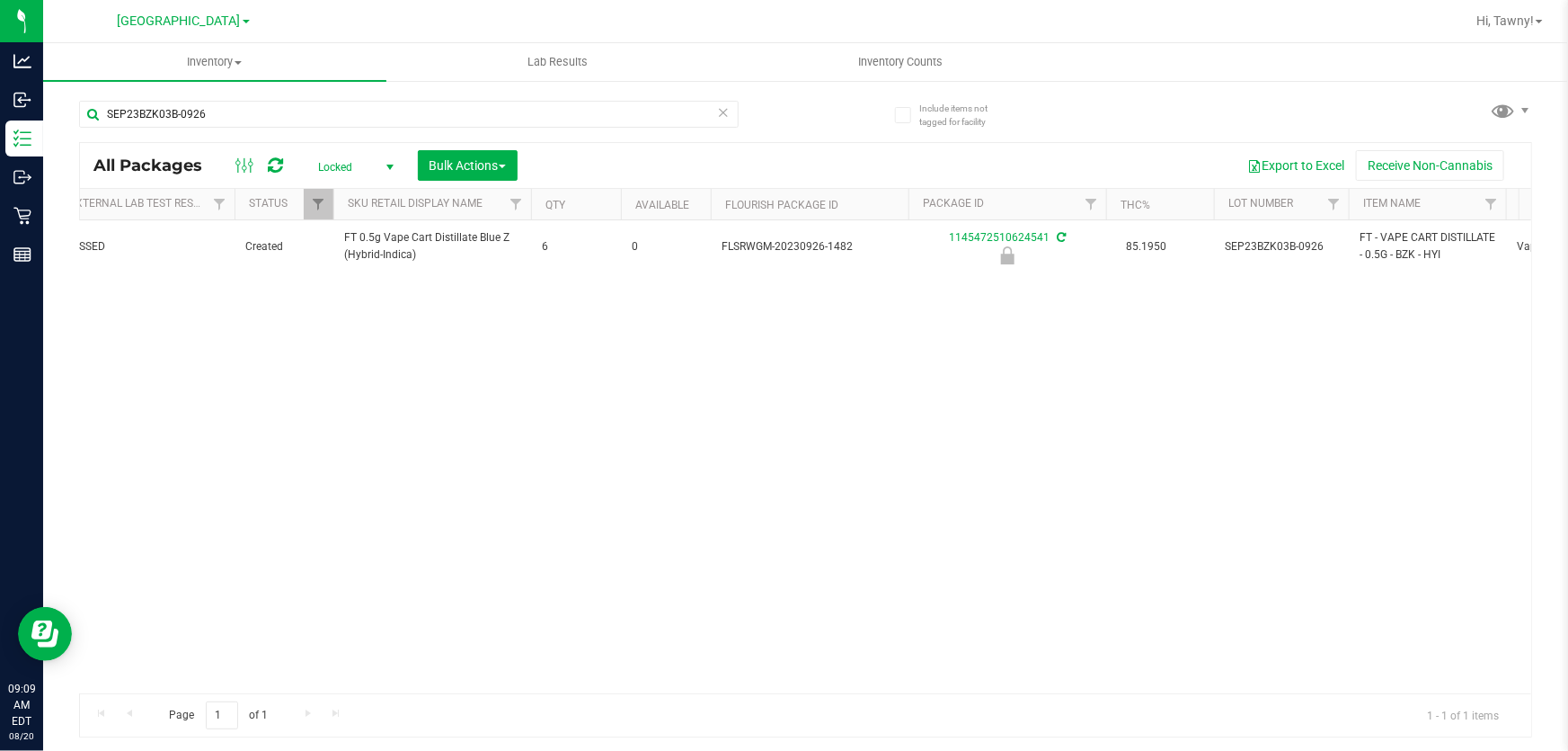
click at [387, 165] on span "select" at bounding box center [390, 167] width 15 height 15
click at [346, 189] on li "Active Only" at bounding box center [351, 196] width 97 height 27
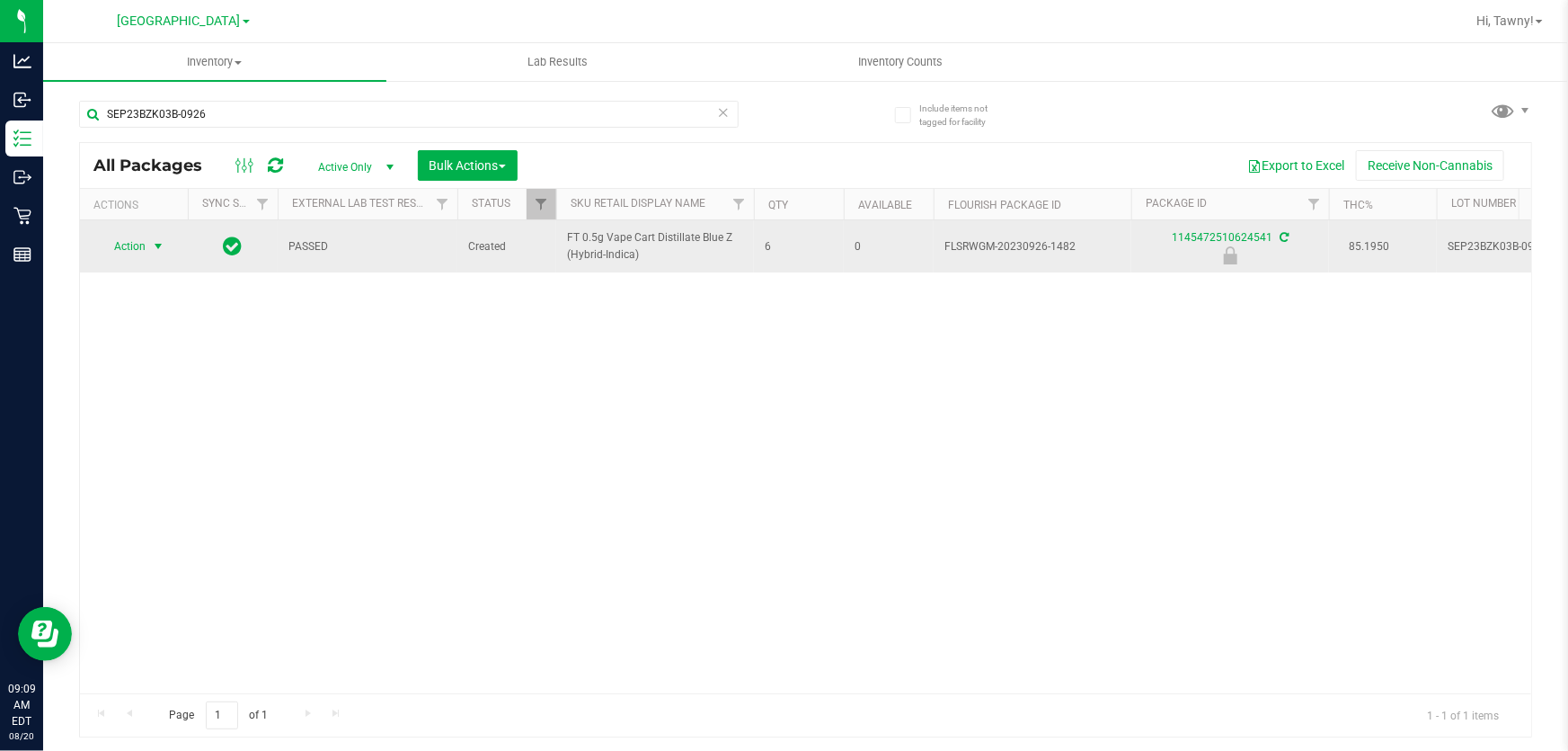
click at [159, 243] on span "select" at bounding box center [158, 246] width 15 height 15
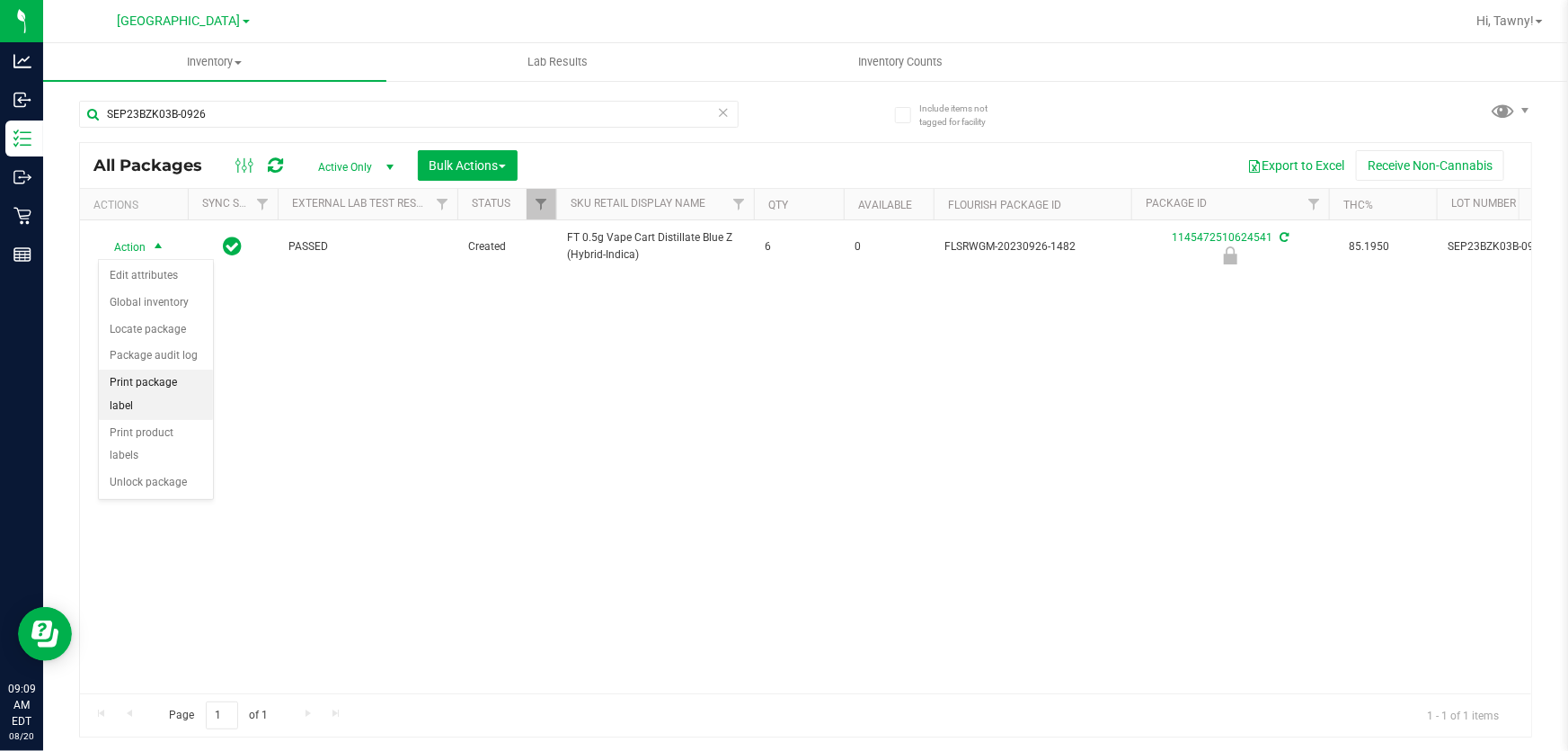
click at [174, 383] on li "Print package label" at bounding box center [156, 394] width 114 height 49
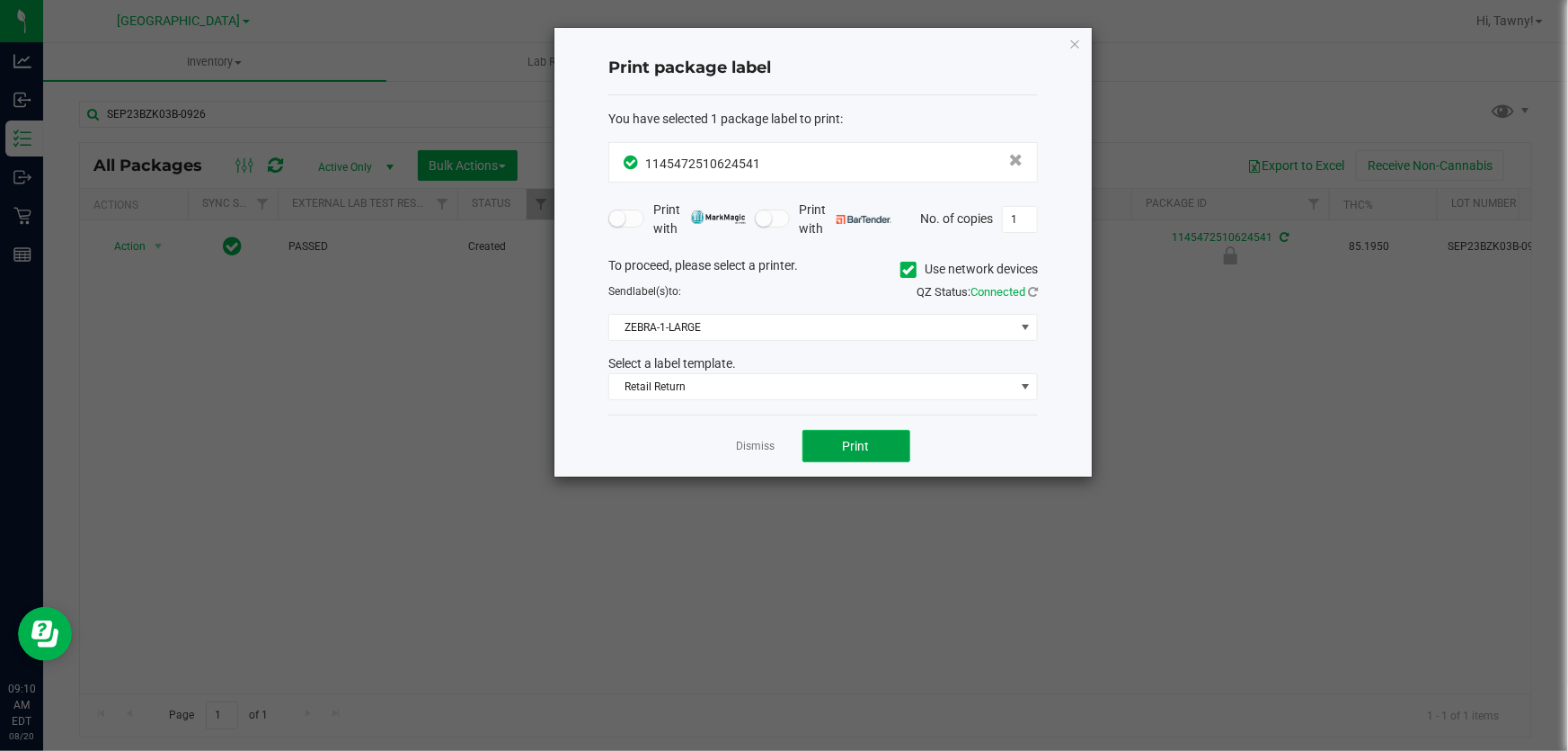
click at [840, 450] on button "Print" at bounding box center [857, 446] width 108 height 32
click at [777, 436] on div "Dismiss Print" at bounding box center [823, 445] width 430 height 62
click at [746, 451] on link "Dismiss" at bounding box center [756, 447] width 38 height 16
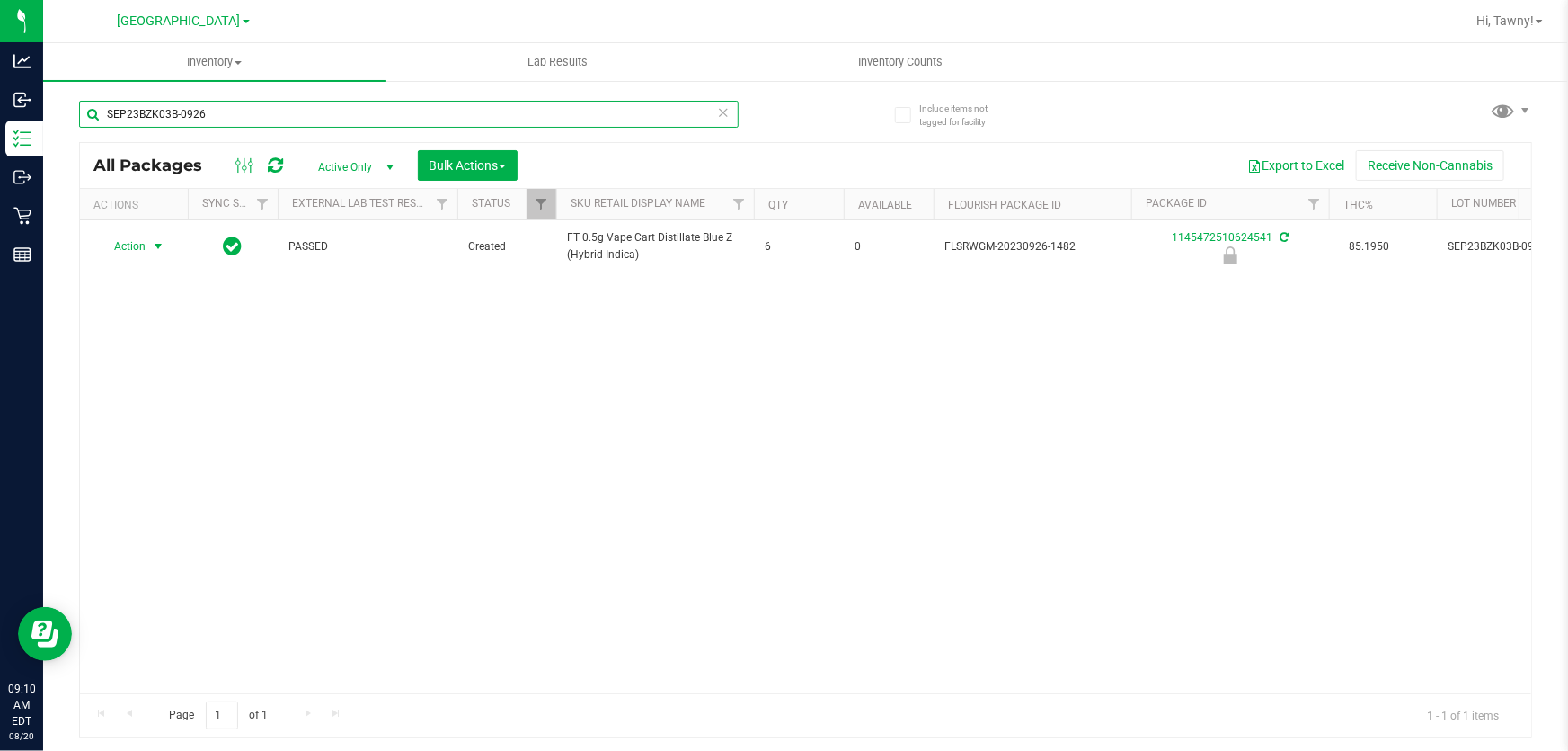
click at [513, 110] on input "SEP23BZK03B-0926" at bounding box center [409, 114] width 659 height 27
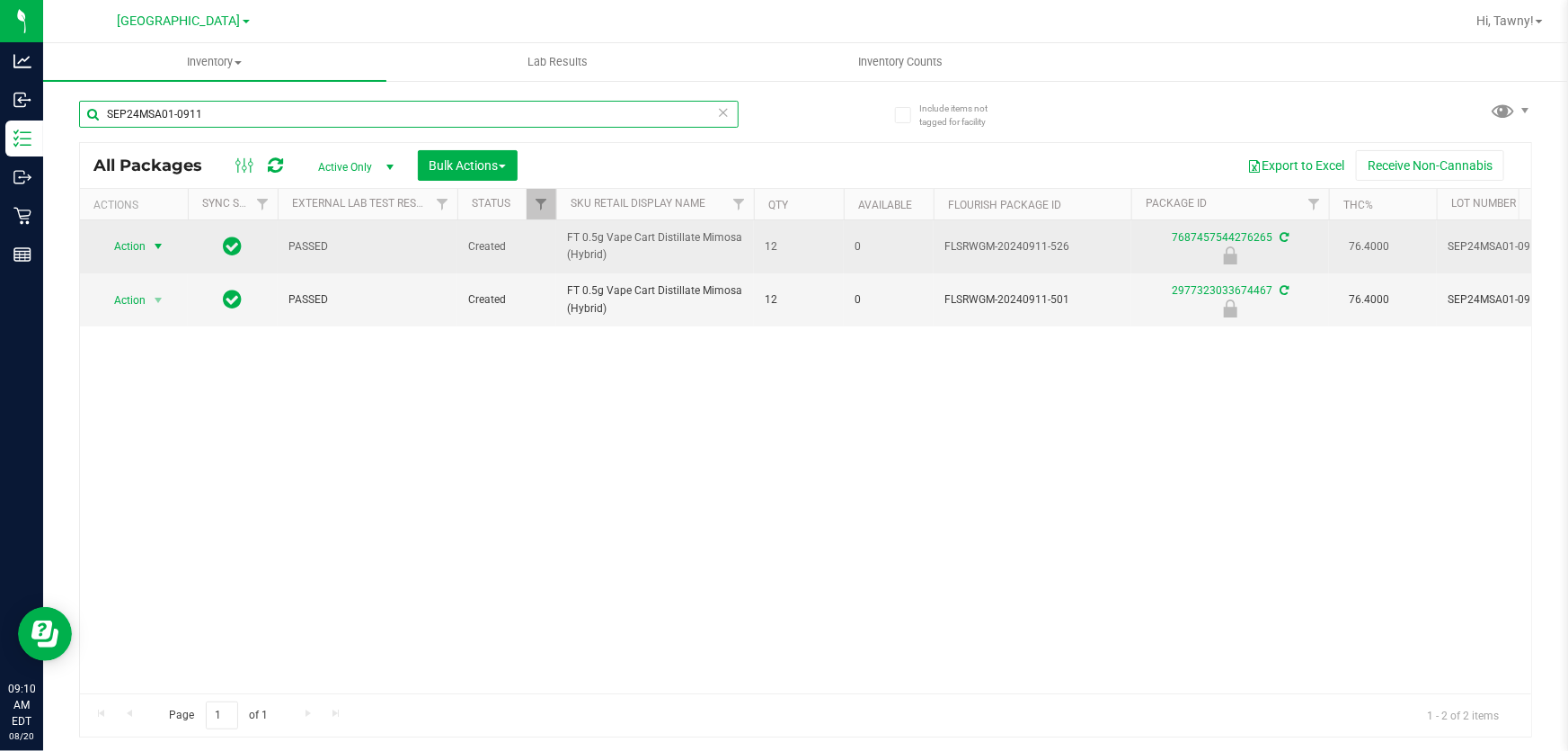
type input "SEP24MSA01-0911"
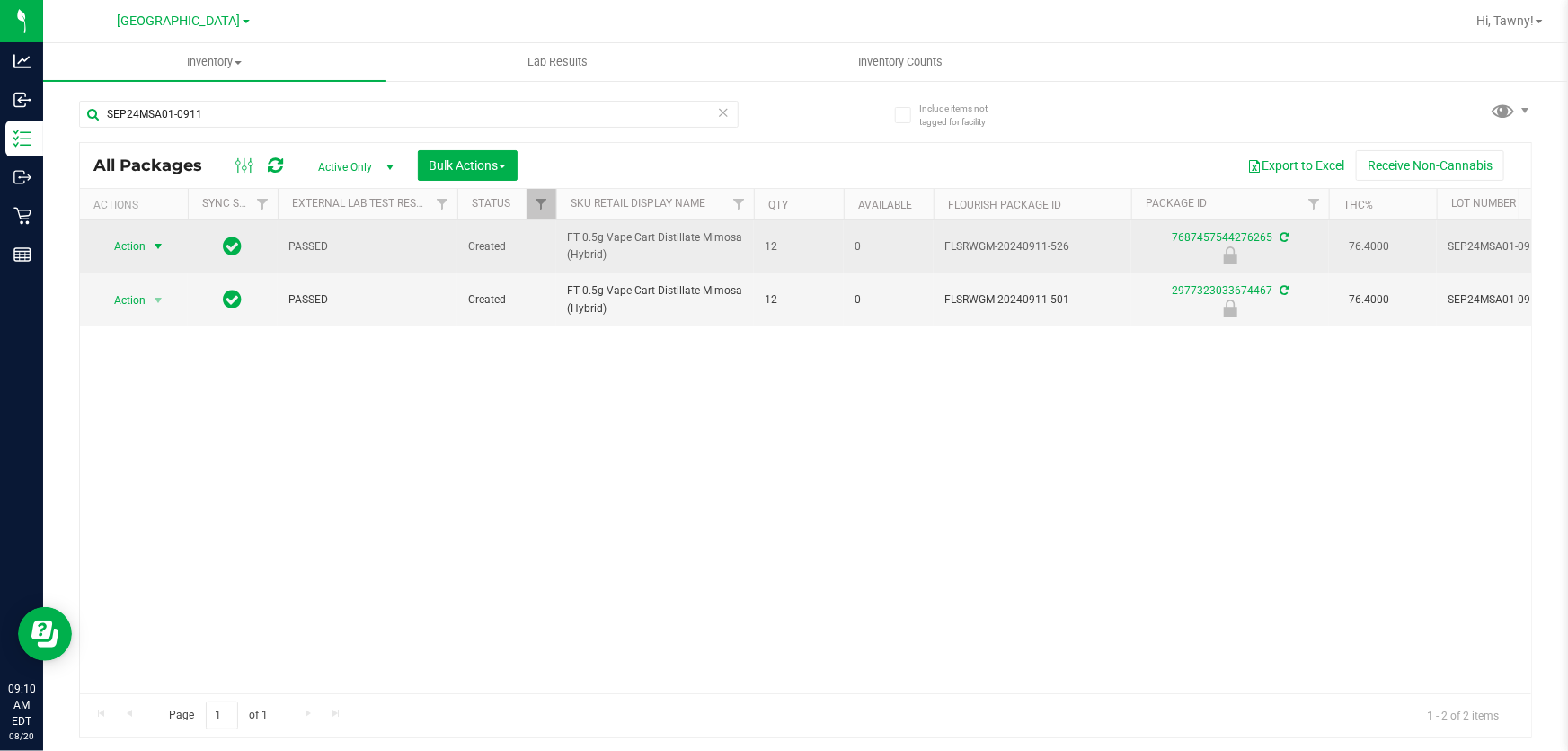
click at [131, 234] on span "Action" at bounding box center [122, 246] width 48 height 26
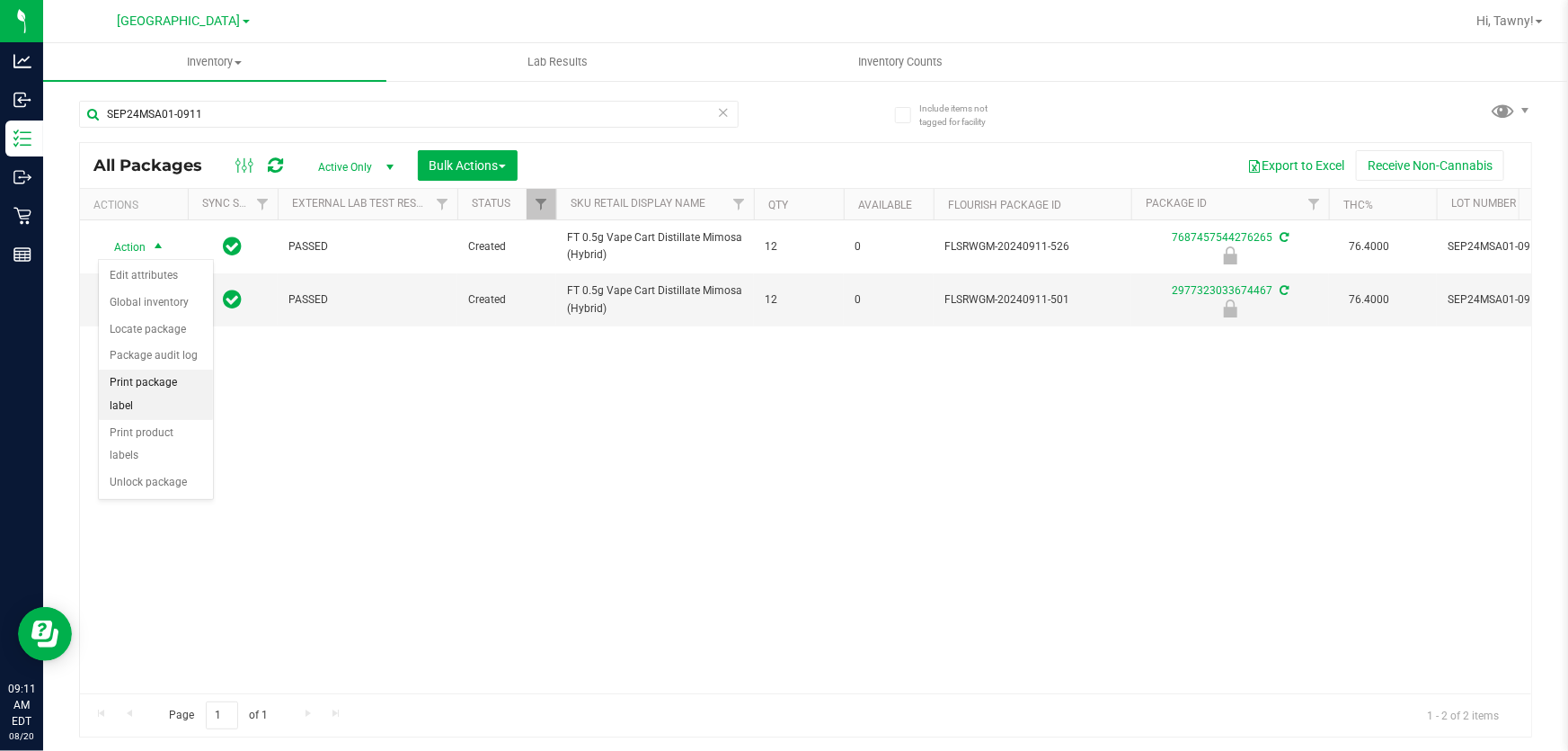
click at [156, 387] on li "Print package label" at bounding box center [156, 394] width 114 height 49
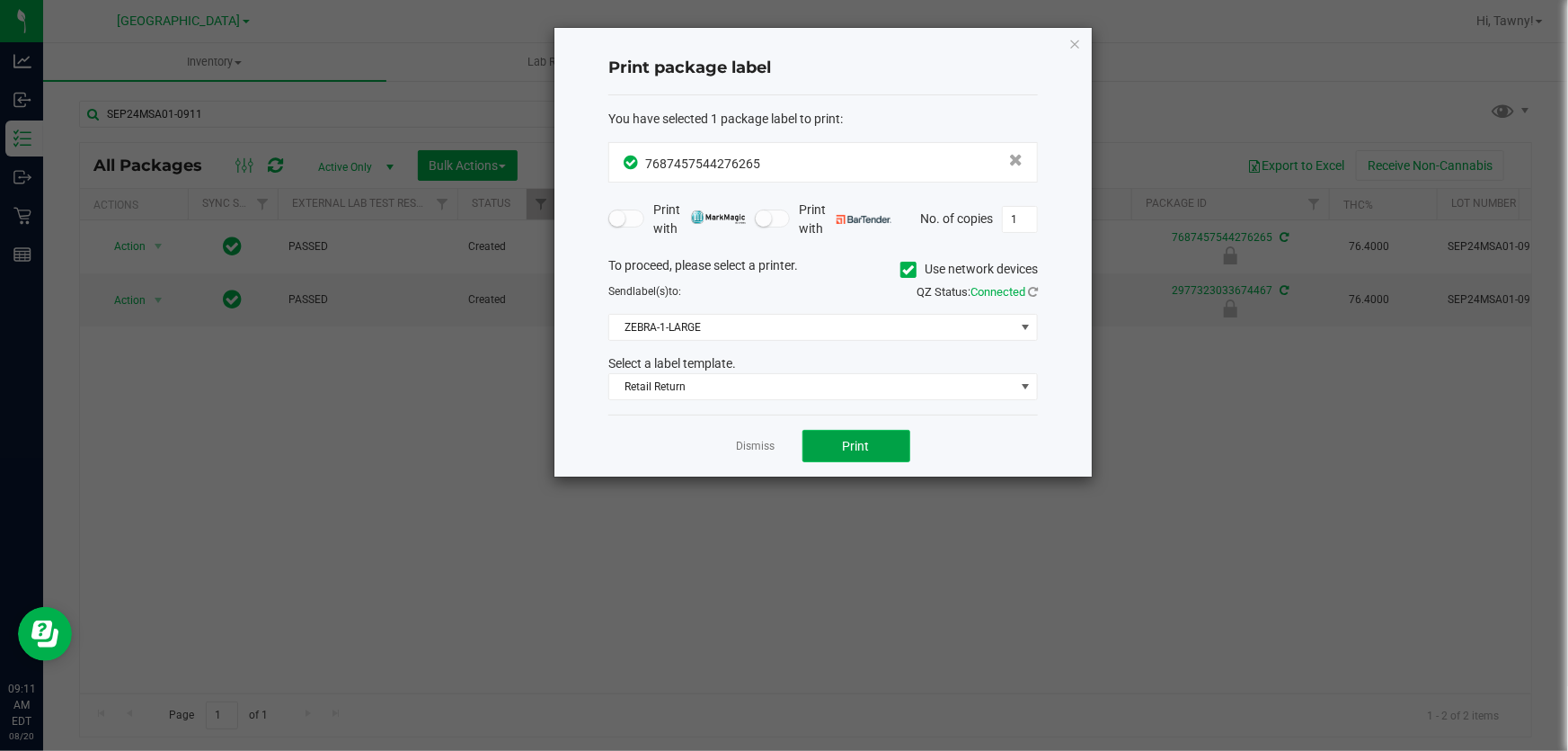
click at [853, 434] on button "Print" at bounding box center [857, 446] width 108 height 32
click at [761, 455] on div "Dismiss Print" at bounding box center [823, 445] width 430 height 62
click at [761, 452] on link "Dismiss" at bounding box center [756, 447] width 38 height 16
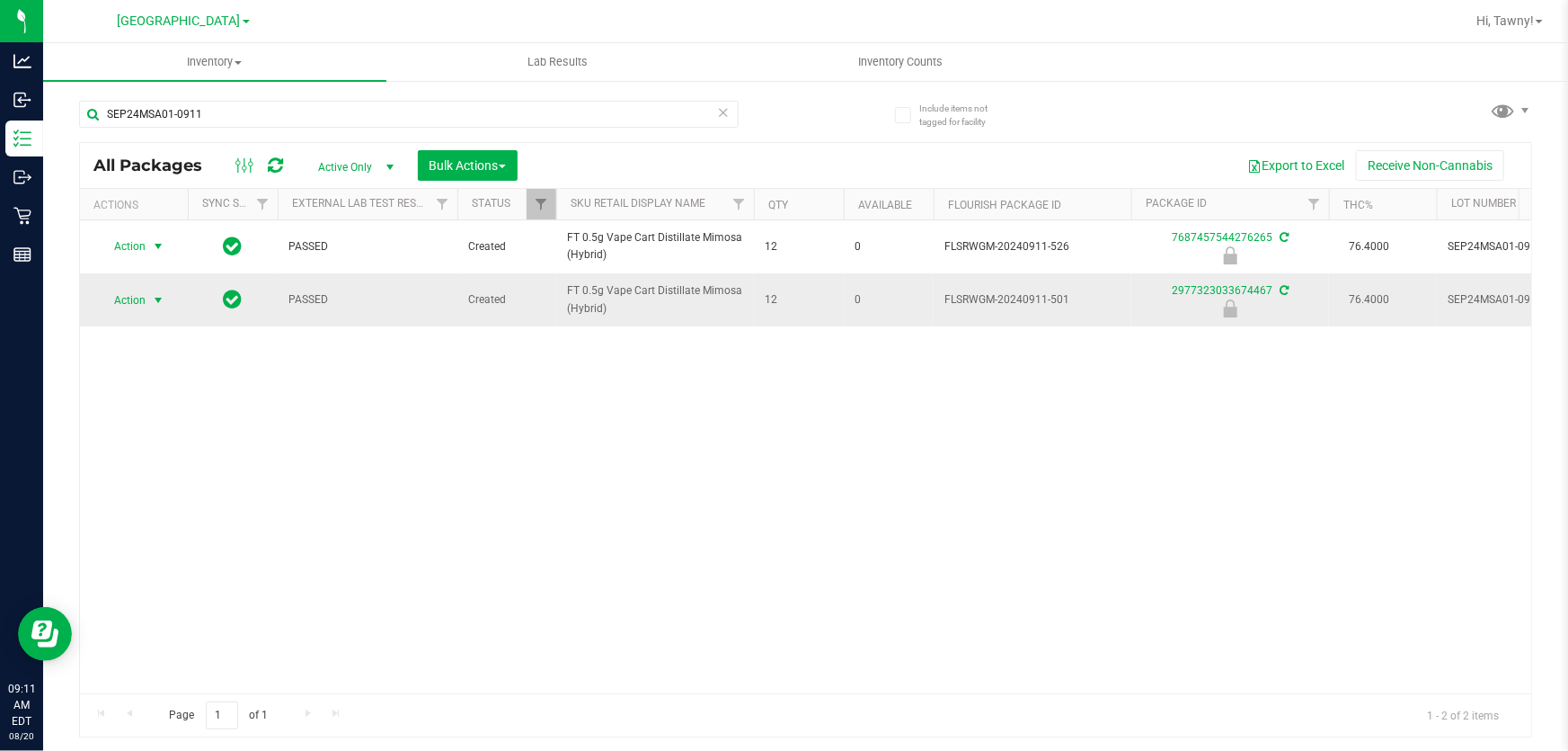
click at [140, 305] on span "Action" at bounding box center [122, 300] width 48 height 26
click at [167, 522] on li "Unlock package" at bounding box center [156, 535] width 114 height 27
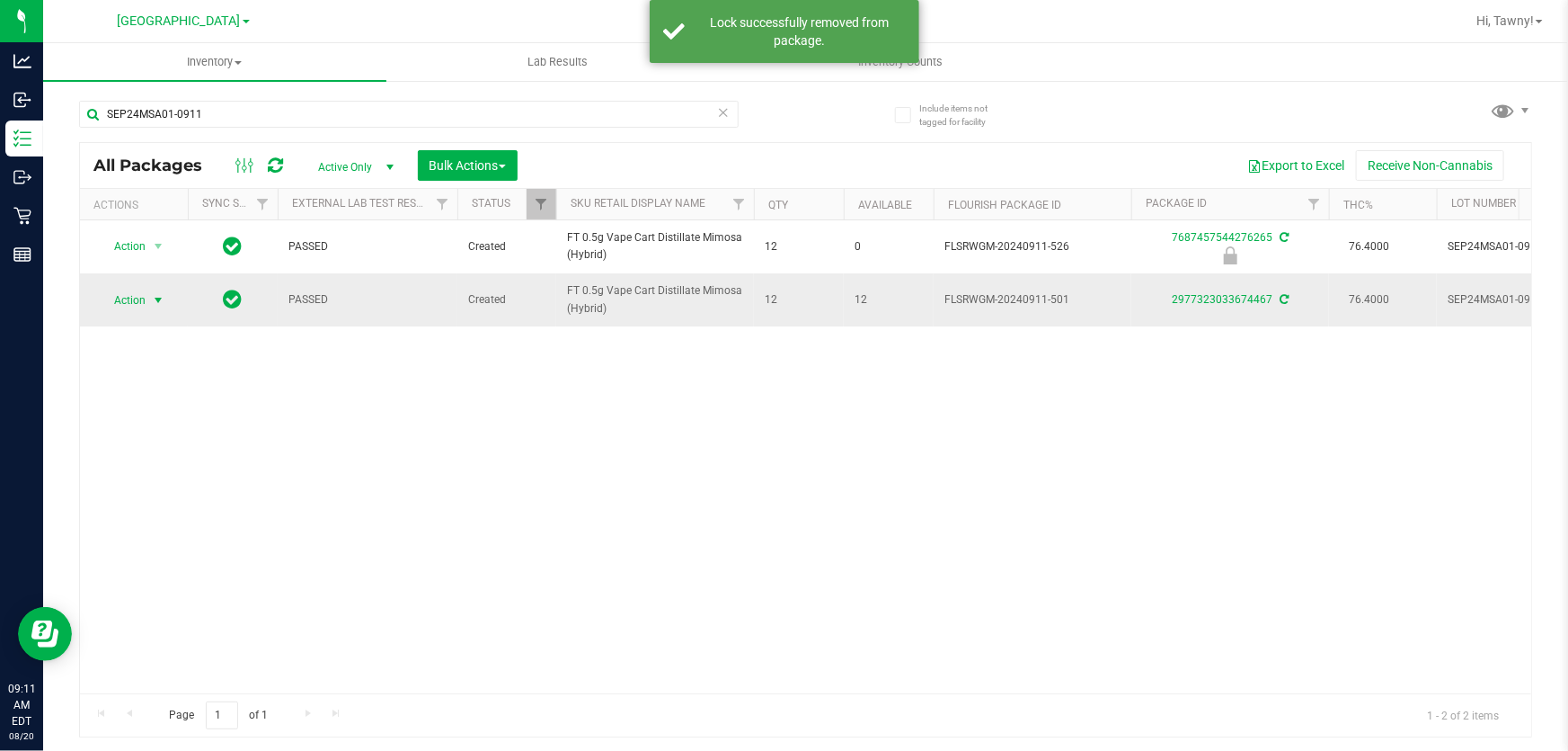
click at [139, 295] on span "Action" at bounding box center [122, 300] width 48 height 26
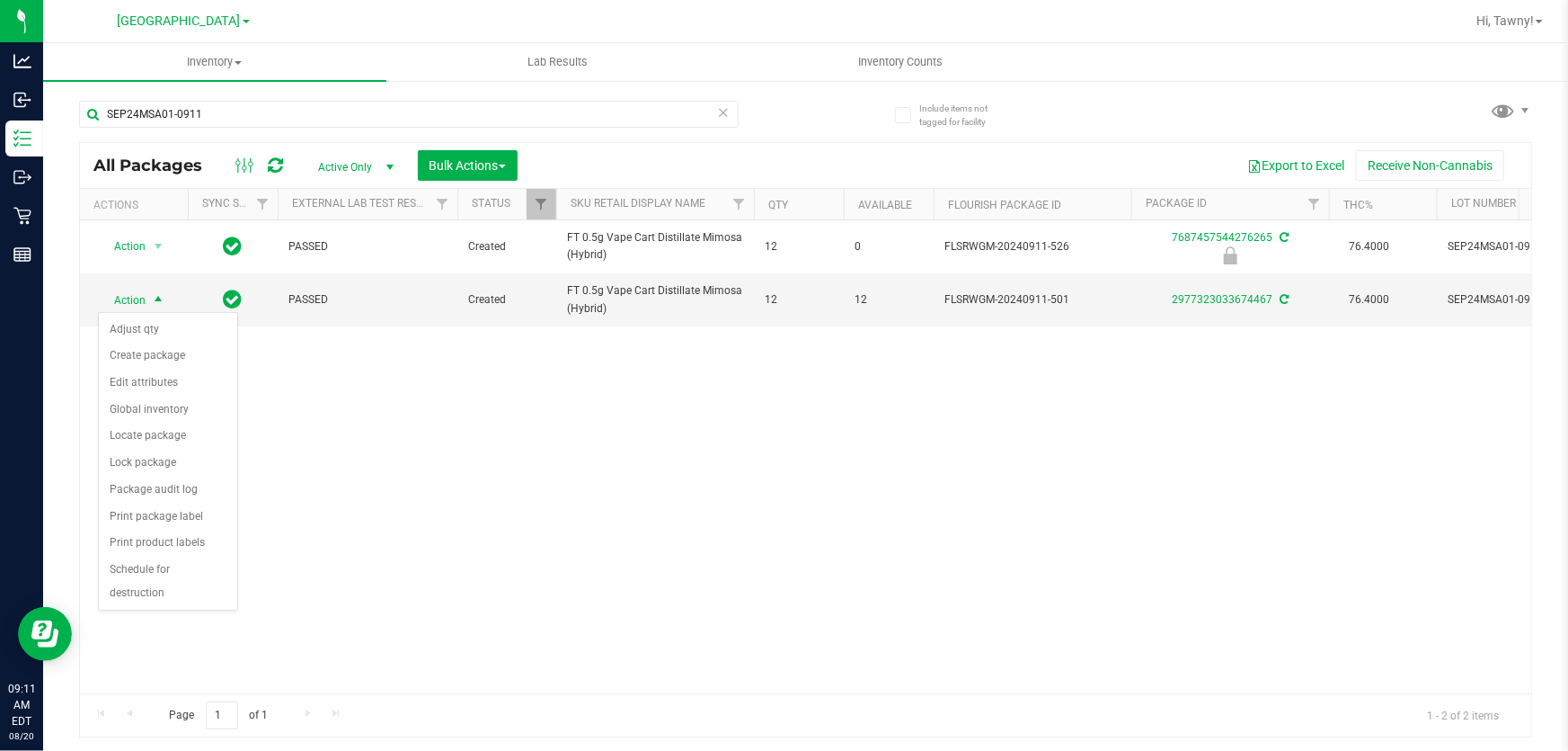
click at [423, 453] on div "Action Action Edit attributes Global inventory Locate package Package audit log…" at bounding box center [806, 456] width 1451 height 473
click at [151, 305] on span "select" at bounding box center [158, 300] width 15 height 15
click at [147, 461] on li "Lock package" at bounding box center [168, 462] width 138 height 27
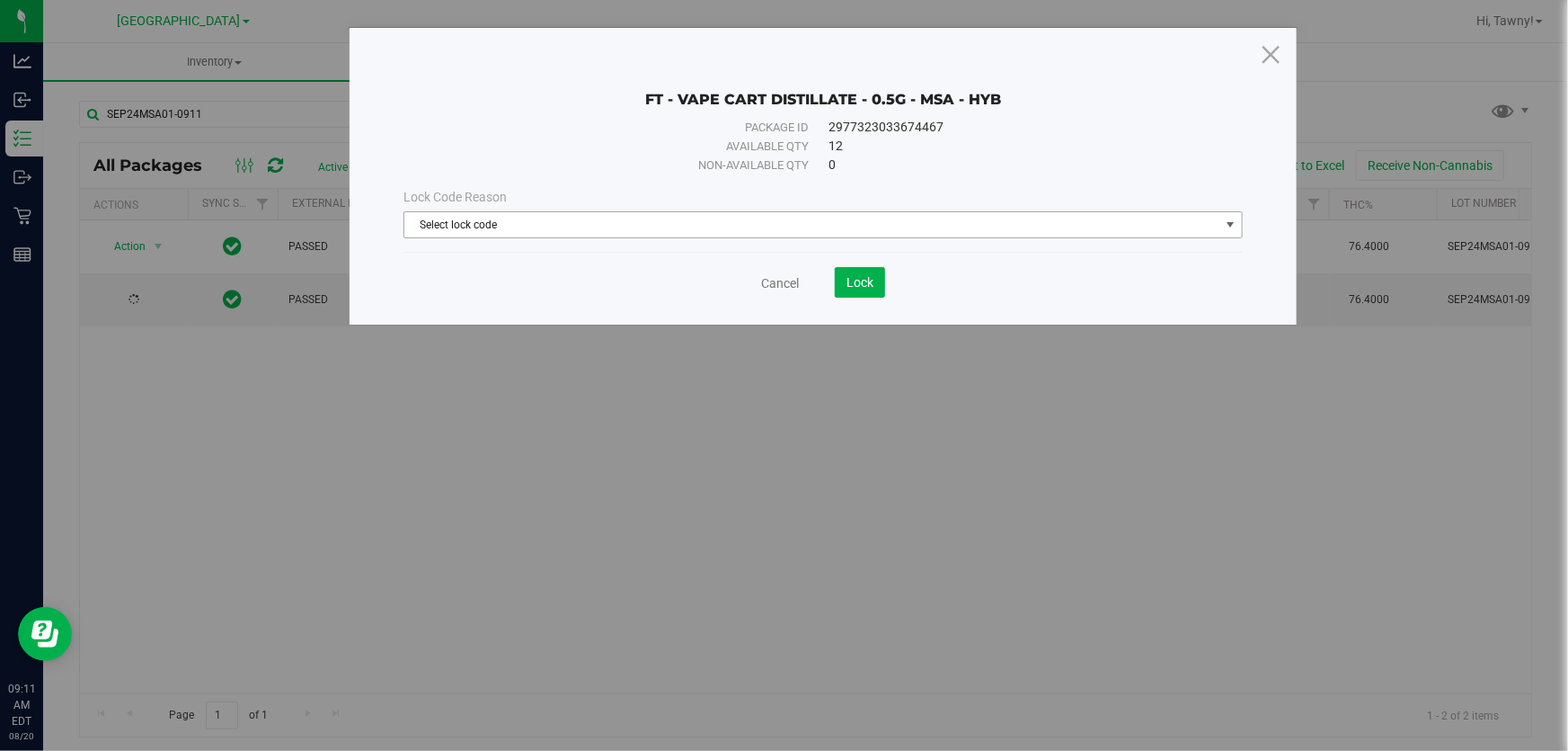
click at [648, 224] on span "Select lock code" at bounding box center [811, 225] width 815 height 26
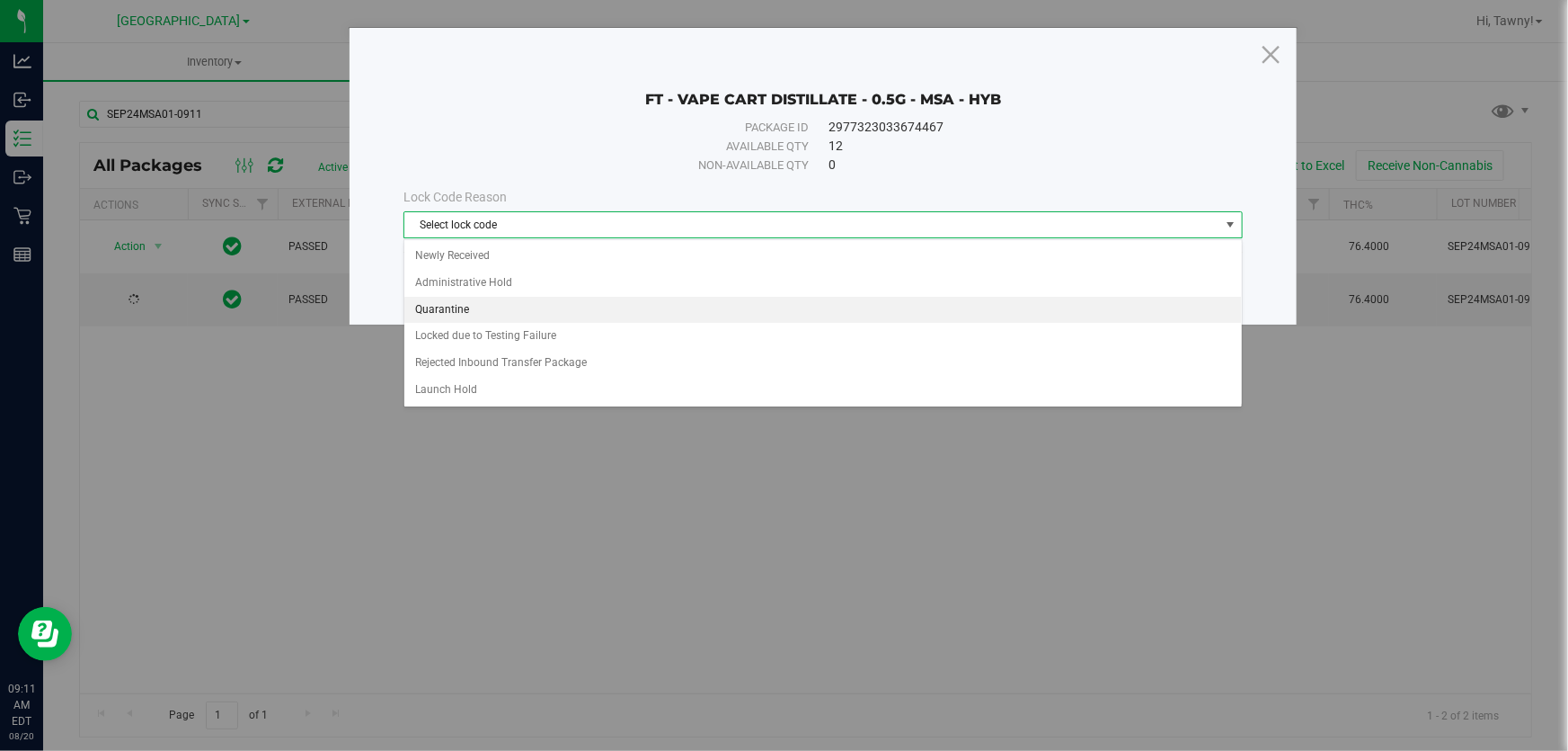
click at [435, 307] on li "Quarantine" at bounding box center [823, 309] width 838 height 27
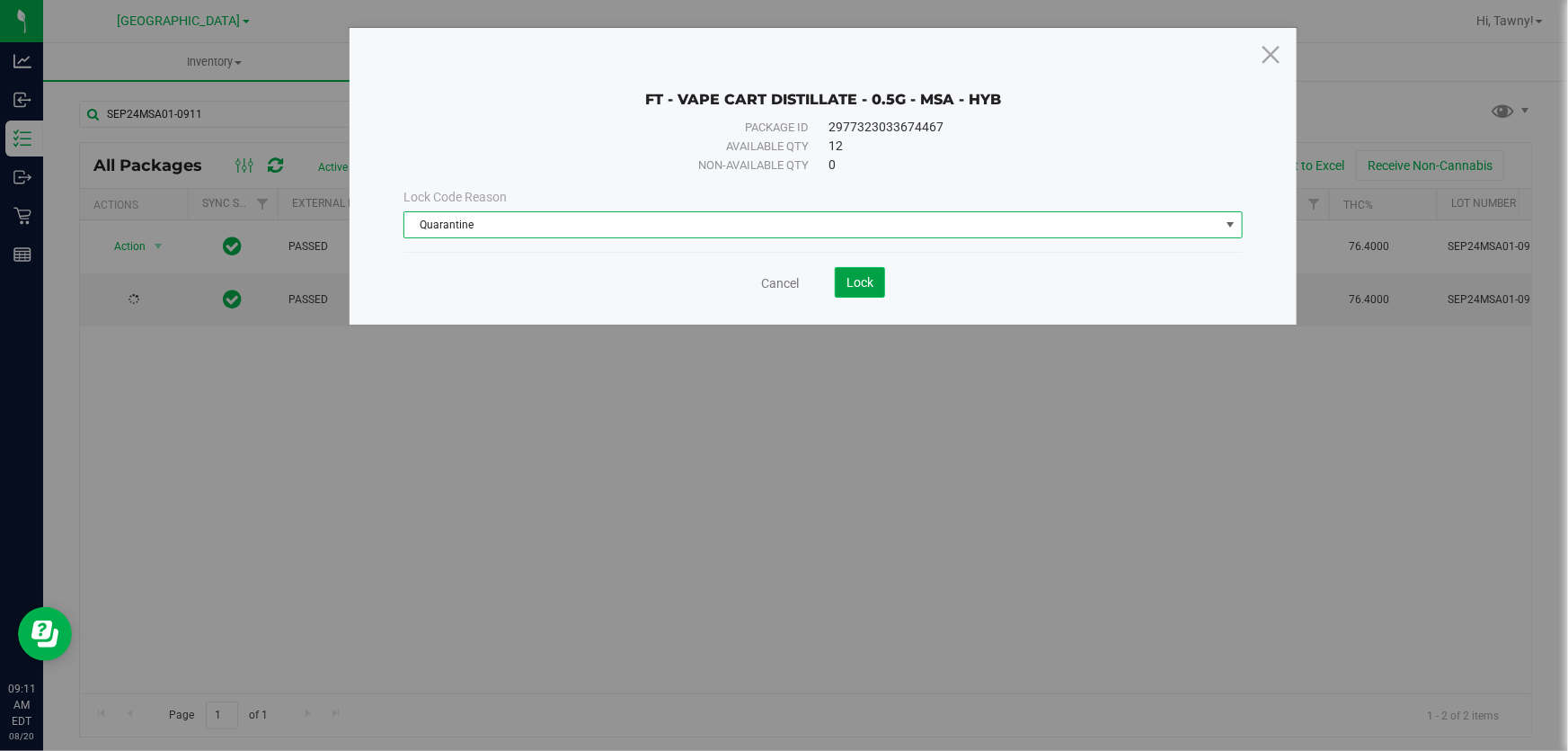
click at [881, 287] on button "Lock" at bounding box center [860, 282] width 50 height 30
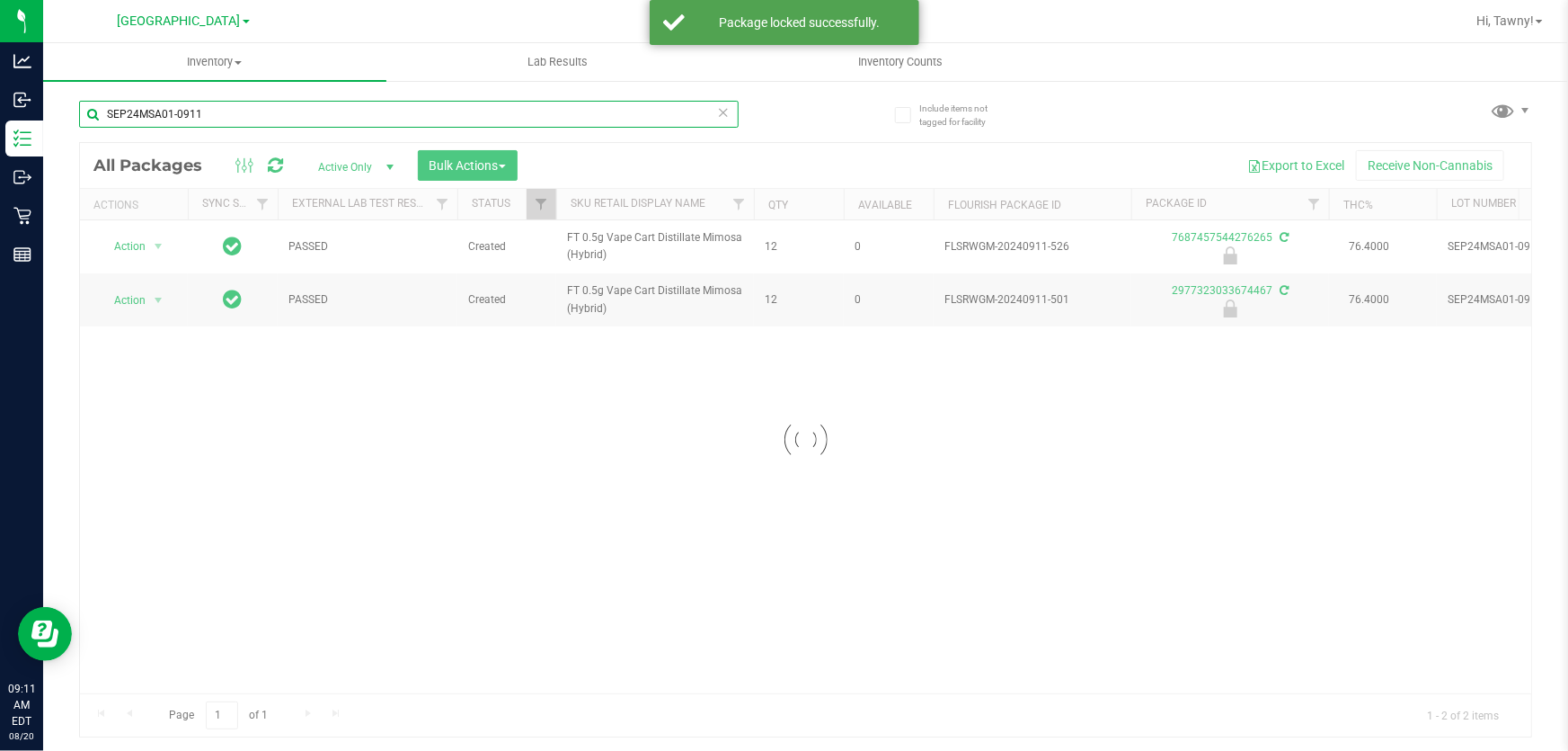
click at [225, 109] on input "SEP24MSA01-0911" at bounding box center [409, 114] width 659 height 27
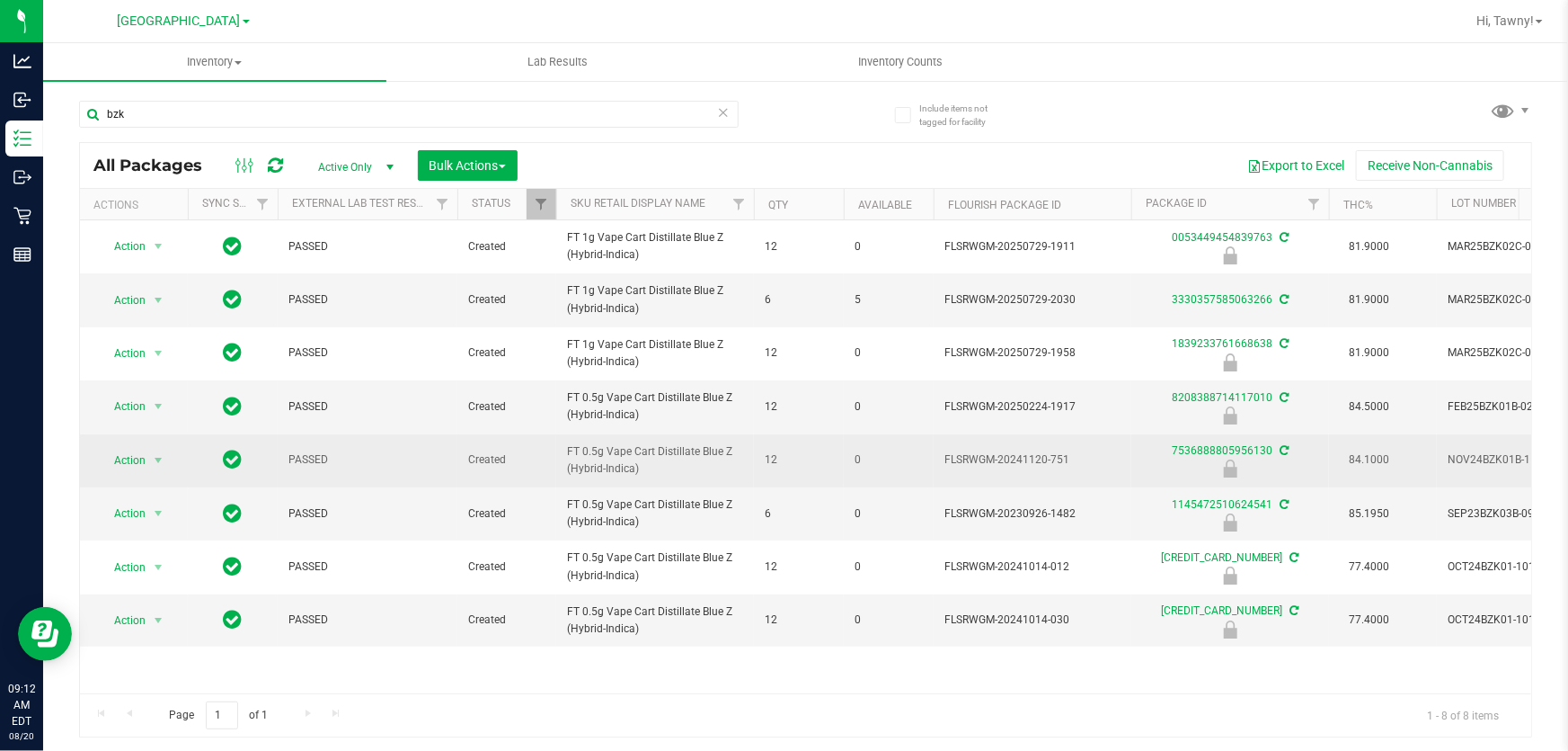
click at [604, 464] on span "FT 0.5g Vape Cart Distillate Blue Z (Hybrid-Indica)" at bounding box center [655, 460] width 177 height 34
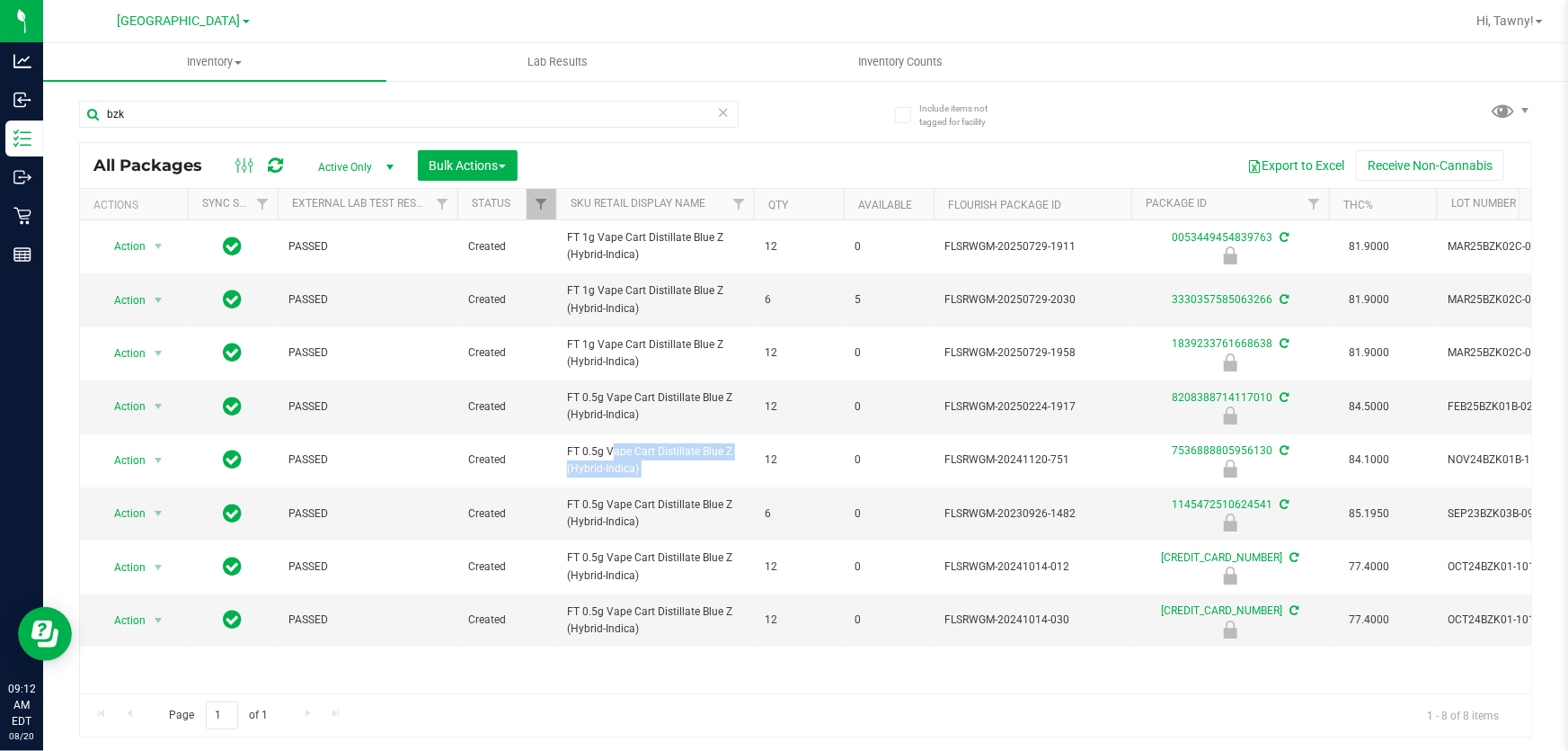
copy tr "FT 0.5g Vape Cart Distillate Blue Z (Hybrid-Indica)"
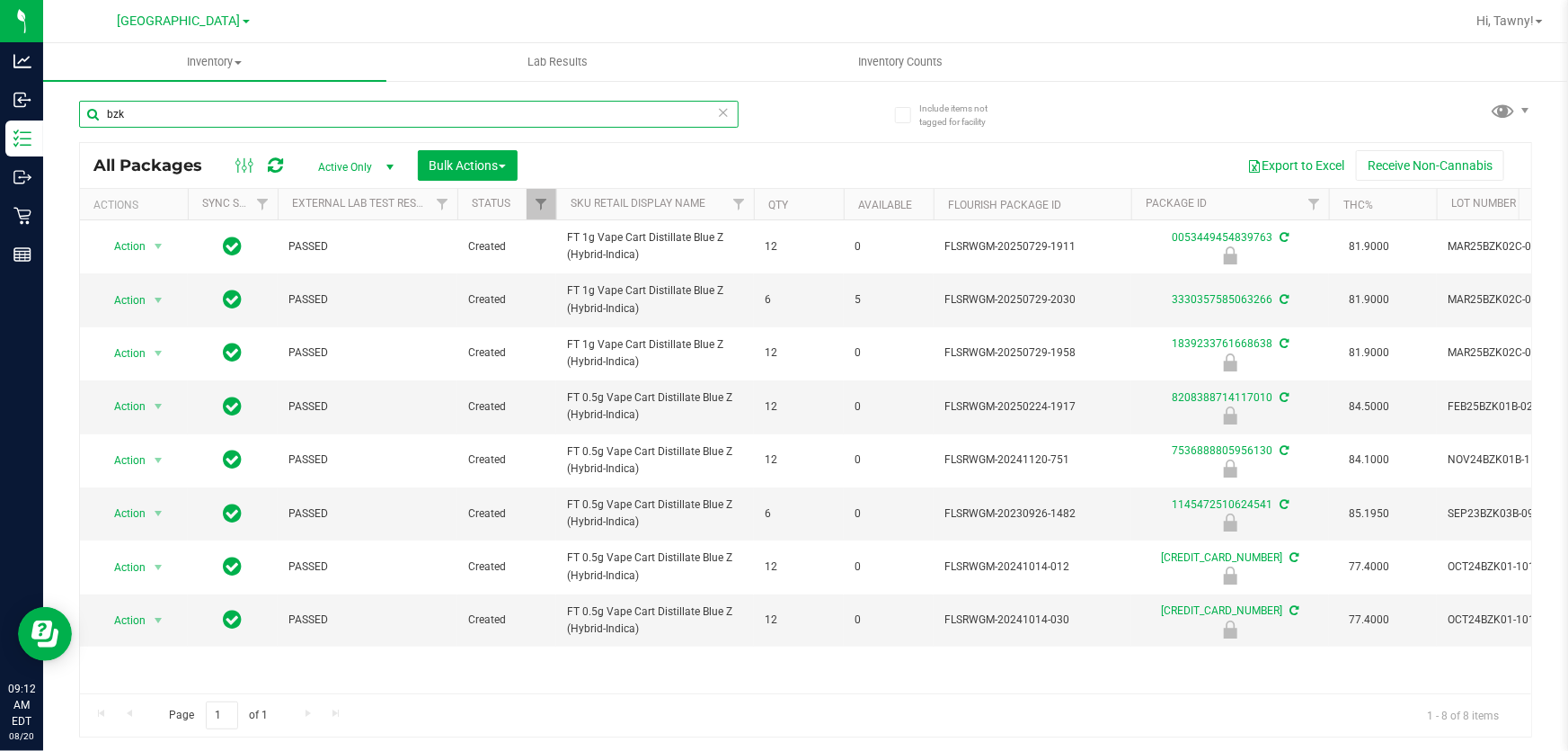
click at [540, 117] on input "bzk" at bounding box center [409, 114] width 659 height 27
paste input "FT 0.5g Vape Cart Distillate Blue Z (Hybrid-Indica)"
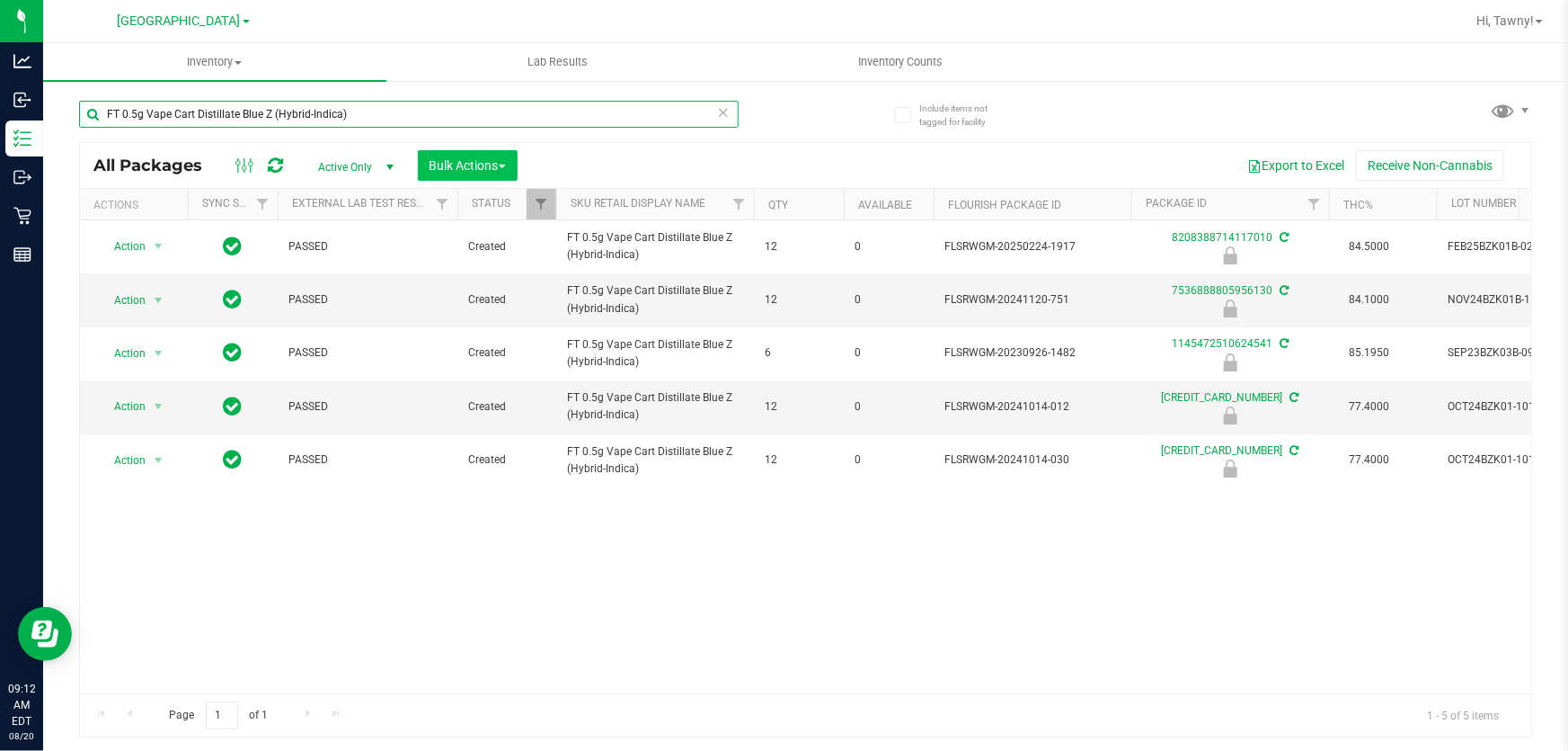
type input "FT 0.5g Vape Cart Distillate Blue Z (Hybrid-Indica)"
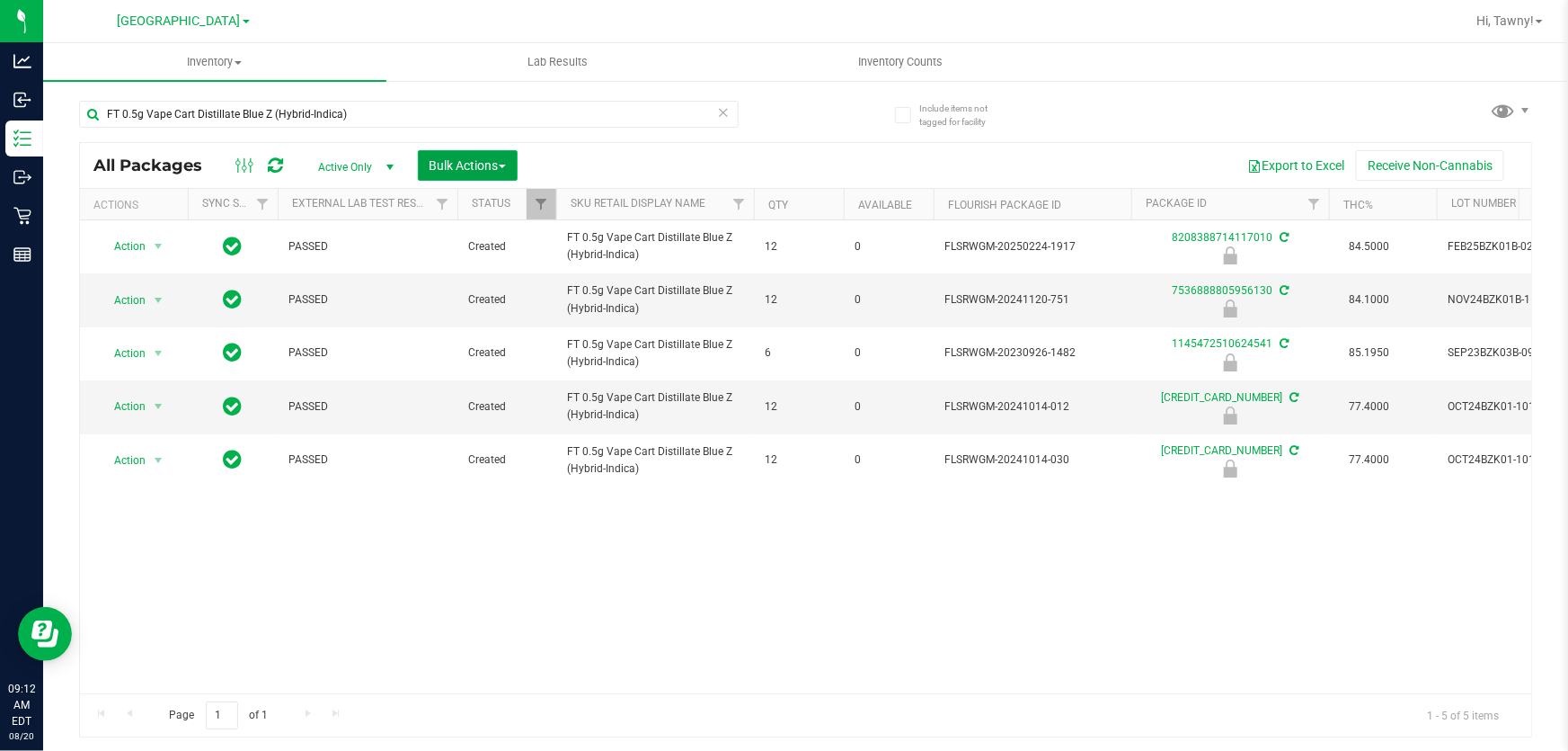
click at [483, 171] on span "Bulk Actions" at bounding box center [468, 165] width 77 height 15
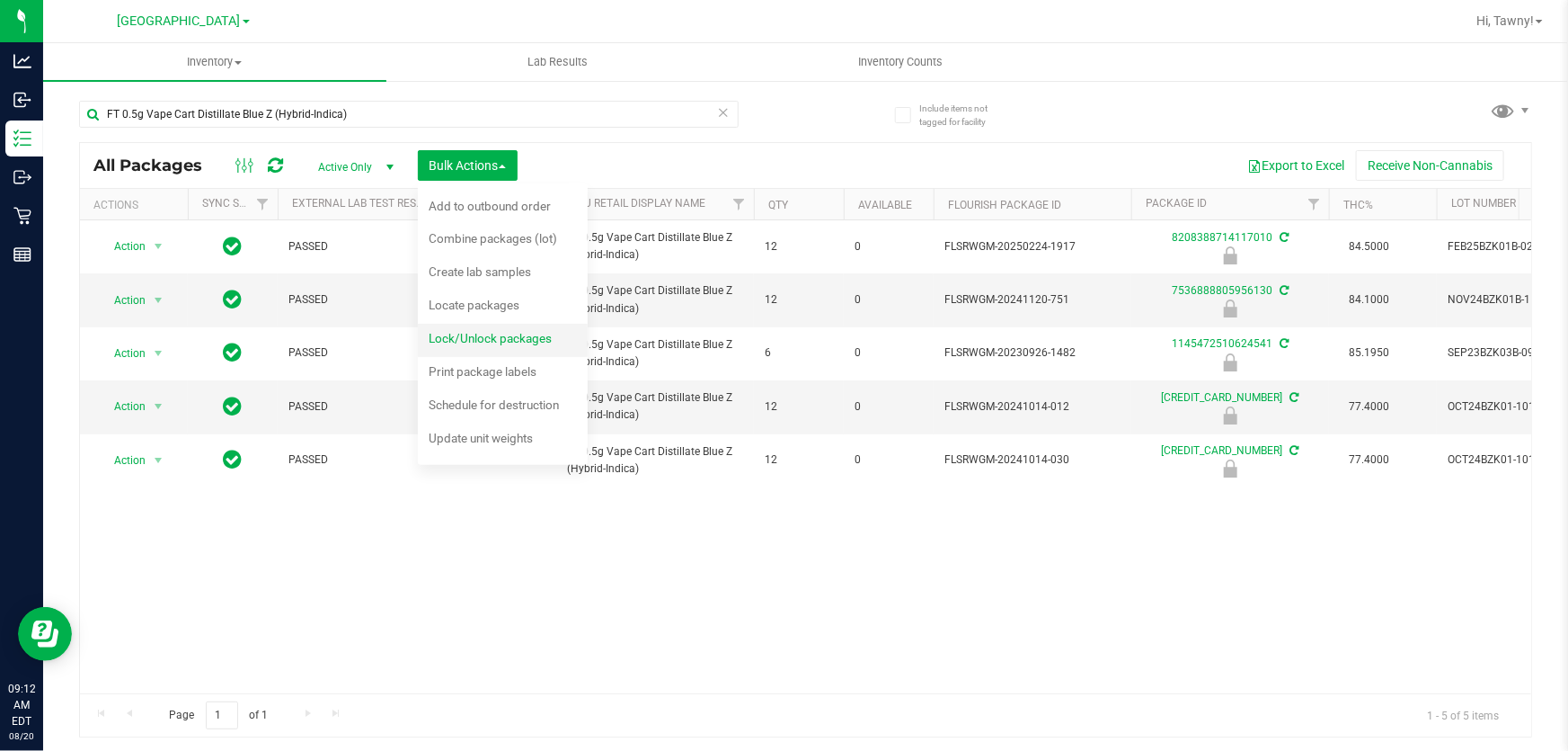
click at [471, 331] on span "Lock/Unlock packages" at bounding box center [490, 338] width 123 height 15
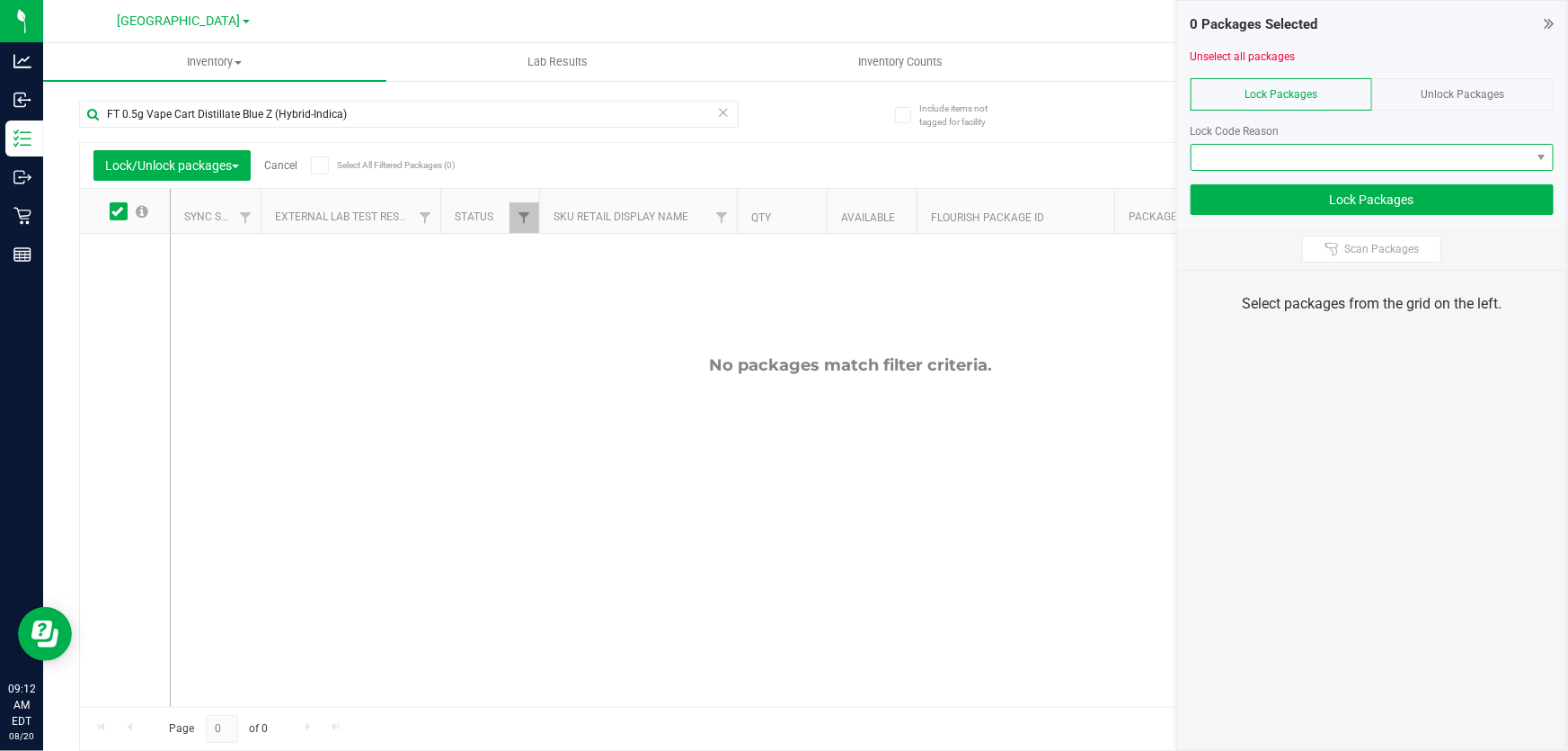
click at [1358, 153] on span at bounding box center [1361, 157] width 339 height 26
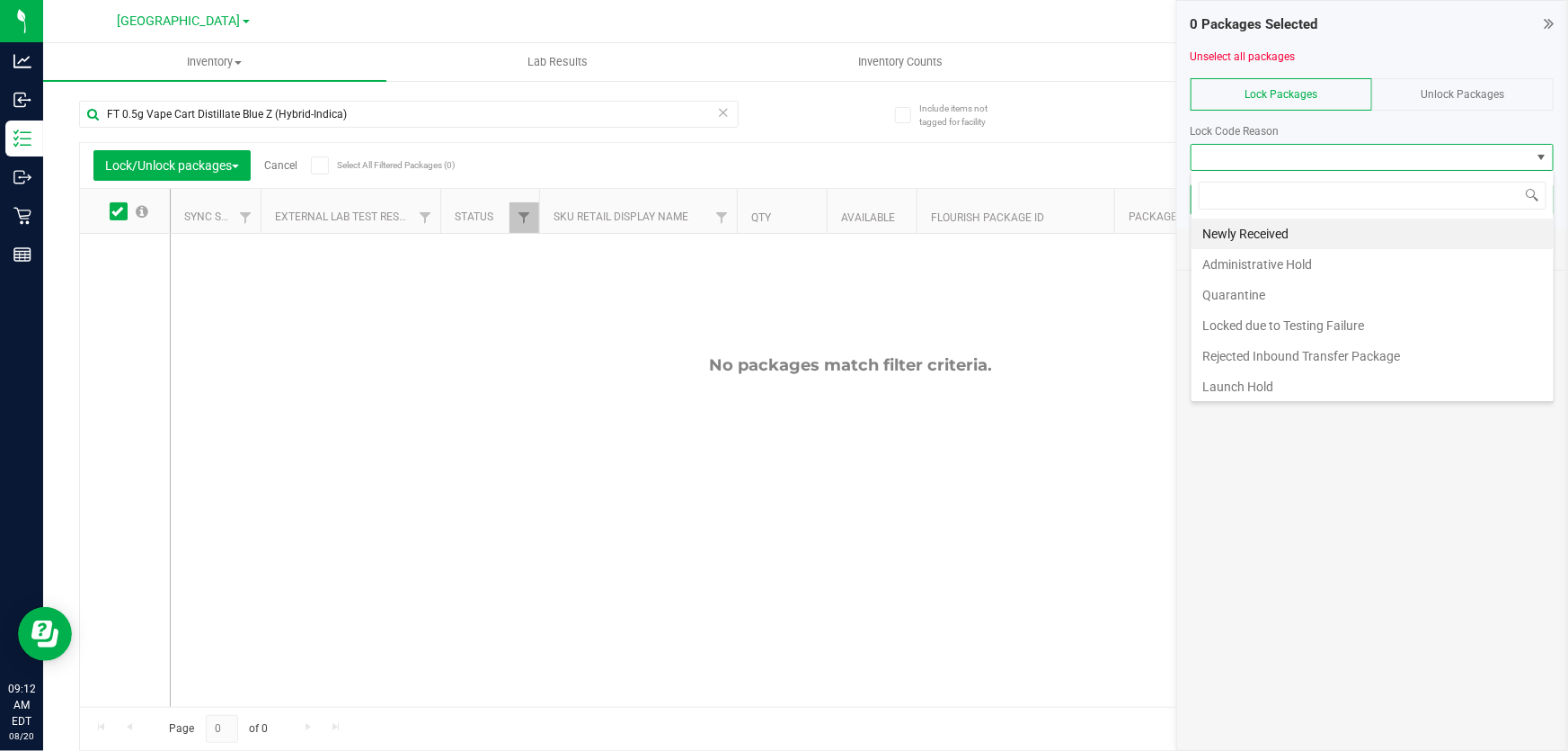
scroll to position [27, 363]
click at [1435, 88] on span "Unlock Packages" at bounding box center [1462, 94] width 83 height 13
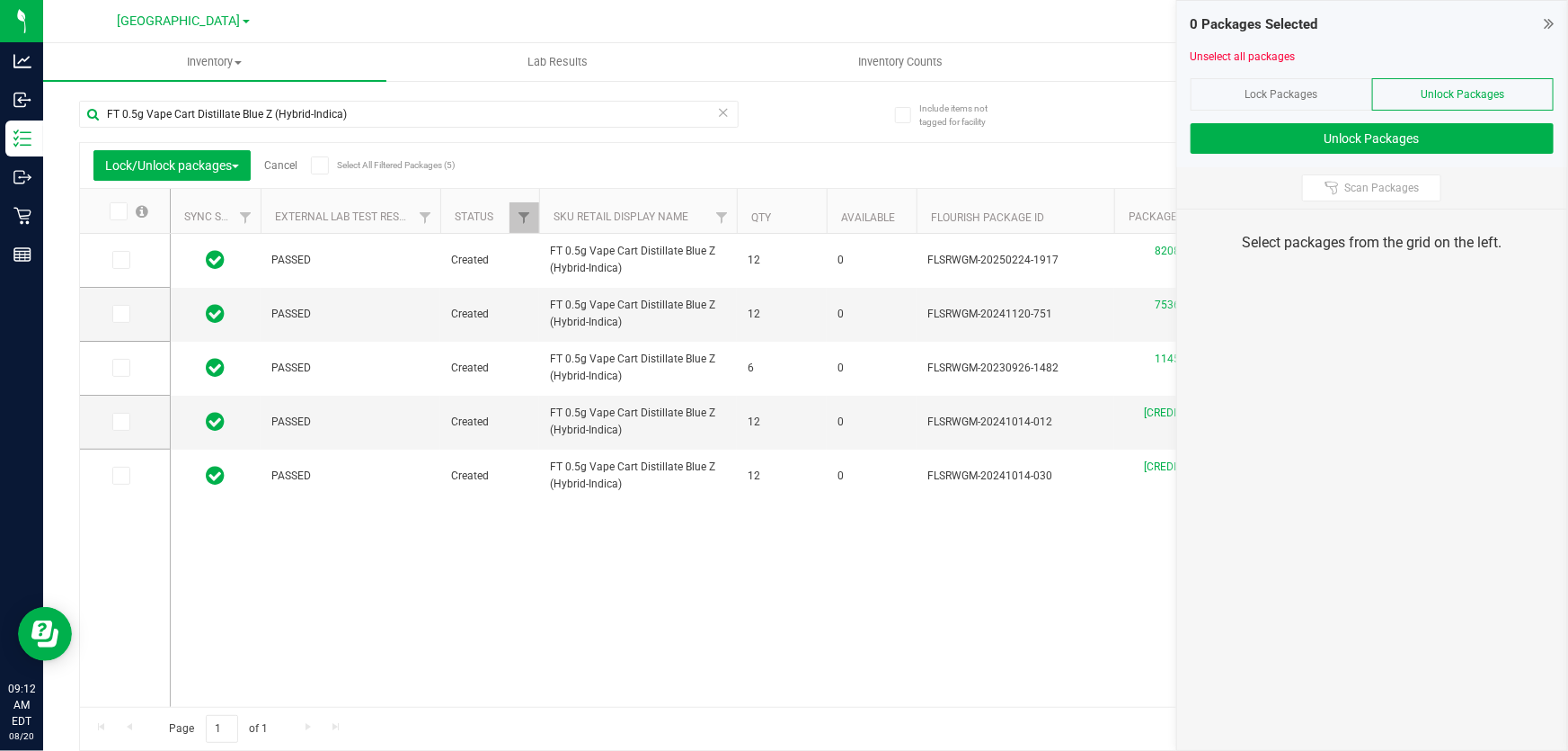
click at [112, 211] on icon at bounding box center [118, 211] width 12 height 0
click at [0, 0] on input "checkbox" at bounding box center [0, 0] width 0 height 0
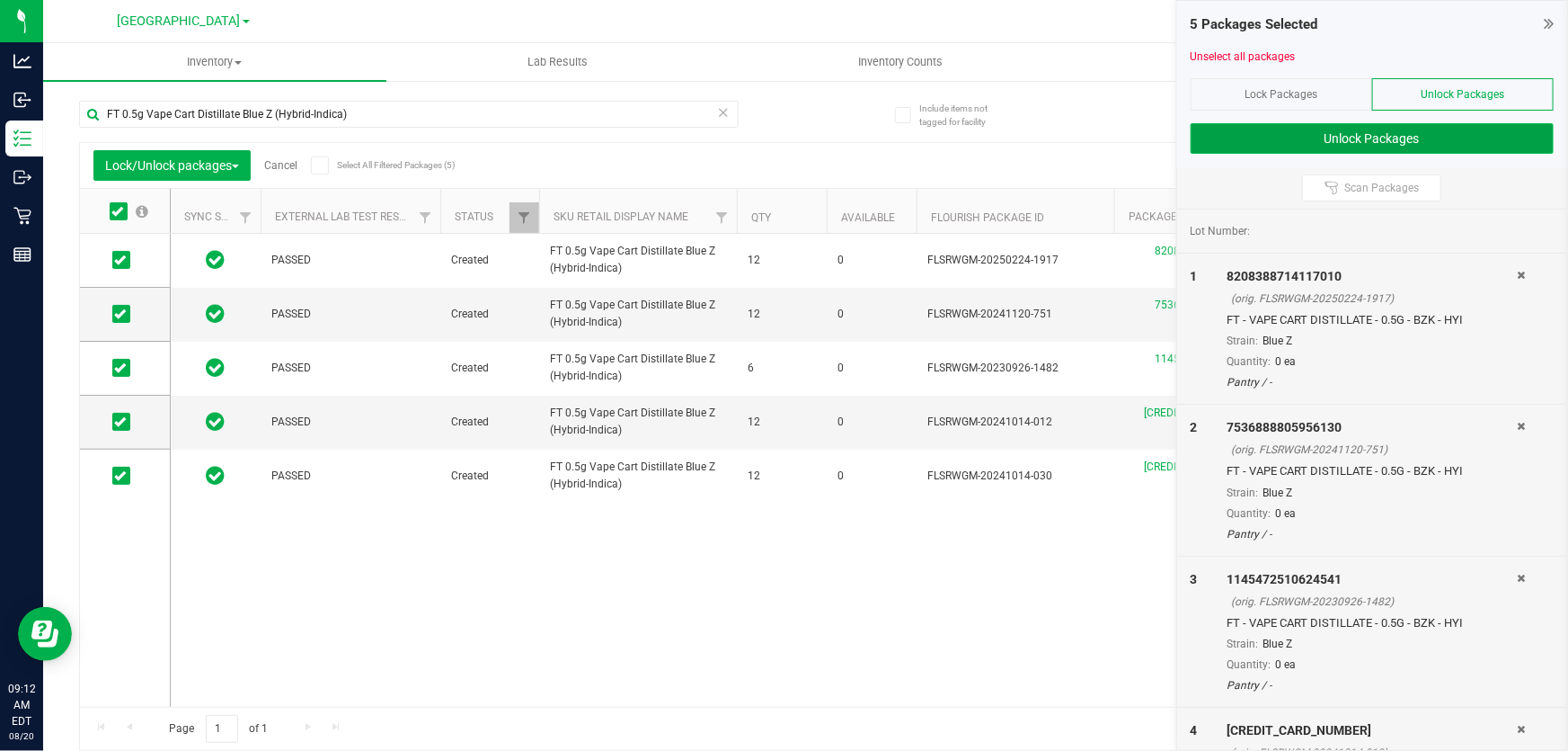
click at [1308, 145] on button "Unlock Packages" at bounding box center [1373, 137] width 363 height 30
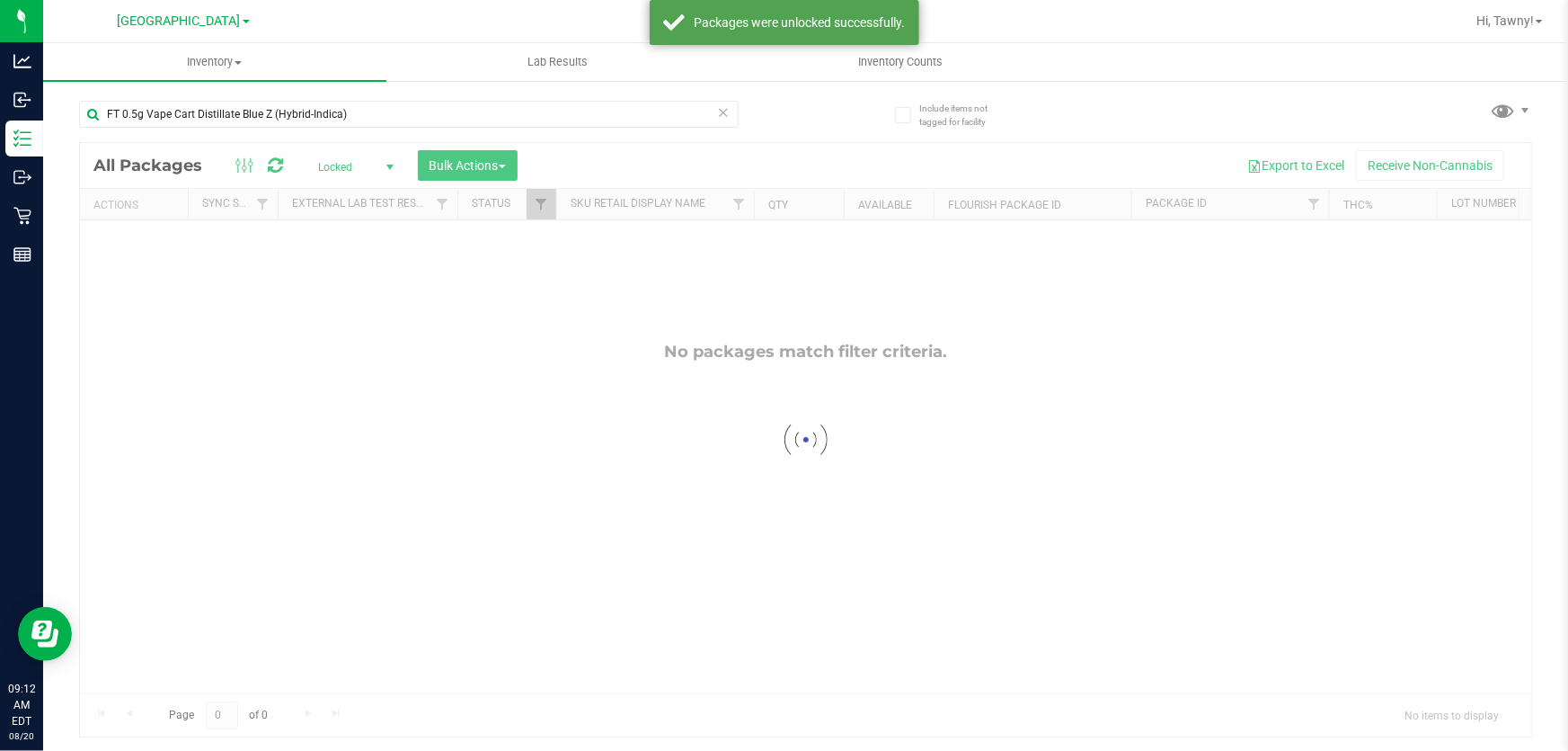
click at [510, 156] on div at bounding box center [806, 440] width 1451 height 594
click at [506, 158] on span "Bulk Actions" at bounding box center [468, 165] width 77 height 15
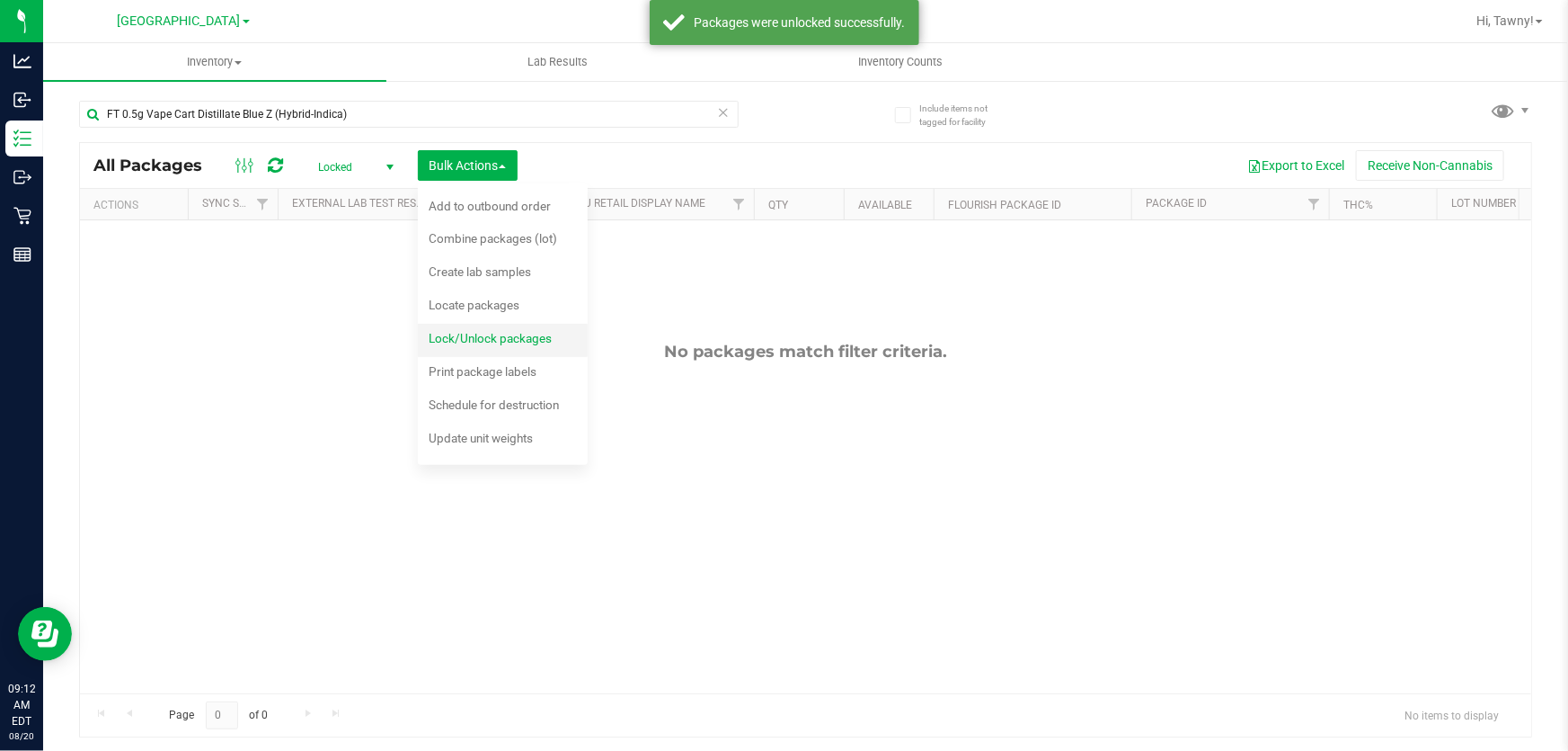
click at [478, 337] on span "Lock/Unlock packages" at bounding box center [490, 338] width 123 height 15
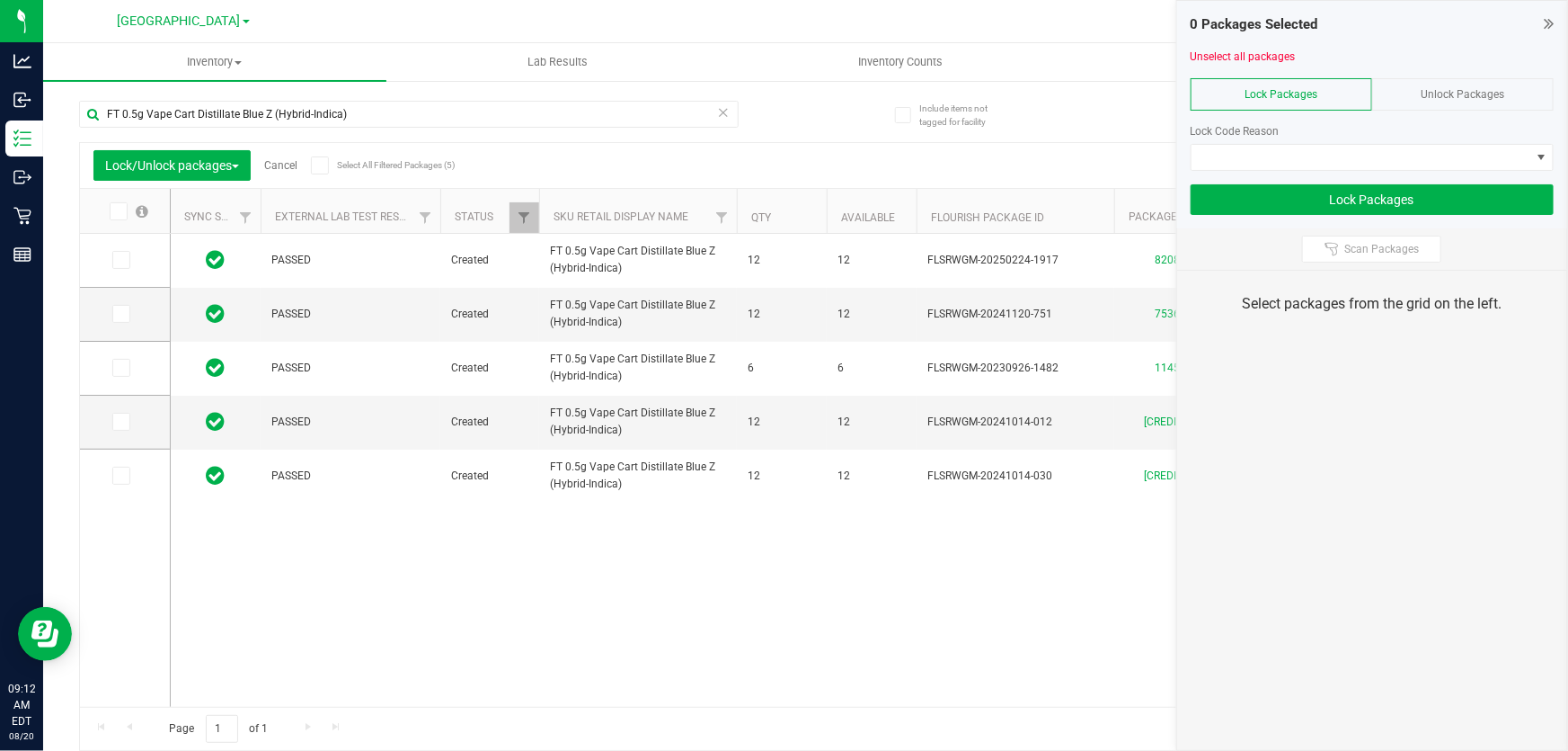
click at [124, 215] on span at bounding box center [119, 211] width 18 height 18
click at [0, 0] on input "checkbox" at bounding box center [0, 0] width 0 height 0
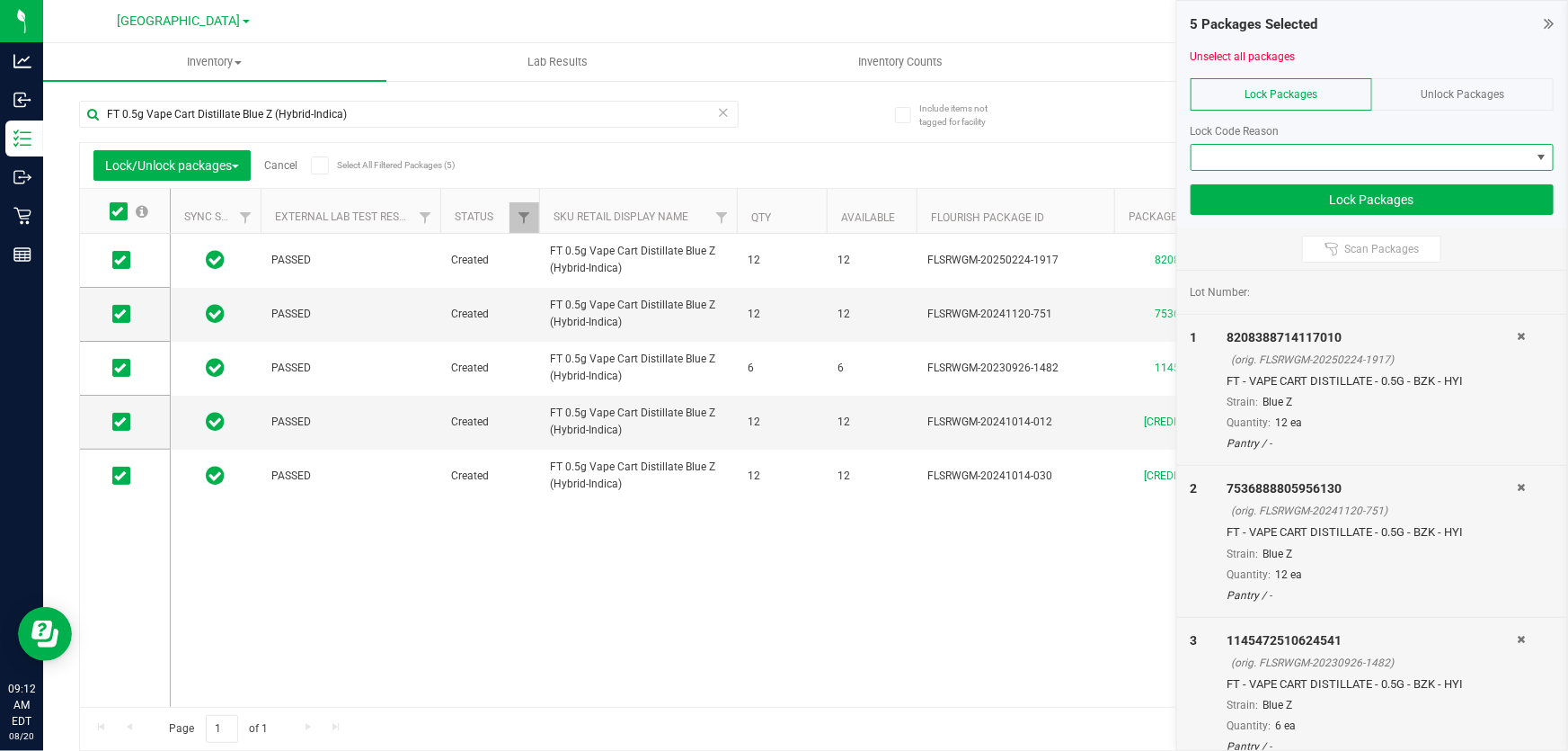
click at [1417, 159] on span at bounding box center [1361, 157] width 339 height 26
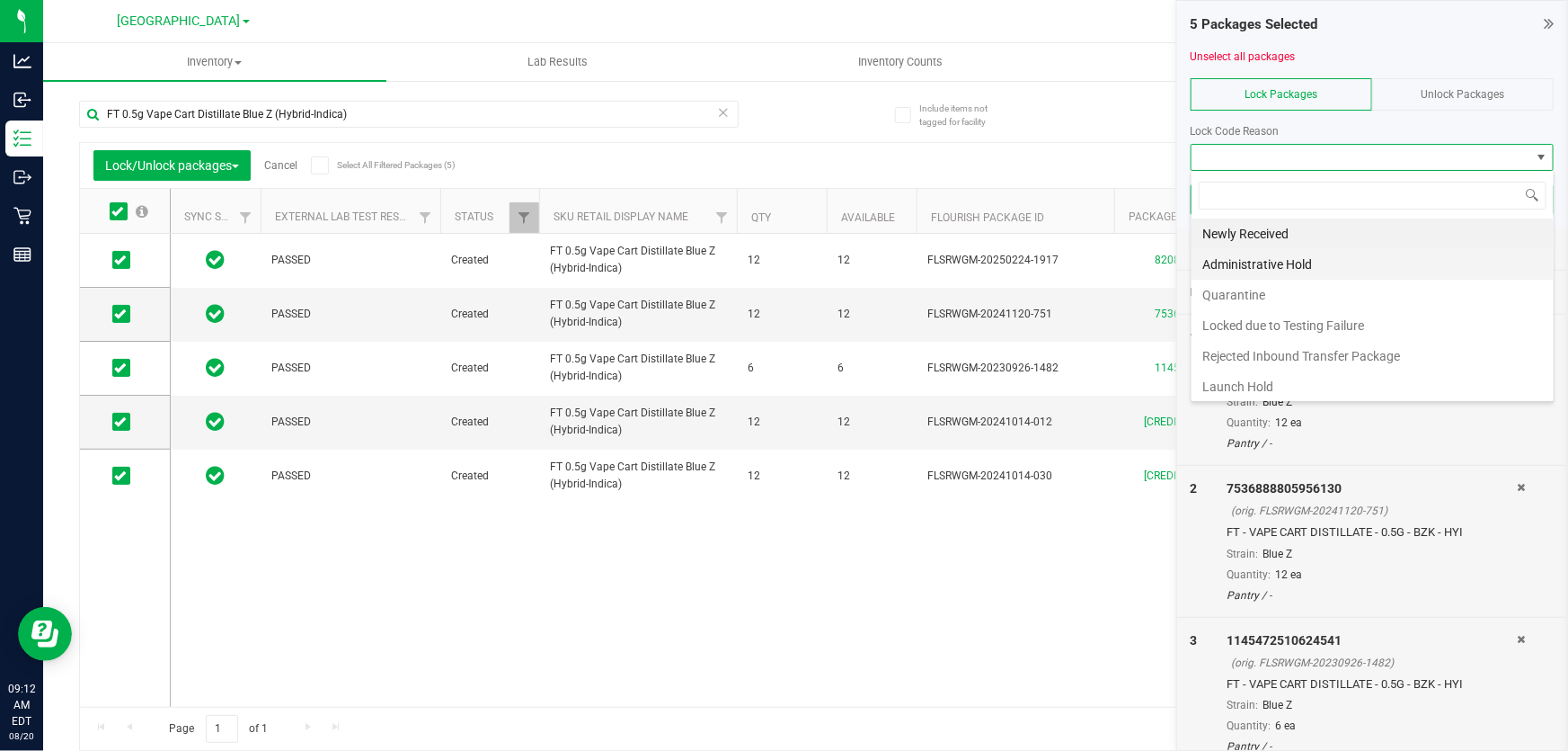
scroll to position [27, 363]
click at [1255, 294] on li "Quarantine" at bounding box center [1373, 295] width 362 height 30
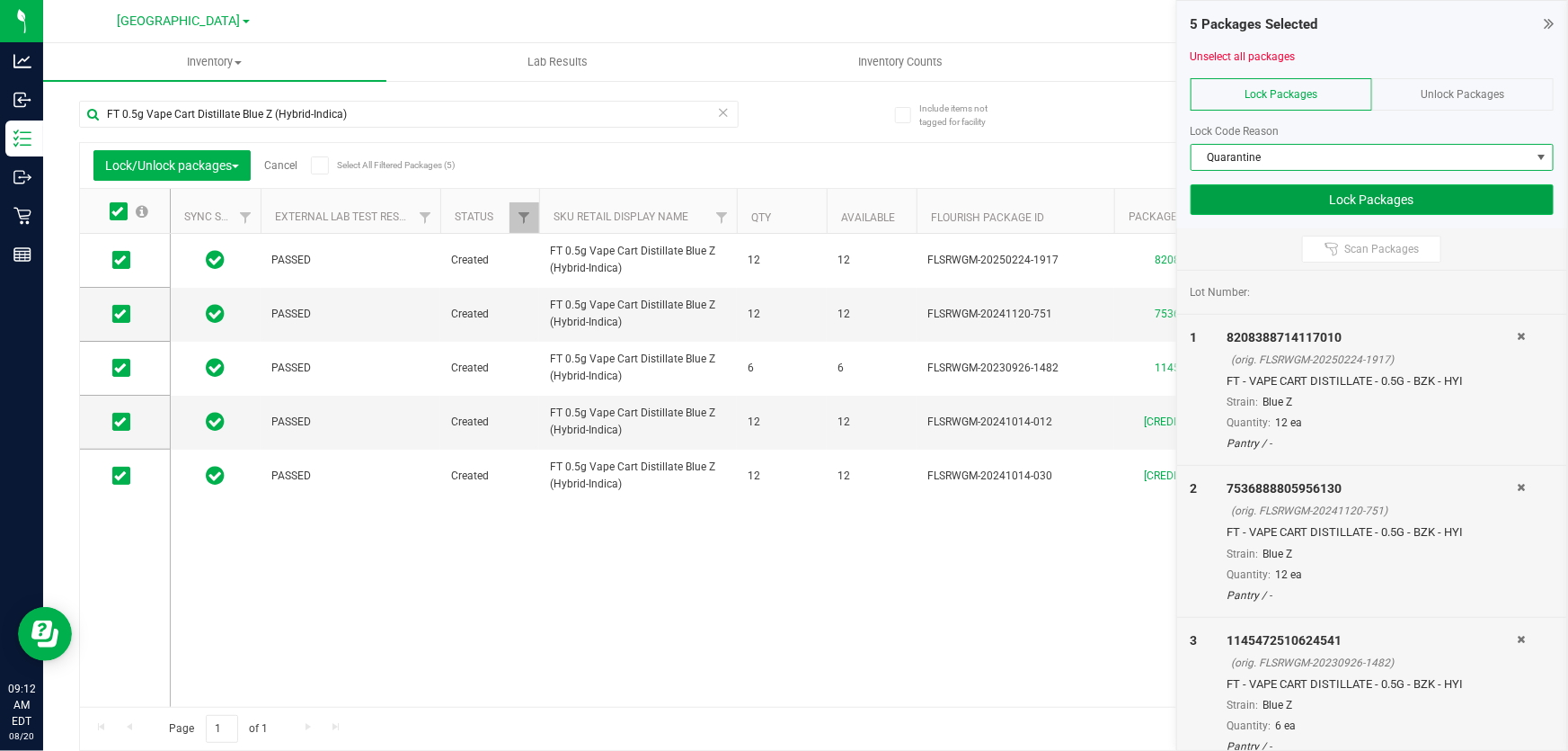
click at [1393, 206] on button "Lock Packages" at bounding box center [1373, 199] width 363 height 30
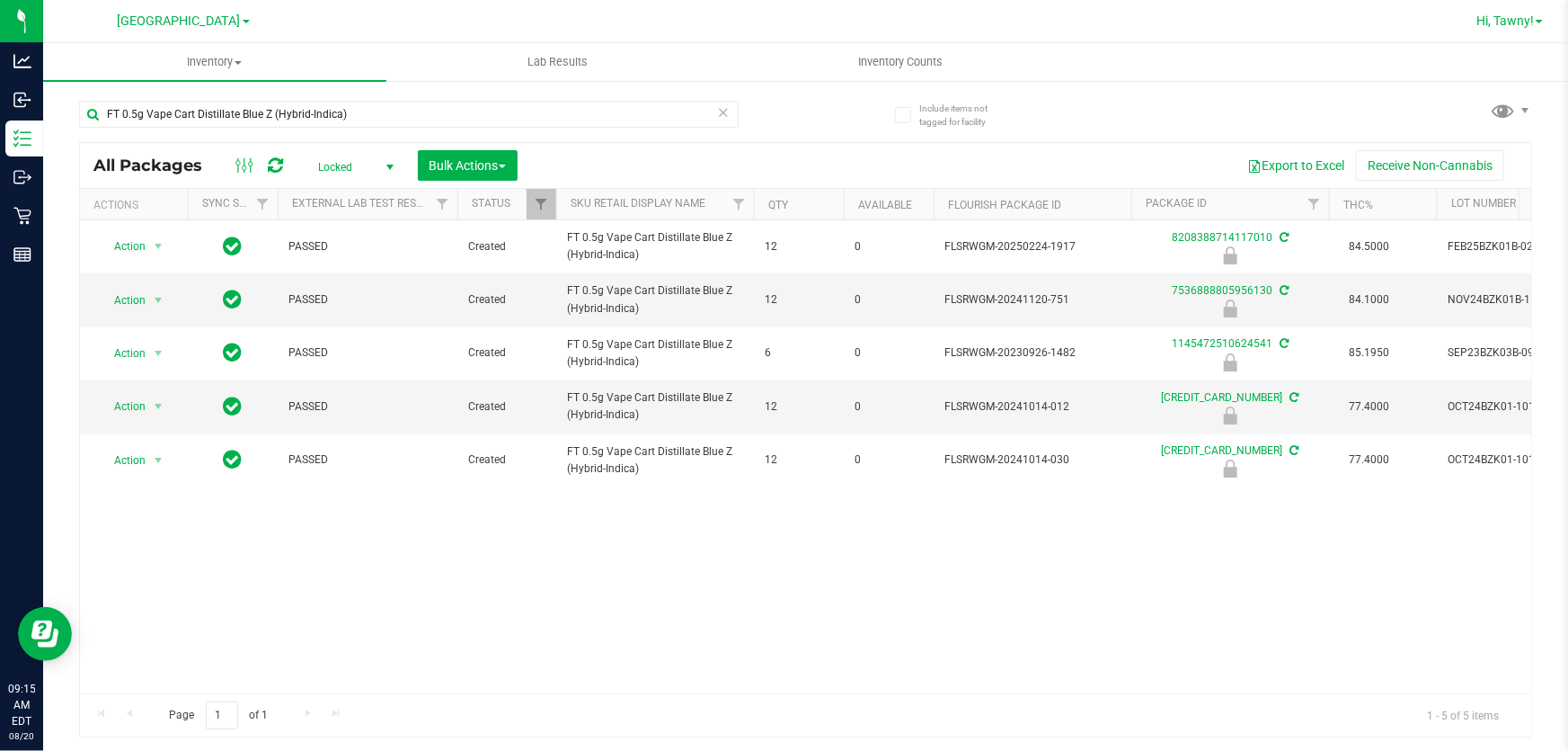
click at [1501, 18] on span "Hi, Tawny!" at bounding box center [1505, 21] width 58 height 15
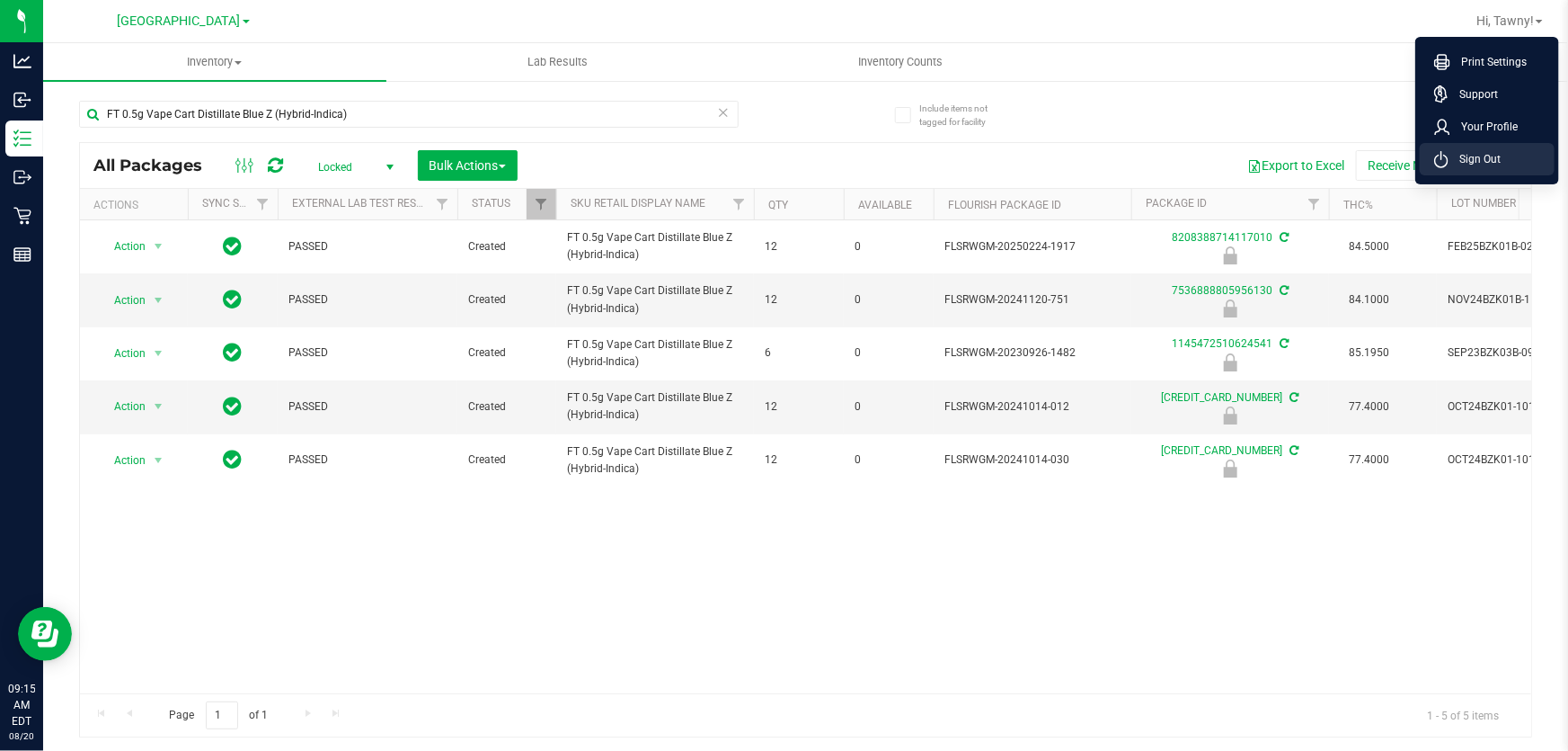
click at [1478, 162] on span "Sign Out" at bounding box center [1475, 159] width 52 height 18
